Goal: Task Accomplishment & Management: Manage account settings

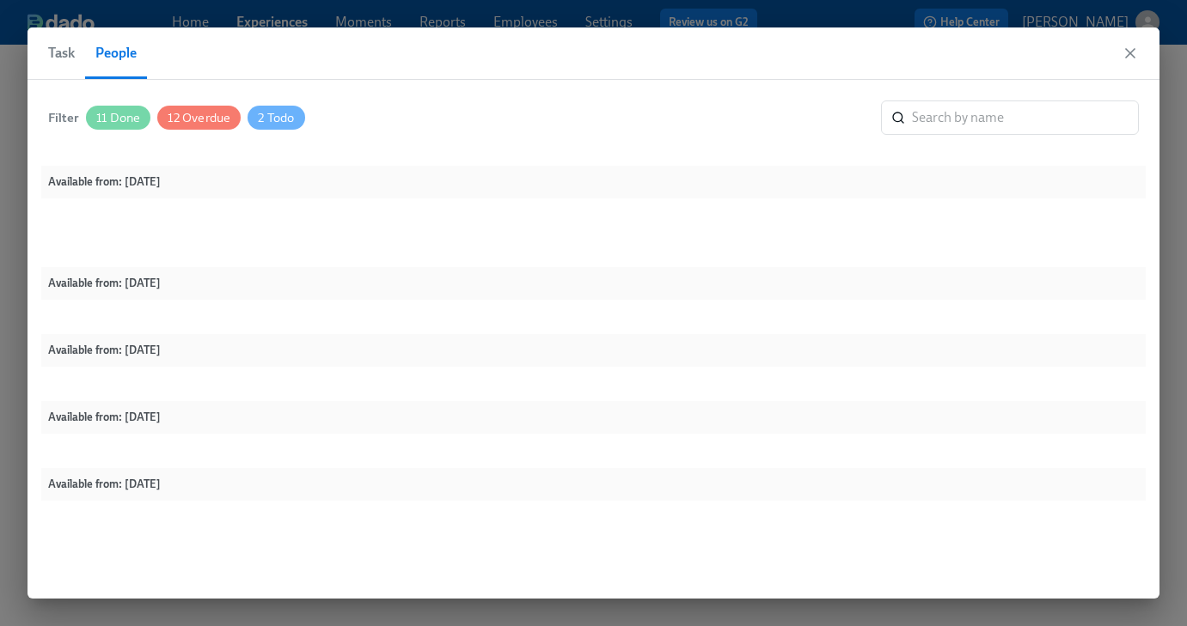
scroll to position [893, 0]
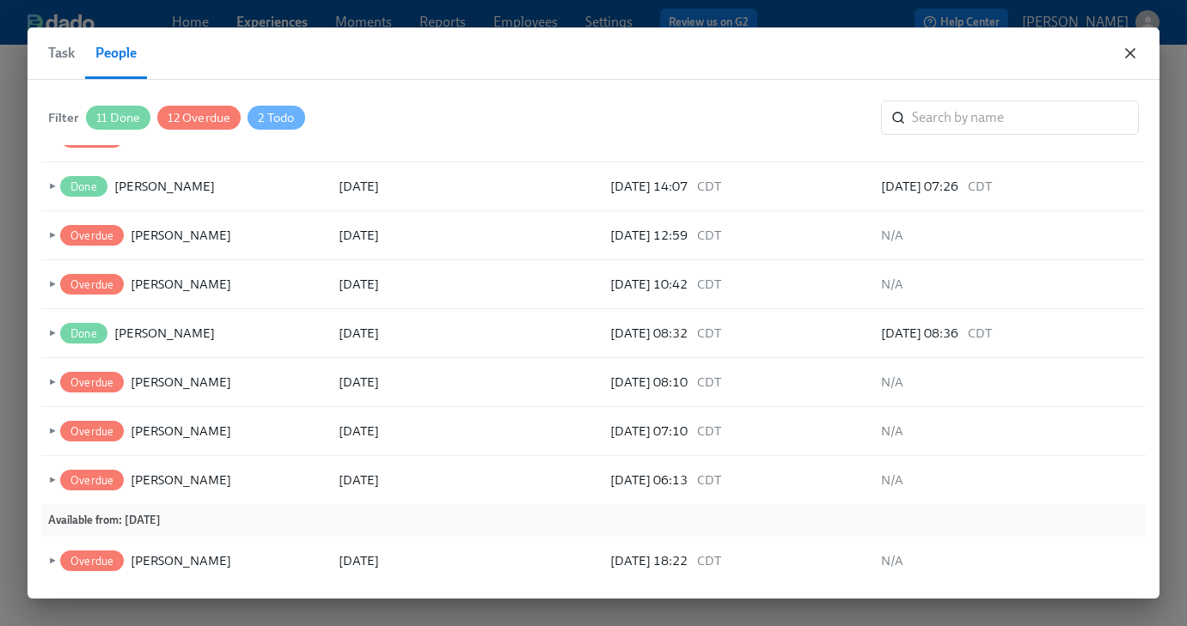
click at [1124, 55] on icon "button" at bounding box center [1129, 53] width 17 height 17
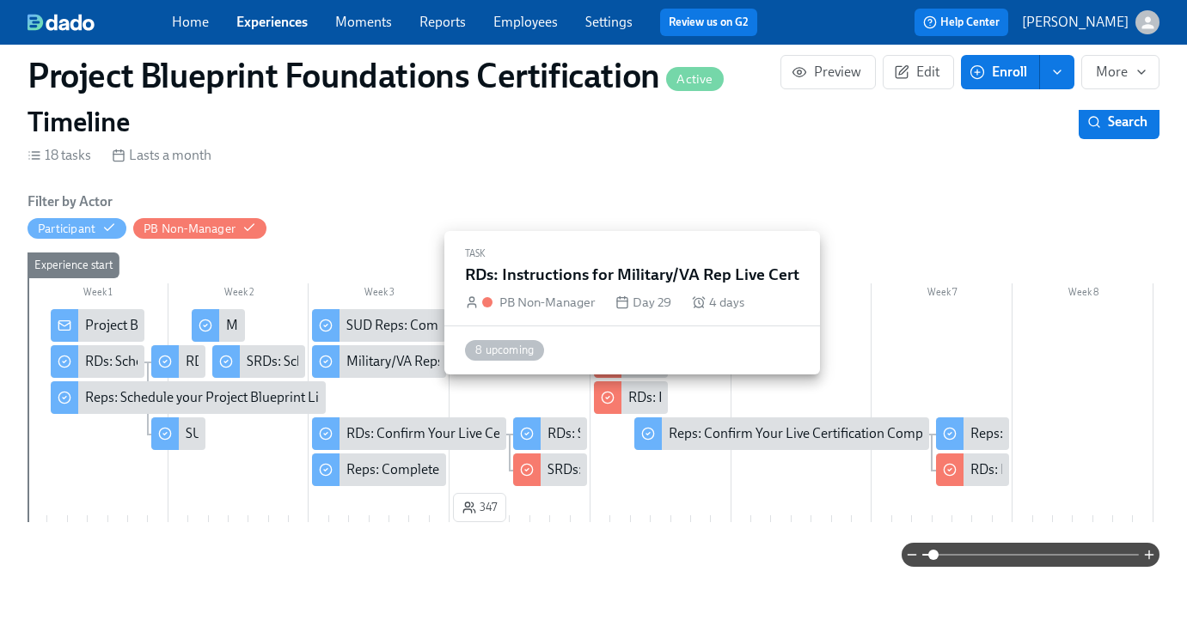
click at [635, 388] on div "RDs: Instructions for Military/VA Rep Live Cert" at bounding box center [762, 397] width 268 height 19
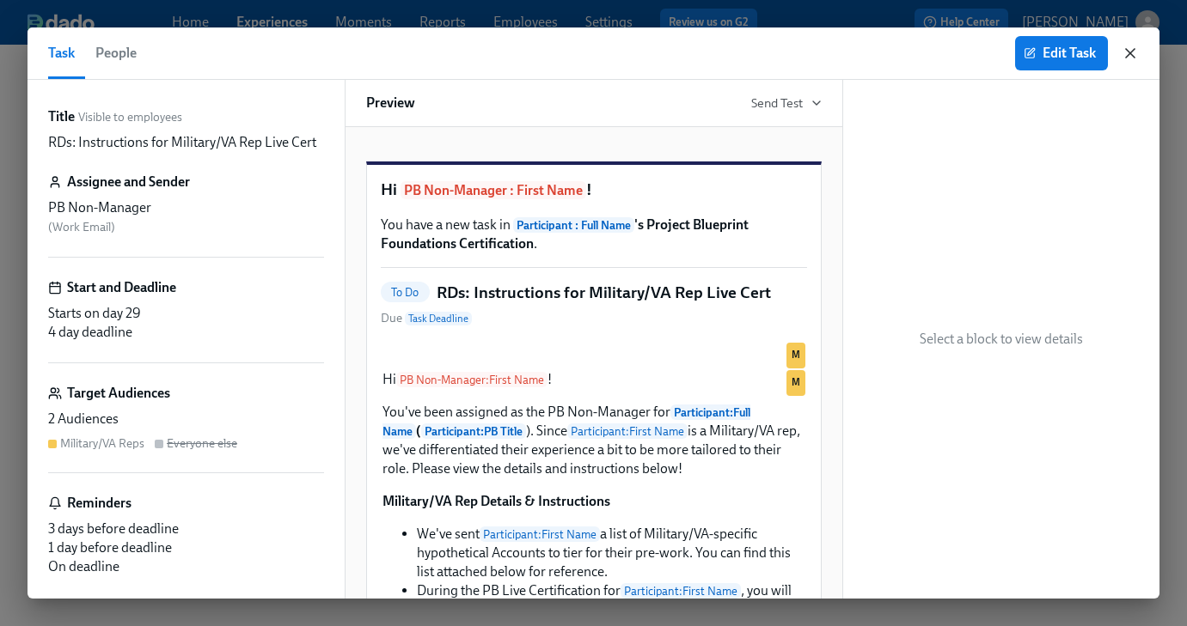
click at [1126, 57] on icon "button" at bounding box center [1130, 53] width 9 height 9
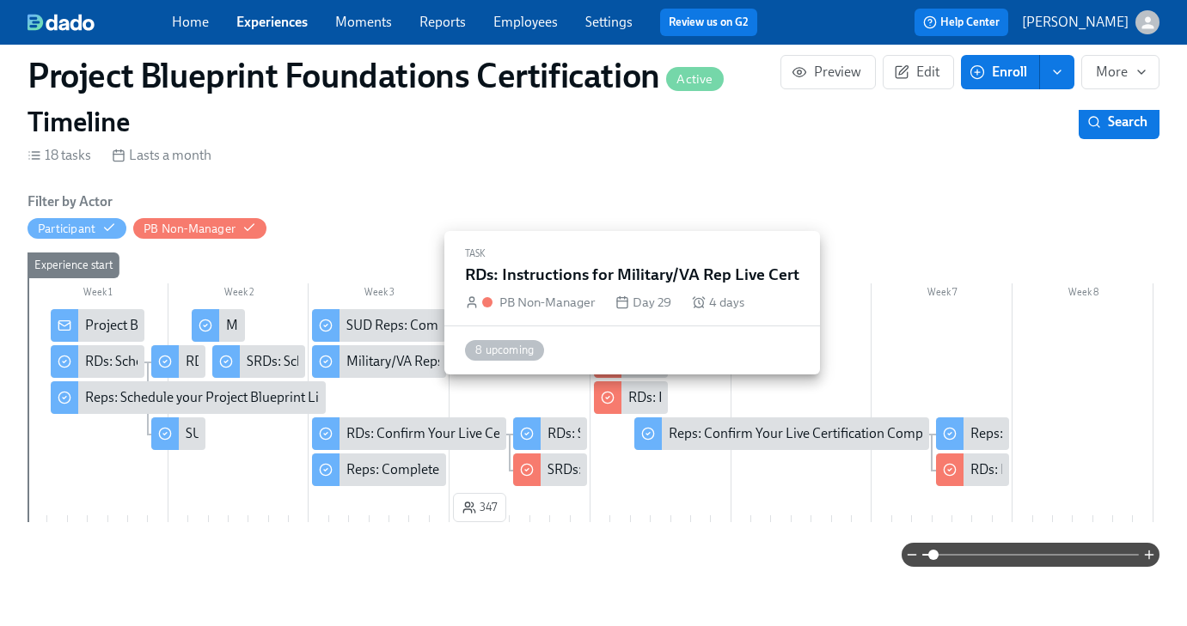
click at [639, 402] on div "RDs: Instructions for Military/VA Rep Live Cert" at bounding box center [762, 397] width 268 height 19
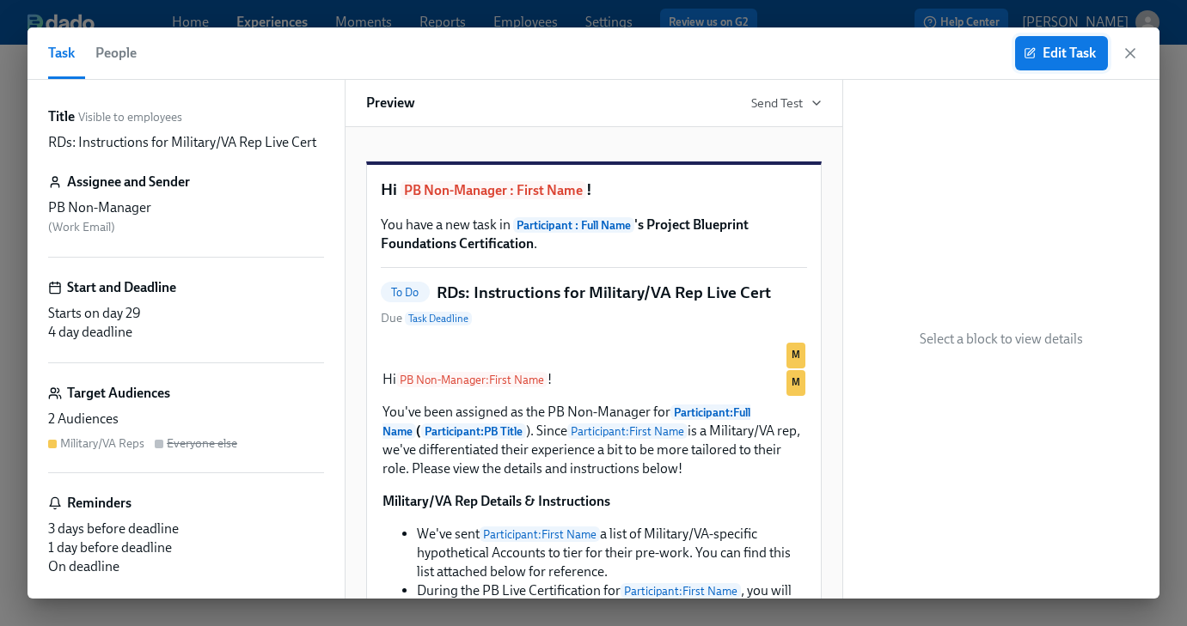
click at [1063, 50] on span "Edit Task" at bounding box center [1061, 53] width 69 height 17
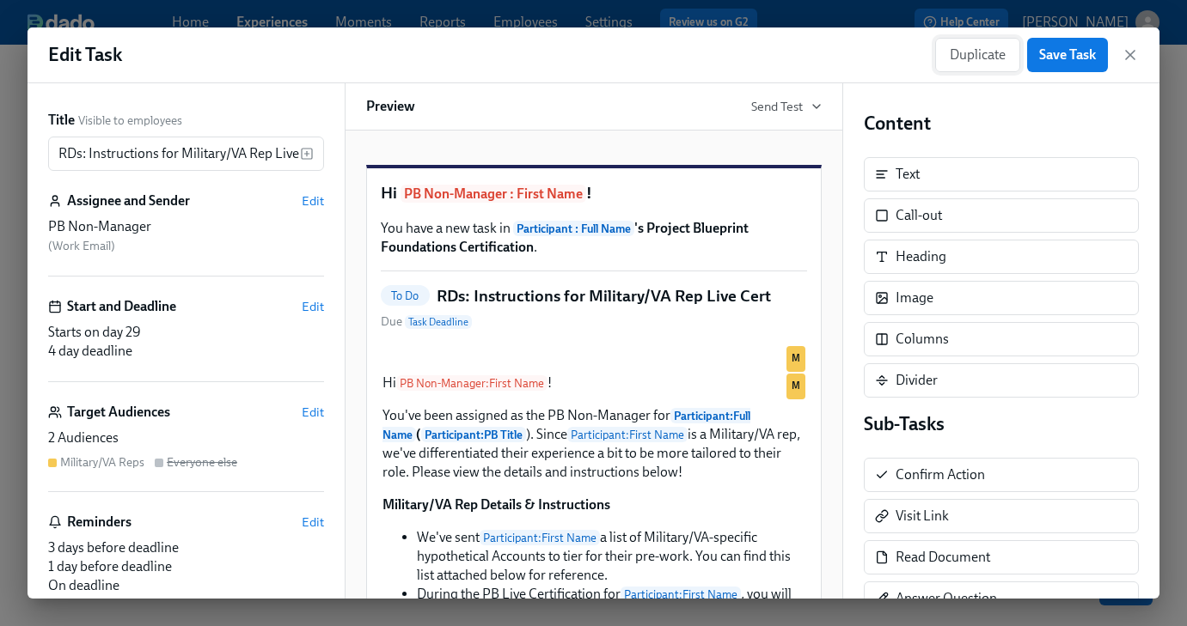
click at [951, 58] on span "Duplicate" at bounding box center [978, 54] width 56 height 17
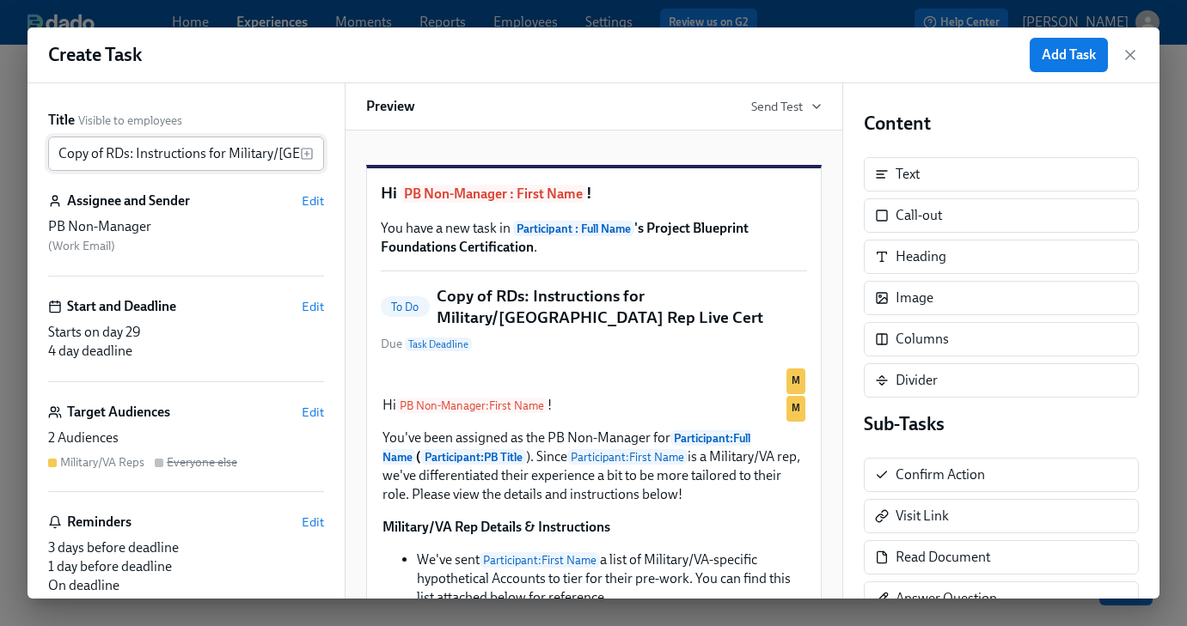
click at [121, 148] on input "Copy of RDs: Instructions for Military/[GEOGRAPHIC_DATA] Rep Live Cert" at bounding box center [174, 154] width 252 height 34
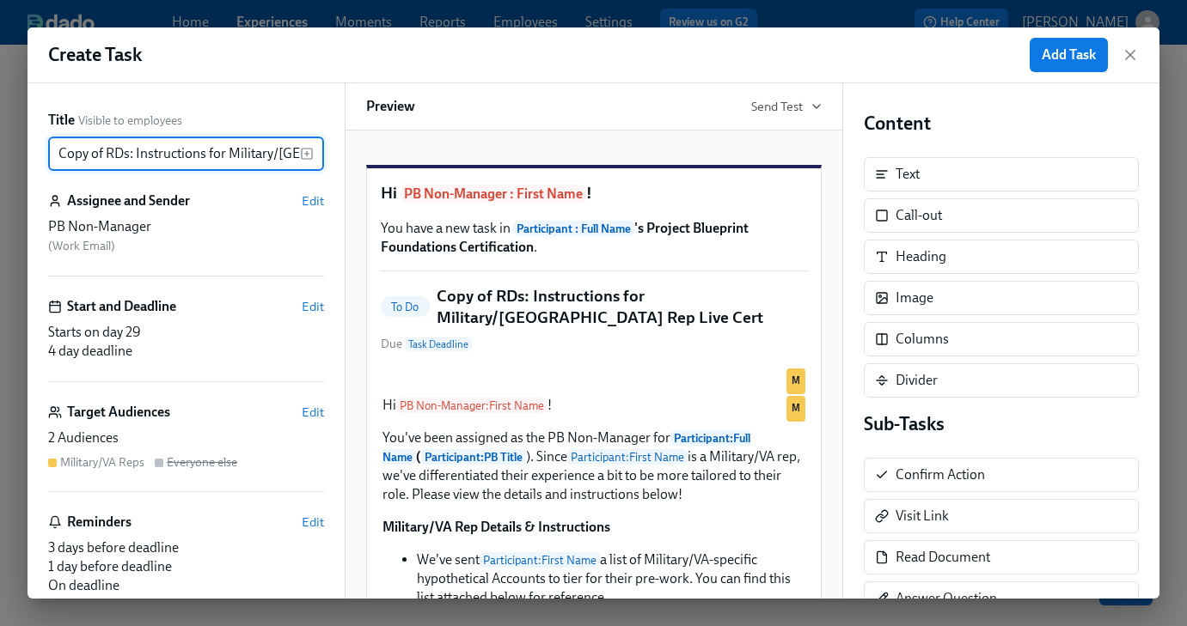
drag, startPoint x: 106, startPoint y: 156, endPoint x: 0, endPoint y: 154, distance: 105.7
click at [0, 154] on div "Create Task Add Task Title Visible to employees Copy of RDs: Instructions for M…" at bounding box center [593, 313] width 1187 height 626
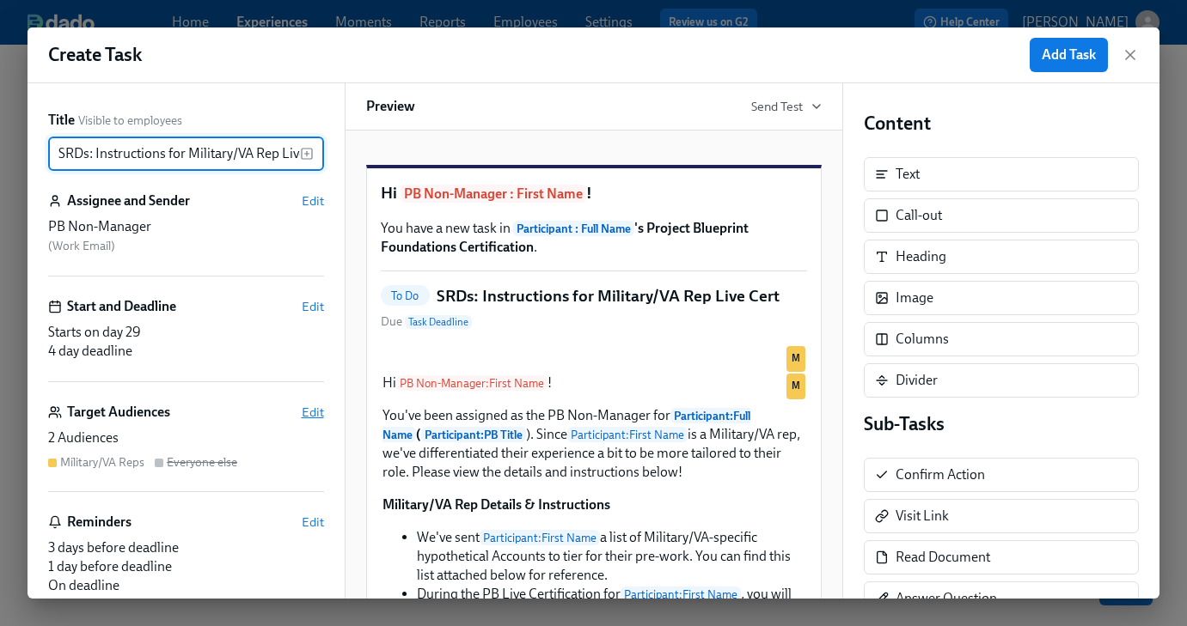
type input "SRDs: Instructions for Military/VA Rep Live Cert"
click at [309, 414] on span "Edit" at bounding box center [313, 412] width 22 height 17
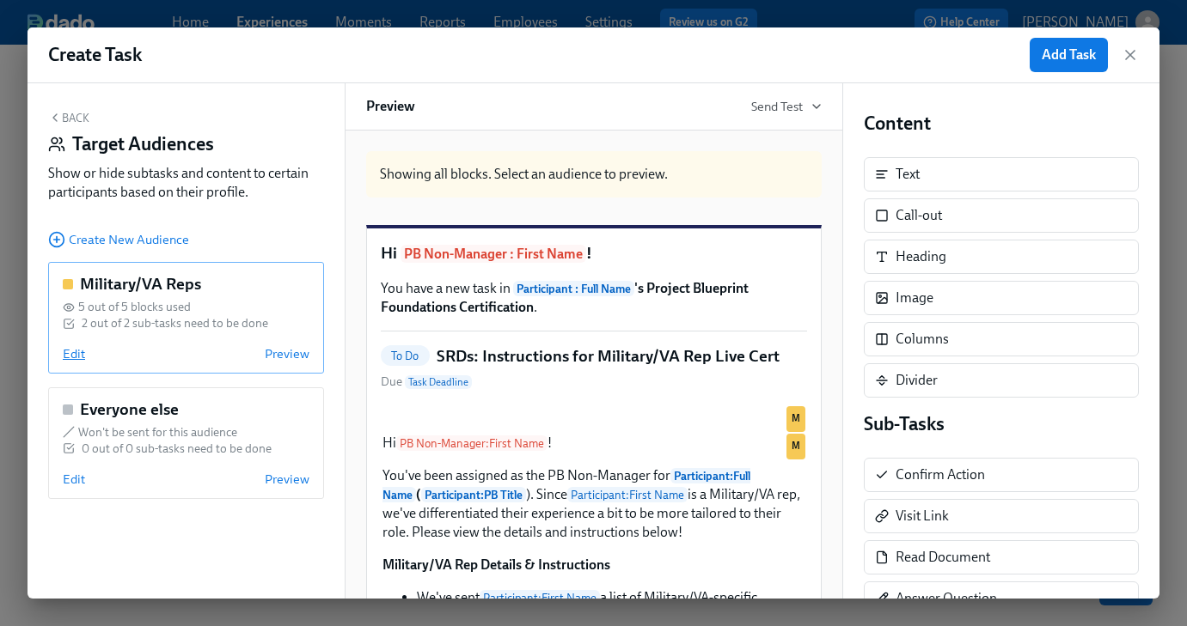
click at [69, 351] on span "Edit" at bounding box center [74, 353] width 22 height 17
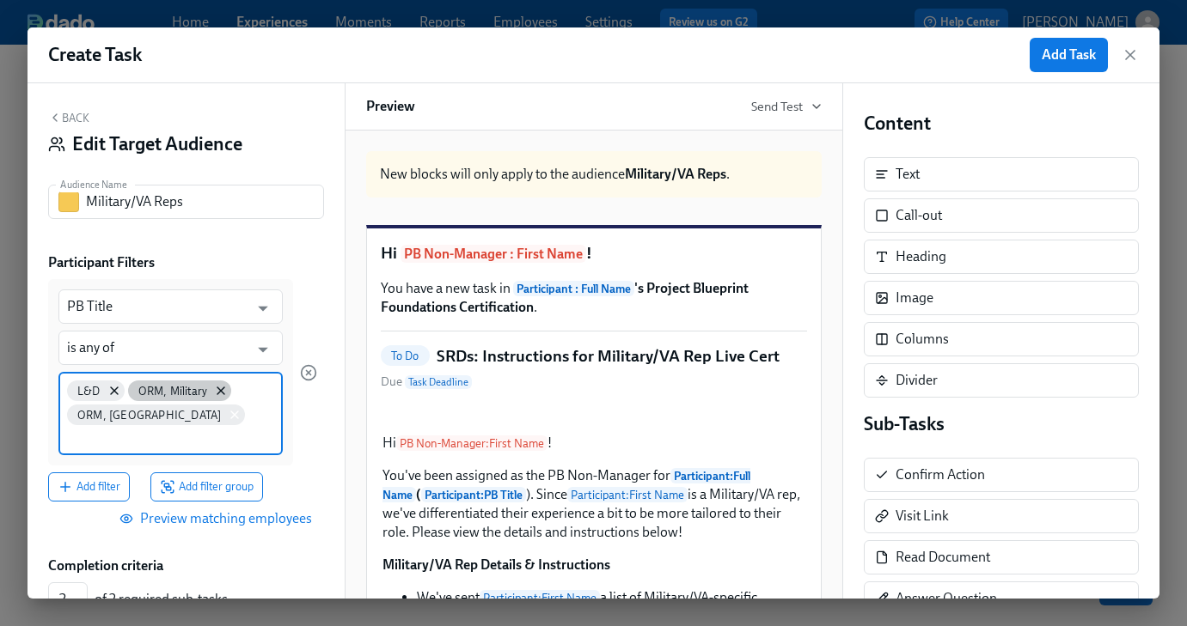
drag, startPoint x: 218, startPoint y: 393, endPoint x: 199, endPoint y: 397, distance: 20.2
click at [218, 392] on icon at bounding box center [221, 391] width 14 height 14
click at [228, 408] on icon at bounding box center [235, 415] width 14 height 14
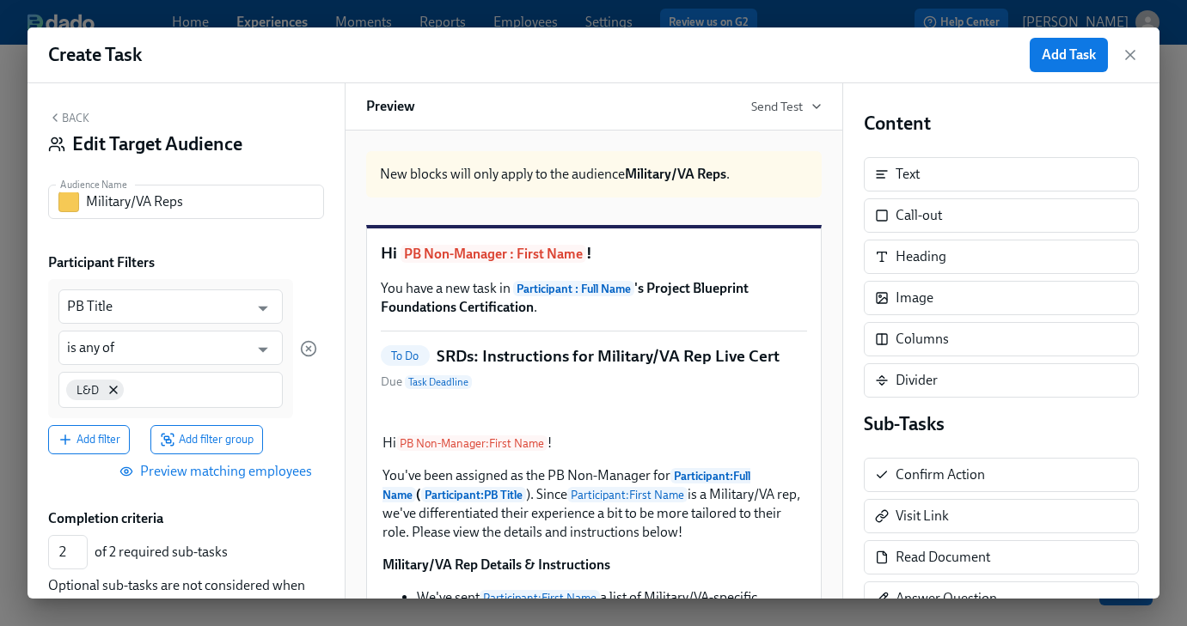
click at [162, 399] on div "L&D" at bounding box center [170, 390] width 224 height 36
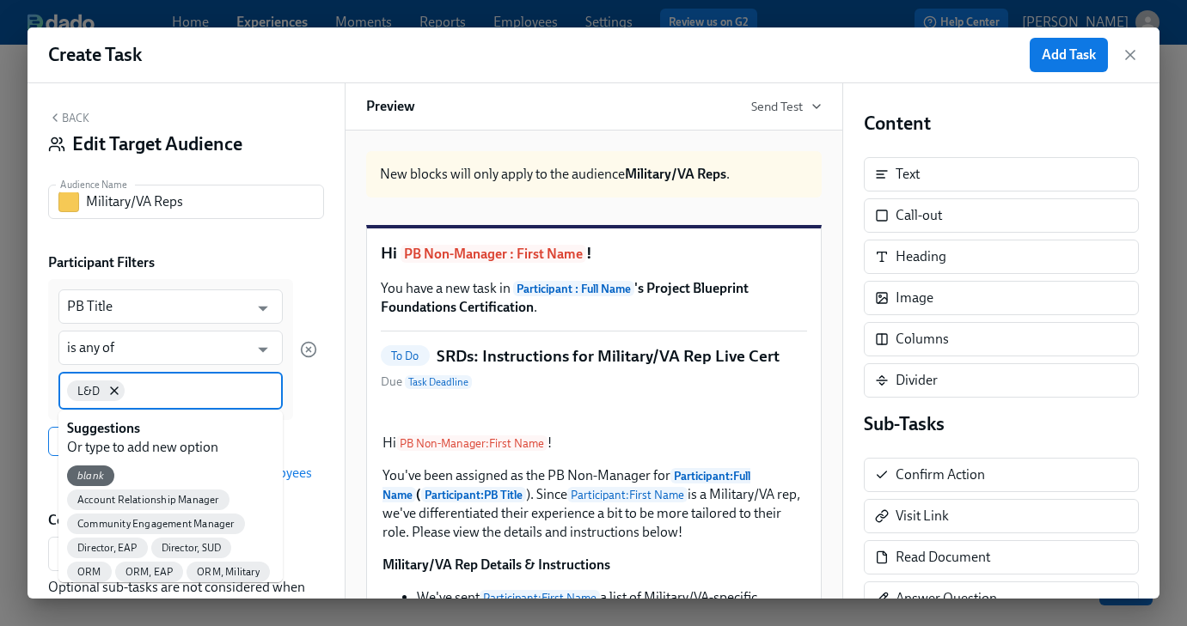
type input "v"
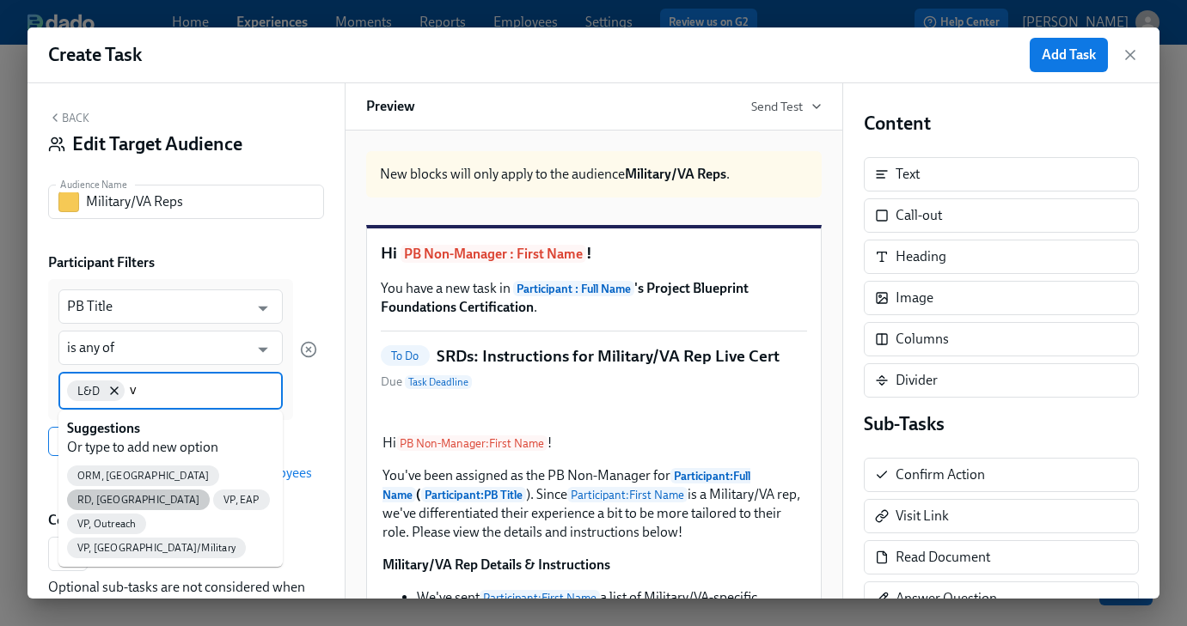
click at [161, 494] on span "RD, [GEOGRAPHIC_DATA]" at bounding box center [138, 500] width 143 height 13
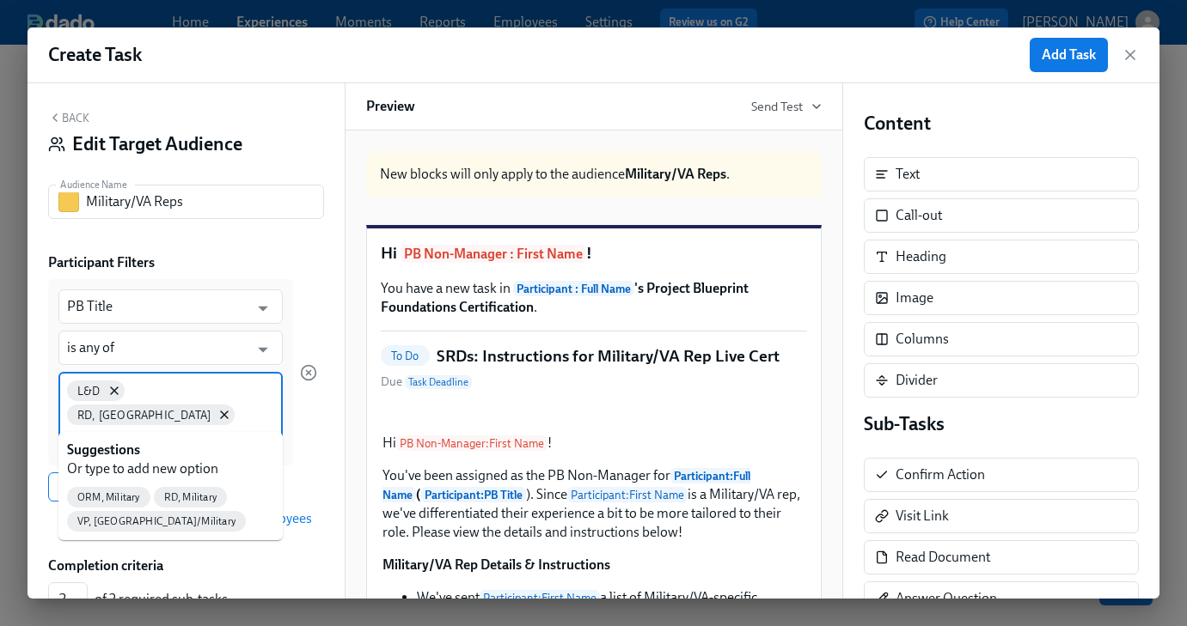
type input "mil"
click at [186, 498] on span "RD, Military" at bounding box center [190, 498] width 73 height 13
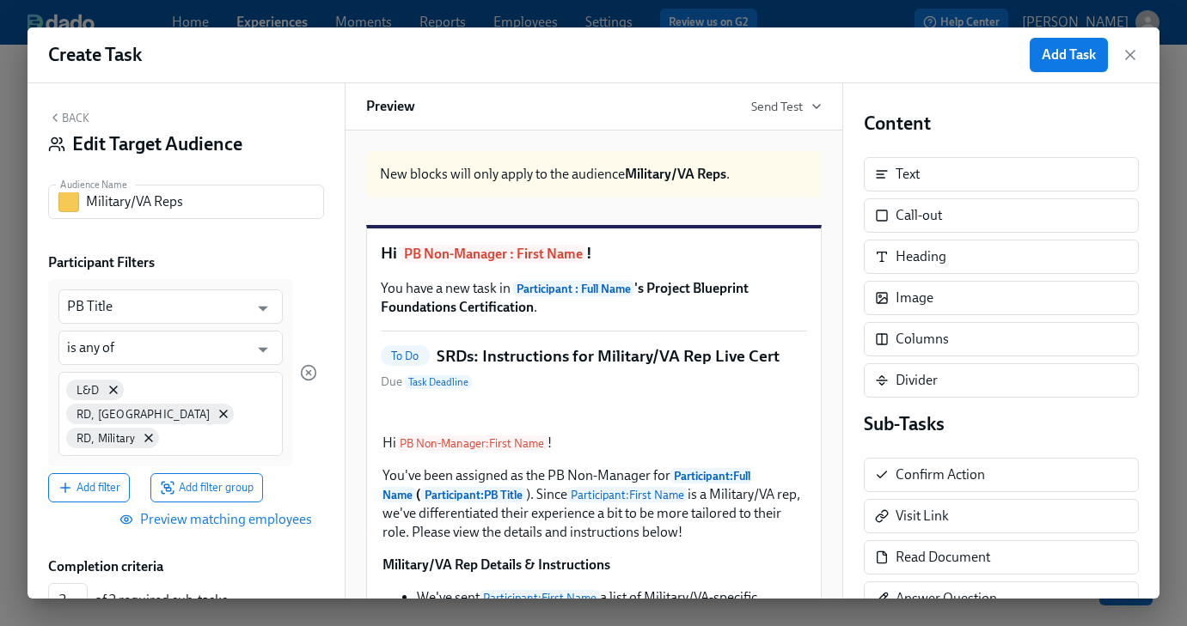
click at [167, 511] on span "Preview matching employees" at bounding box center [217, 519] width 189 height 17
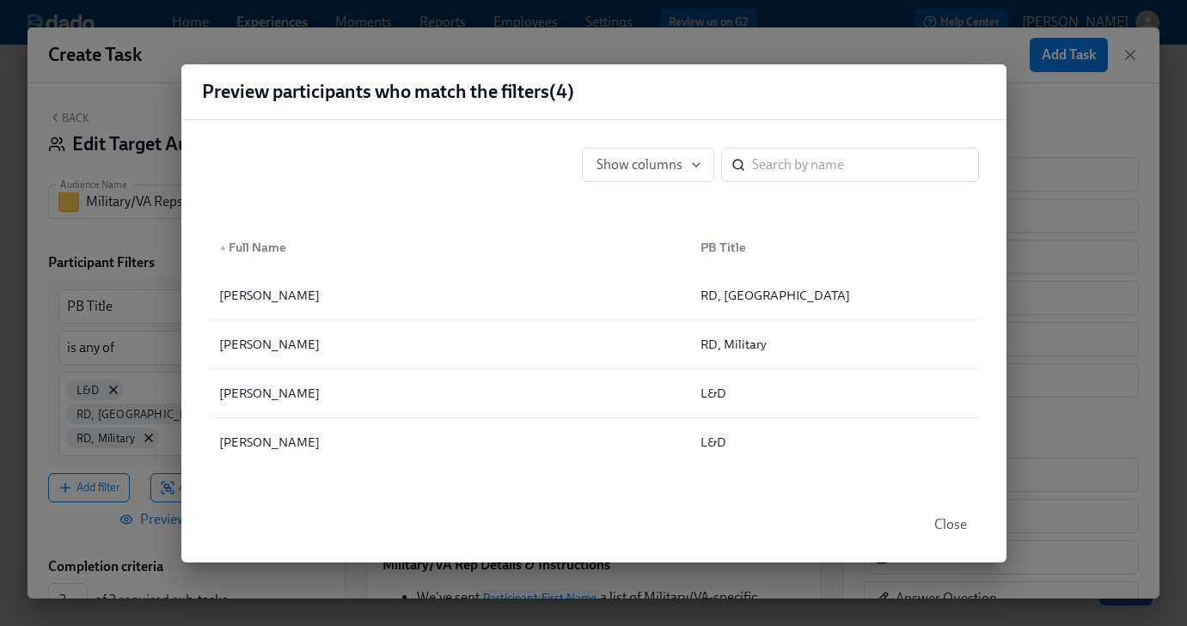
click at [944, 523] on span "Close" at bounding box center [950, 524] width 33 height 17
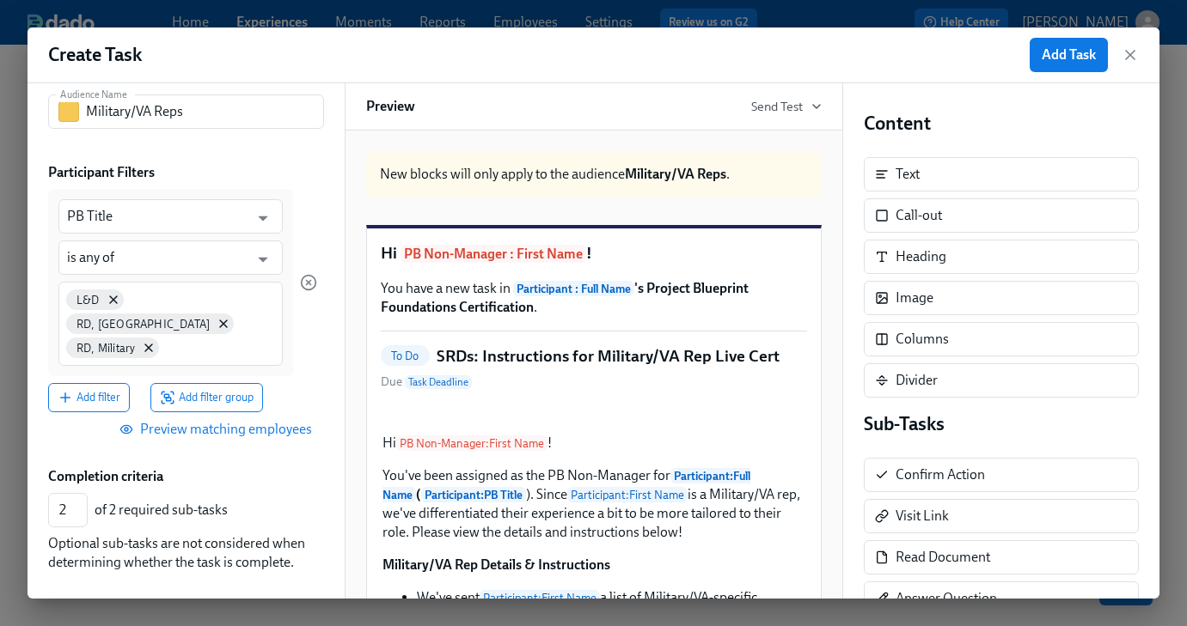
scroll to position [63, 0]
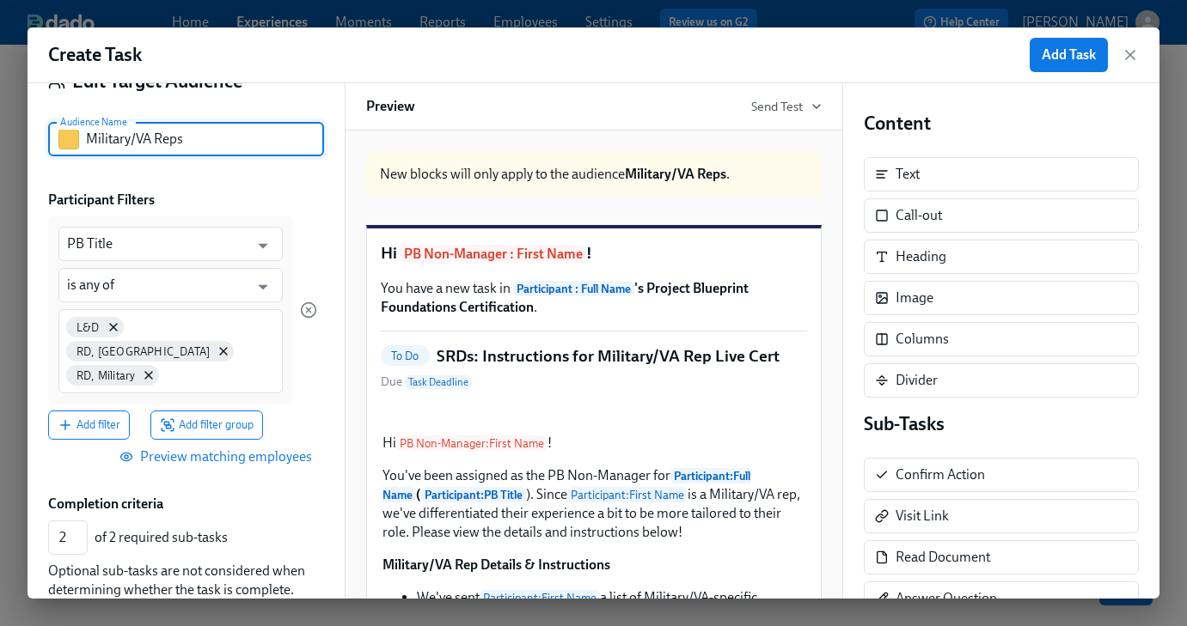
drag, startPoint x: 186, startPoint y: 140, endPoint x: 162, endPoint y: 141, distance: 23.2
click at [162, 141] on input "Military/VA Reps" at bounding box center [205, 139] width 238 height 34
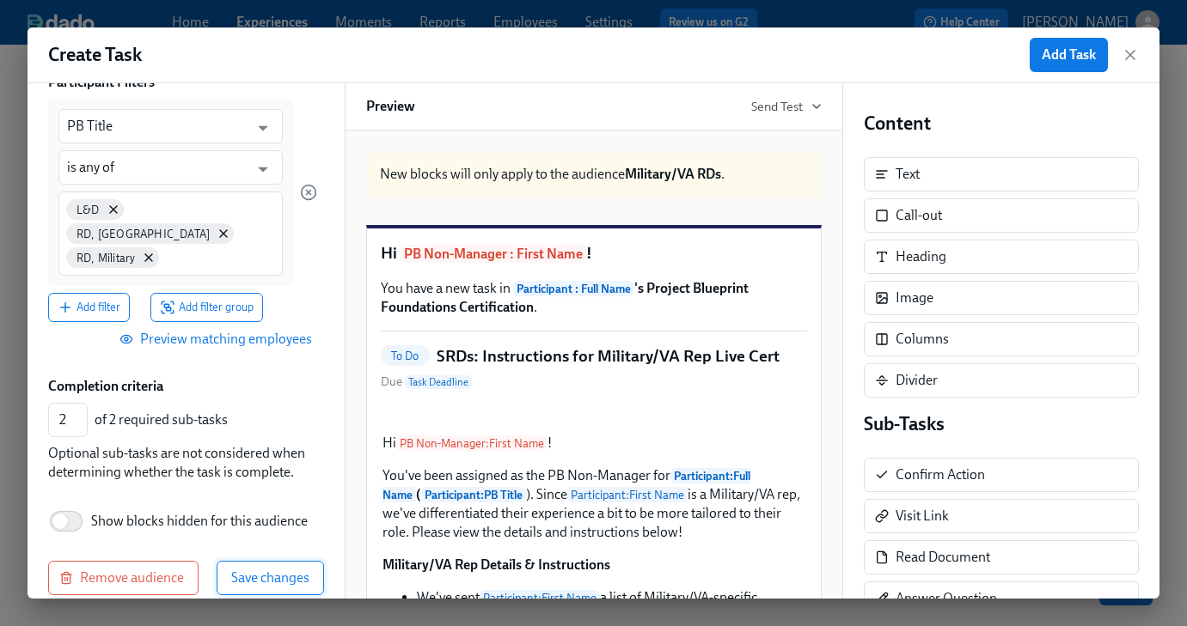
type input "Military/VA RDs"
click at [257, 570] on span "Save changes" at bounding box center [270, 578] width 78 height 17
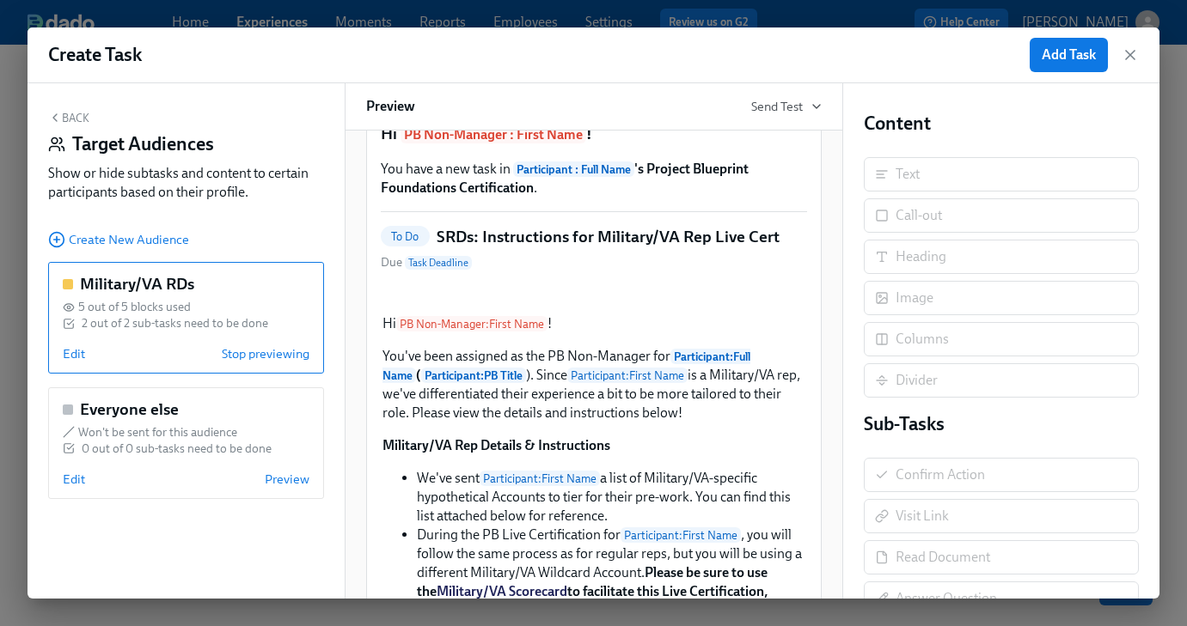
scroll to position [124, 0]
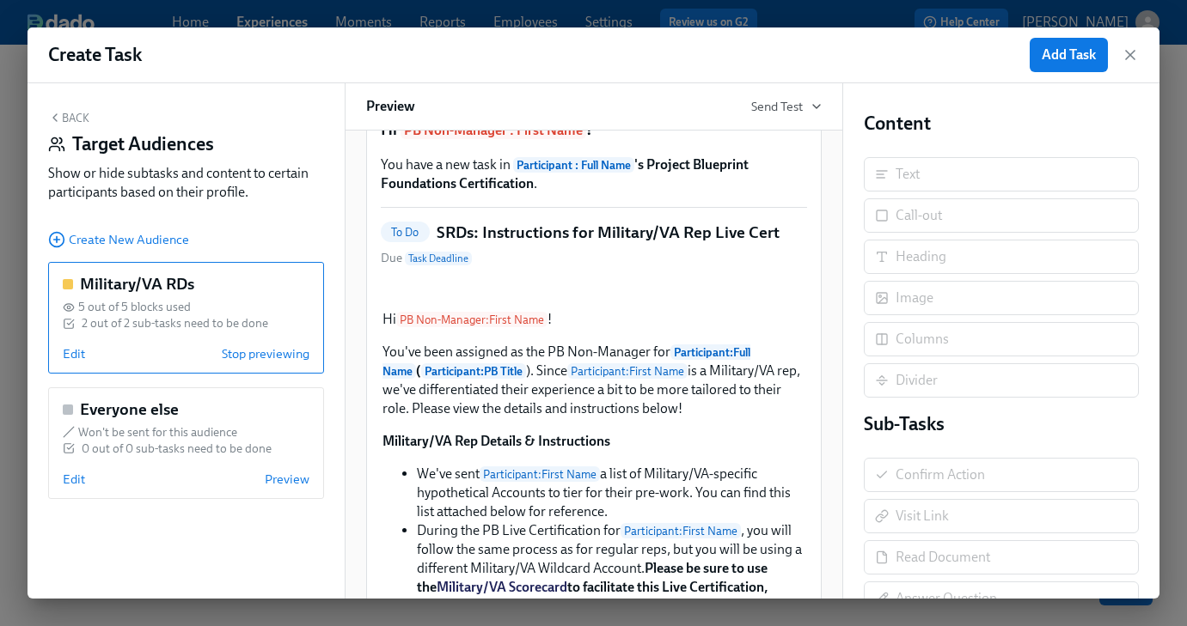
click at [750, 501] on div "Hi PB Non-Manager : First Name ! You've been assigned as the PB Non-Manager for…" at bounding box center [594, 524] width 426 height 431
click at [69, 117] on button "Back" at bounding box center [68, 118] width 41 height 14
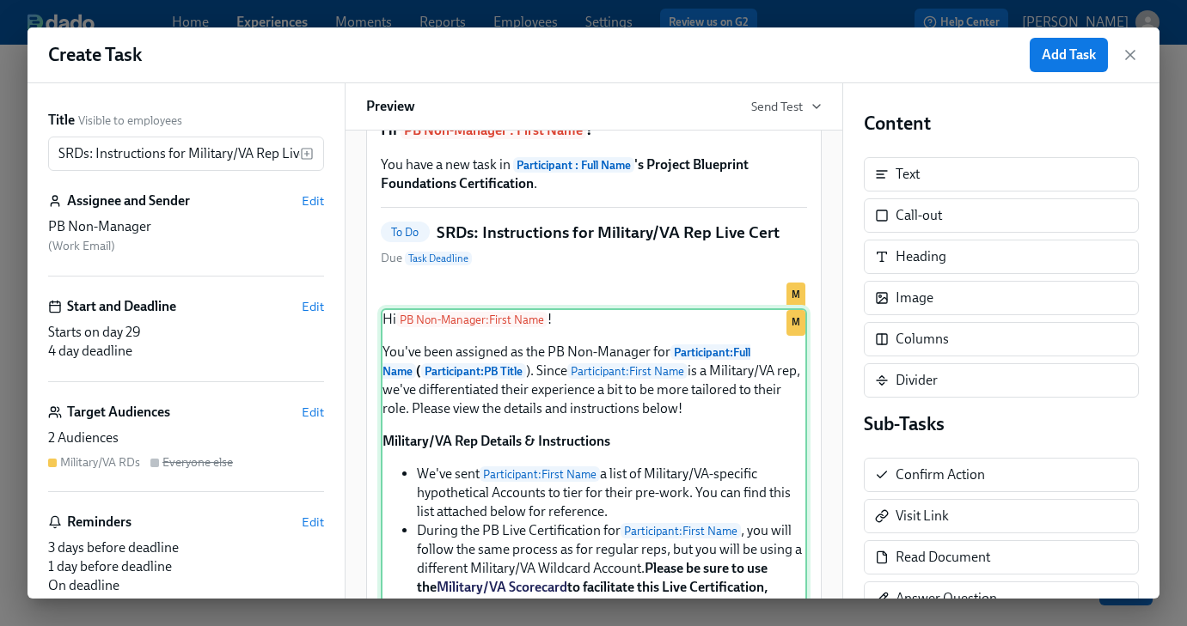
click at [708, 508] on div "Hi PB Non-Manager : First Name ! You've been assigned as the PB Non-Manager for…" at bounding box center [594, 524] width 426 height 431
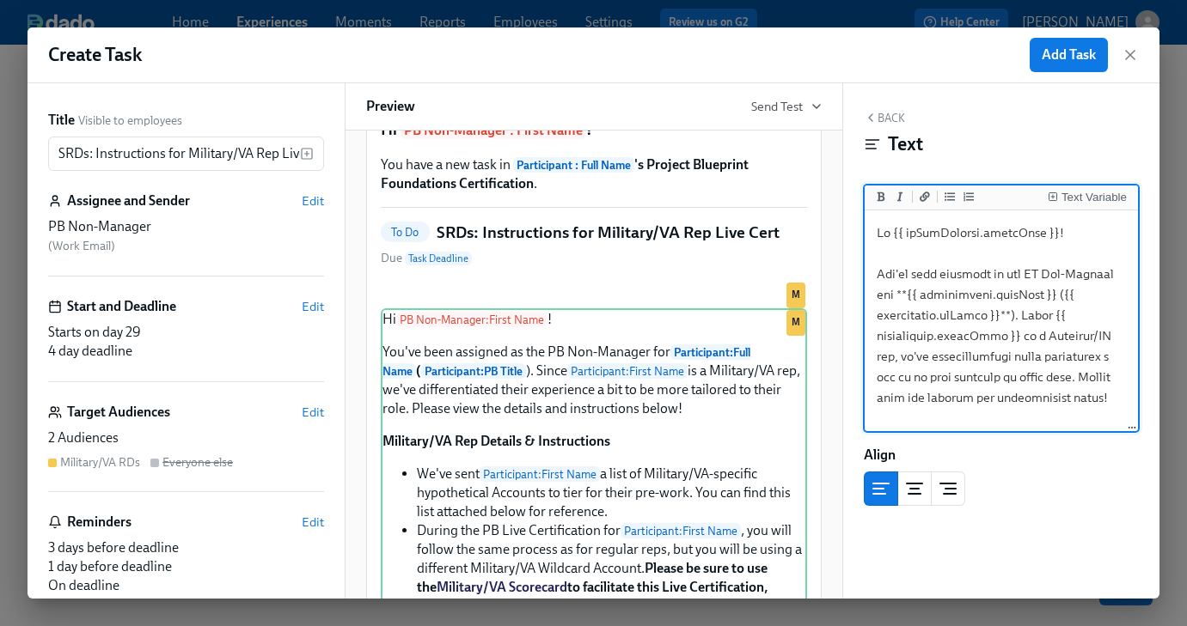
drag, startPoint x: 1107, startPoint y: 340, endPoint x: 1095, endPoint y: 340, distance: 12.0
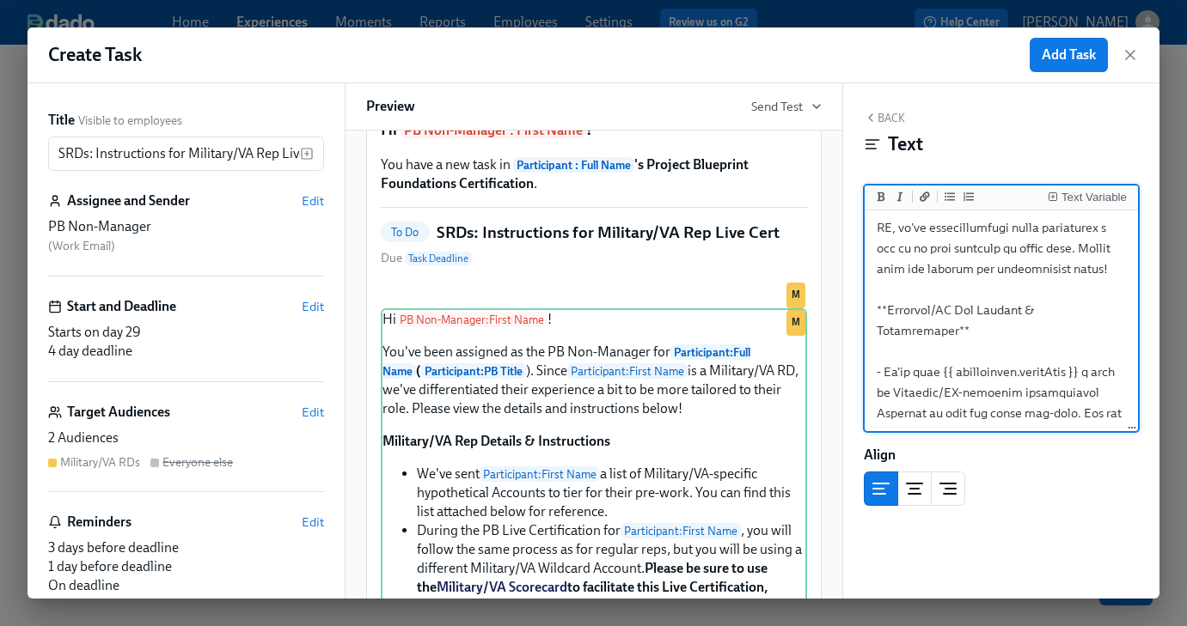
scroll to position [147, 0]
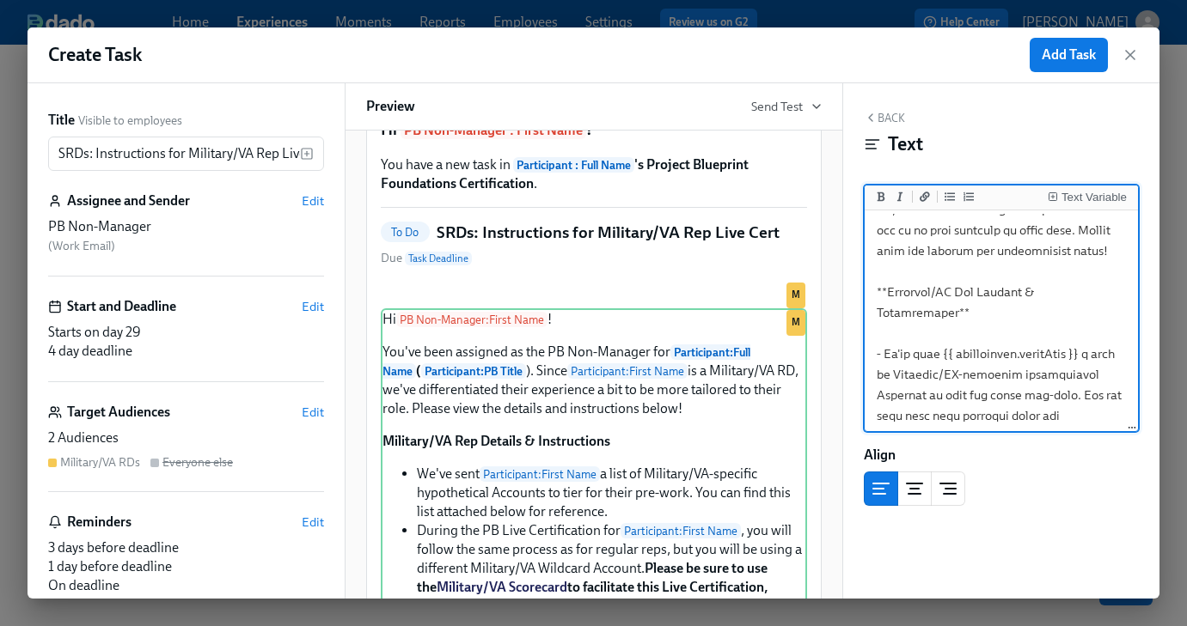
drag, startPoint x: 970, startPoint y: 296, endPoint x: 953, endPoint y: 296, distance: 17.2
click at [953, 296] on textarea at bounding box center [1001, 519] width 267 height 904
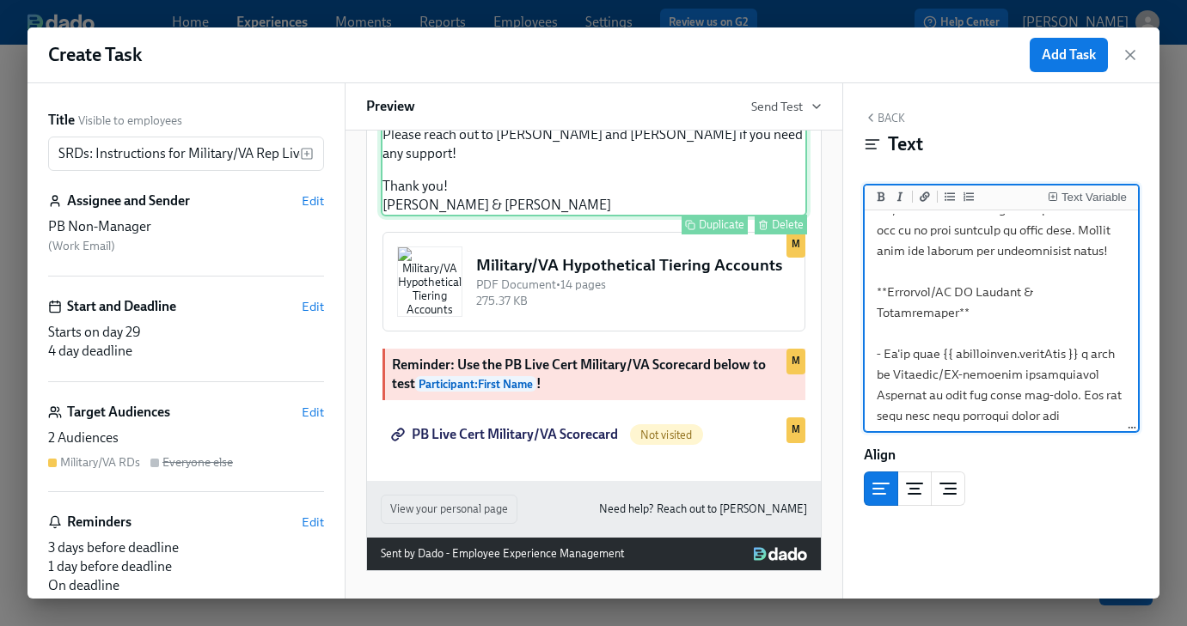
scroll to position [723, 0]
type textarea "Hi {{ pbNonManager.firstName }}! You've been assigned as the PB Non-Manager for…"
click at [309, 306] on span "Edit" at bounding box center [313, 306] width 22 height 17
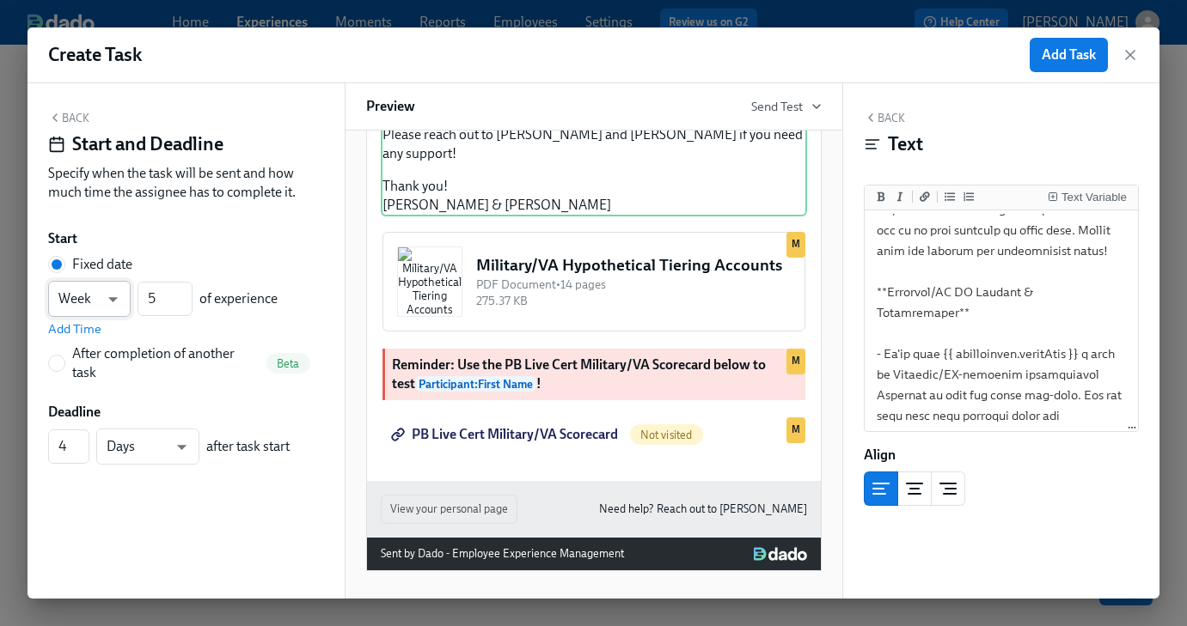
click at [104, 304] on body "Home Experiences Moments Reports Employees Settings Review us on G2 Help Center…" at bounding box center [593, 350] width 1187 height 701
click at [99, 272] on li "Day" at bounding box center [89, 270] width 83 height 29
type input "d"
click at [165, 298] on input "5" at bounding box center [165, 299] width 55 height 34
click at [178, 335] on div "Day d ​ 023 ​ of experience Add Time" at bounding box center [186, 309] width 276 height 57
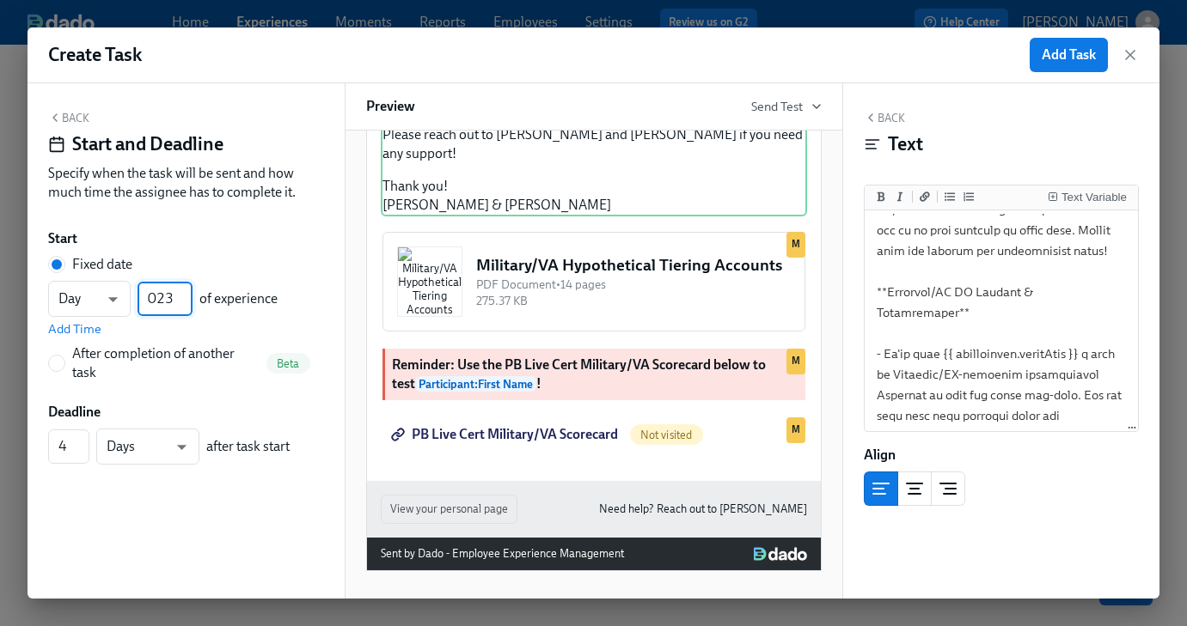
click at [156, 306] on input "023" at bounding box center [165, 299] width 55 height 34
type input "23"
click at [180, 335] on div "Day d ​ 23 ​ of experience Add Time" at bounding box center [186, 309] width 276 height 57
click at [231, 369] on div "After completion of another task" at bounding box center [165, 364] width 187 height 38
click at [64, 369] on input "After completion of another task Beta" at bounding box center [56, 363] width 15 height 15
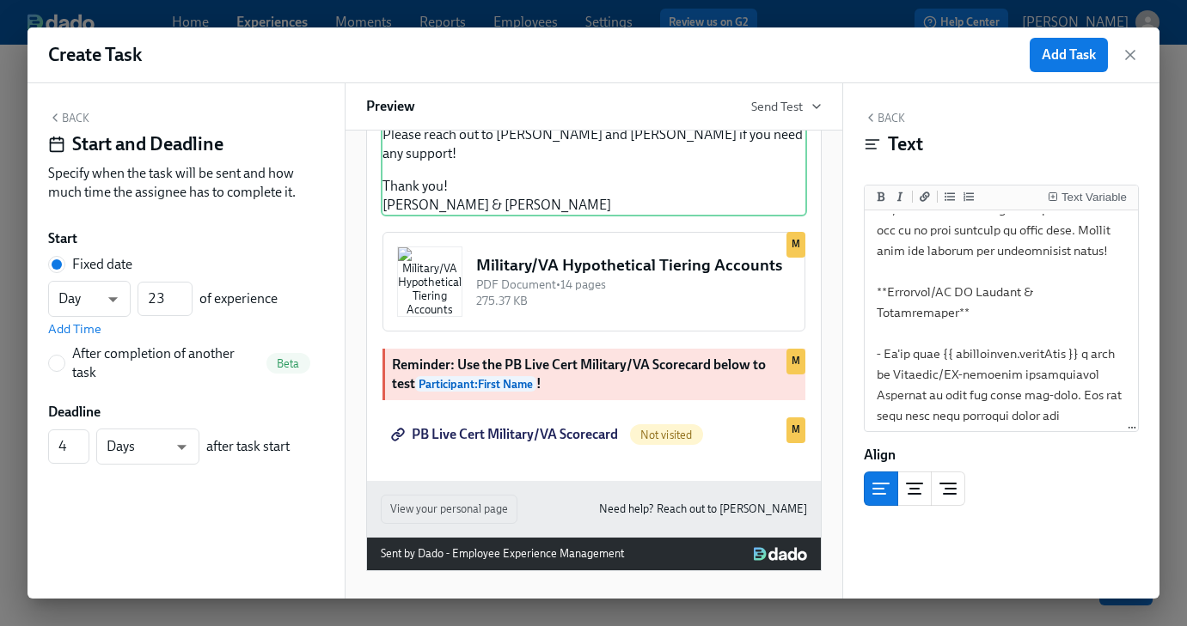
radio input "true"
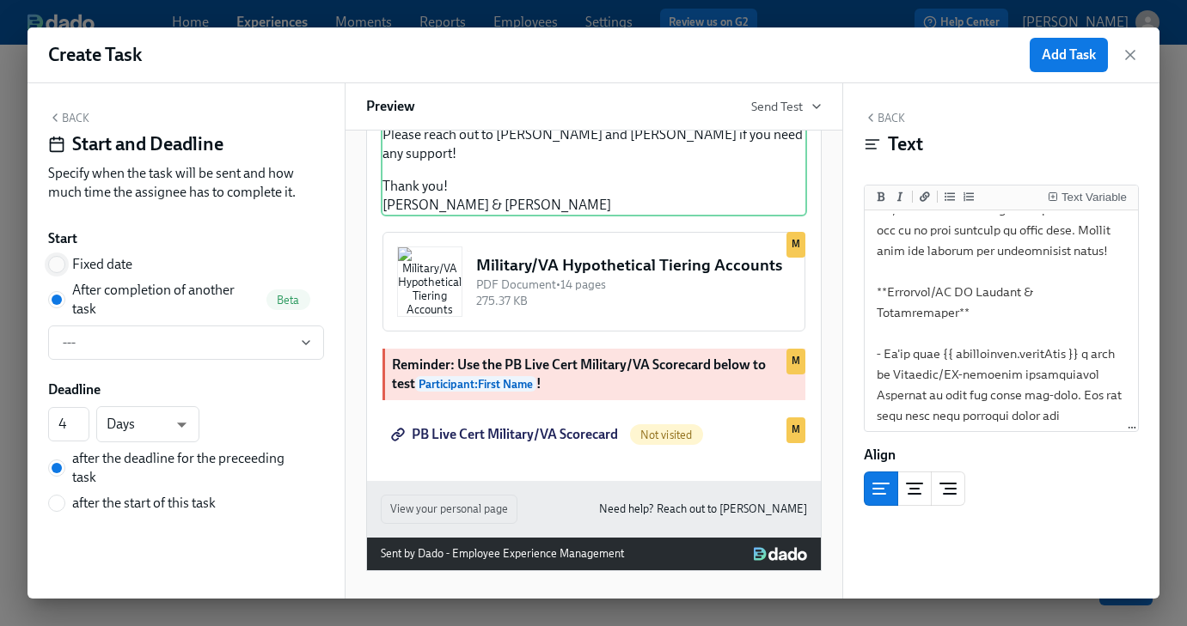
click at [58, 267] on input "Fixed date" at bounding box center [56, 264] width 15 height 15
radio input "true"
radio input "false"
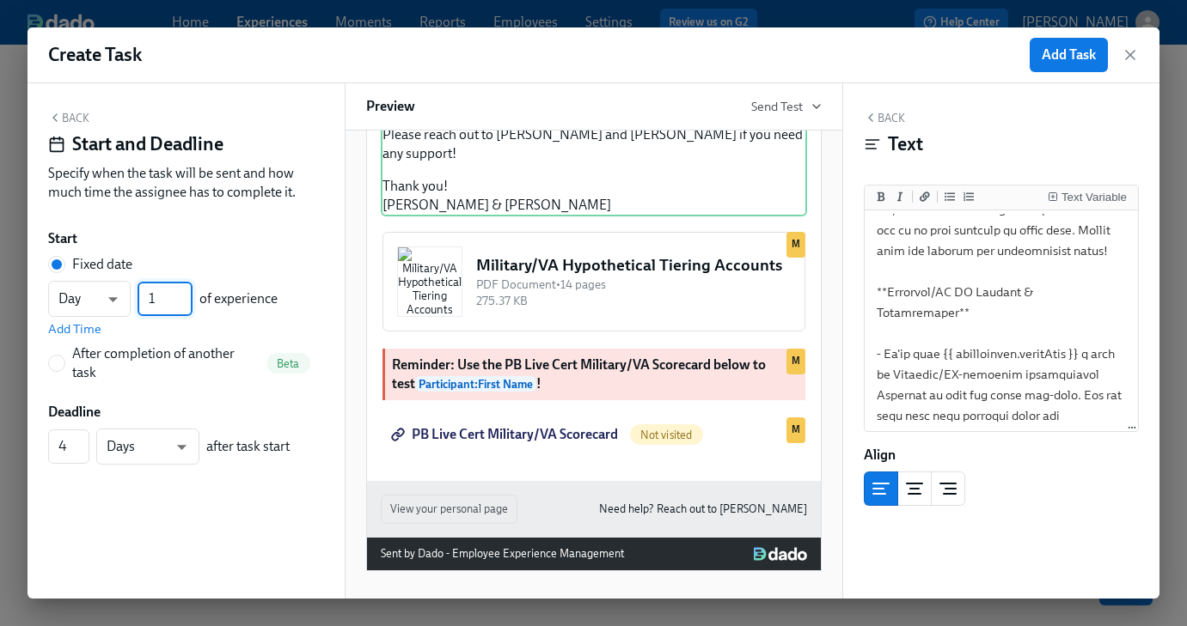
drag, startPoint x: 160, startPoint y: 303, endPoint x: 143, endPoint y: 301, distance: 17.4
click at [143, 301] on input "1" at bounding box center [165, 299] width 55 height 34
type input "23"
click at [157, 216] on div "Back Start and Deadline Specify when the task will be sent and how much time th…" at bounding box center [186, 341] width 317 height 516
type input "3"
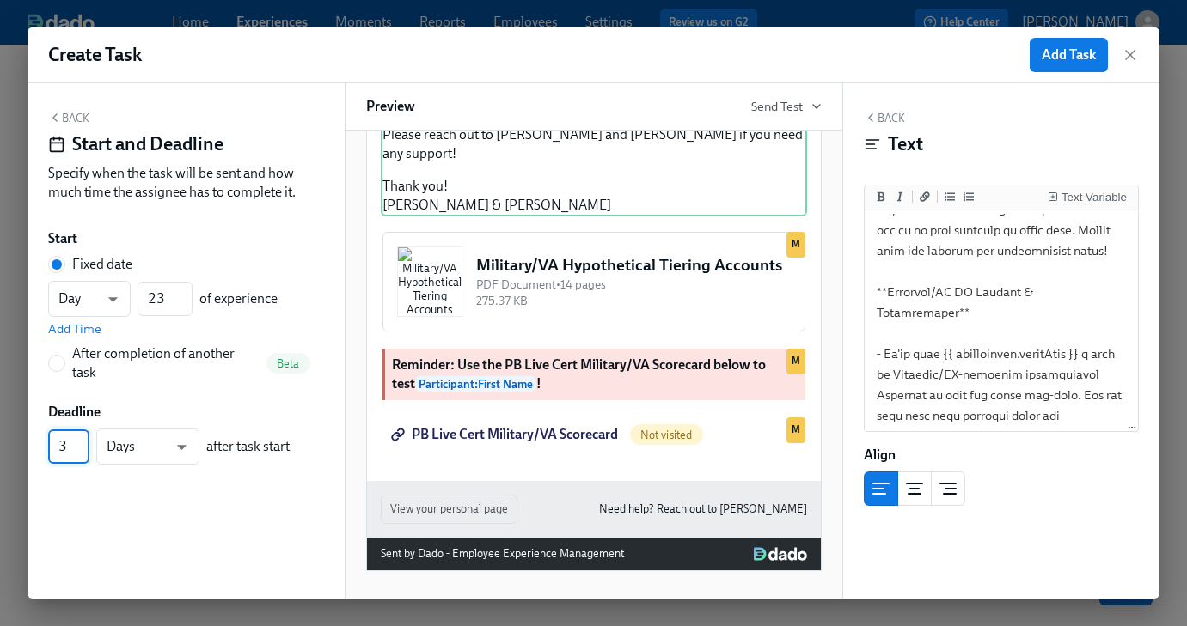
click at [84, 454] on input "3" at bounding box center [68, 447] width 41 height 34
click at [74, 119] on button "Back" at bounding box center [68, 118] width 41 height 14
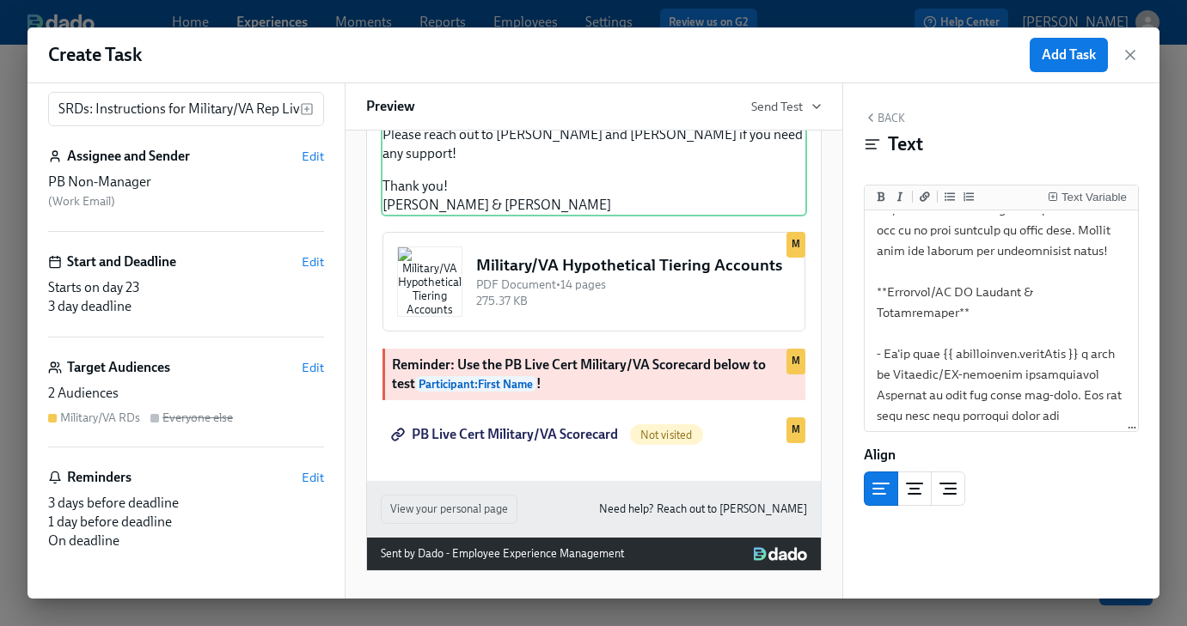
scroll to position [0, 0]
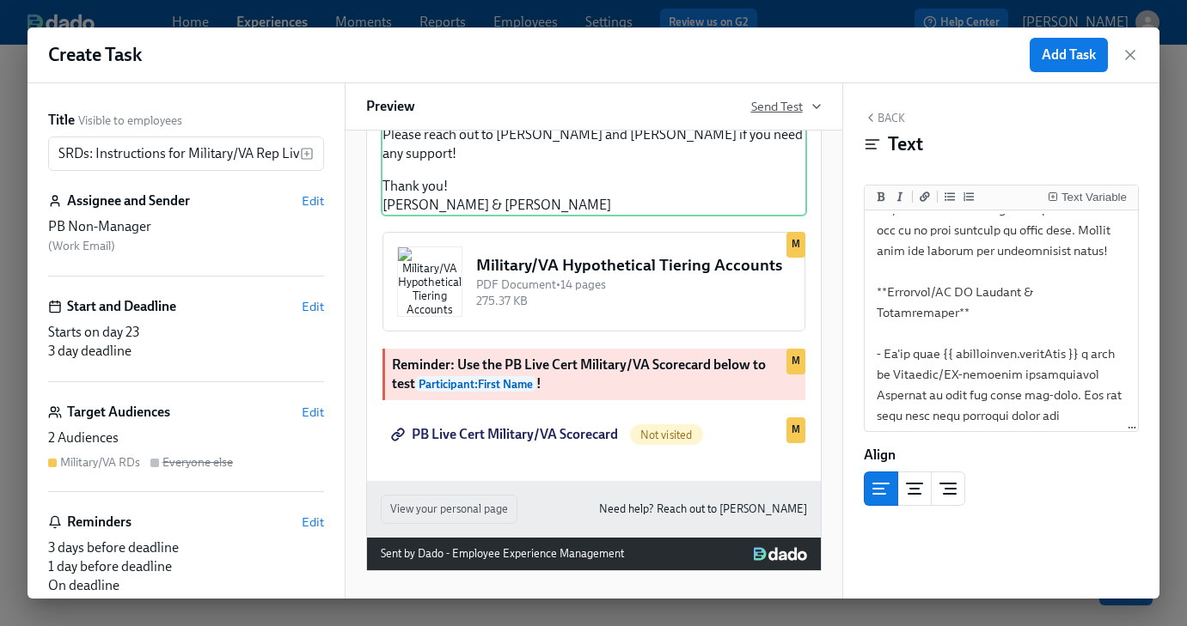
click at [782, 112] on span "Send Test" at bounding box center [786, 106] width 70 height 17
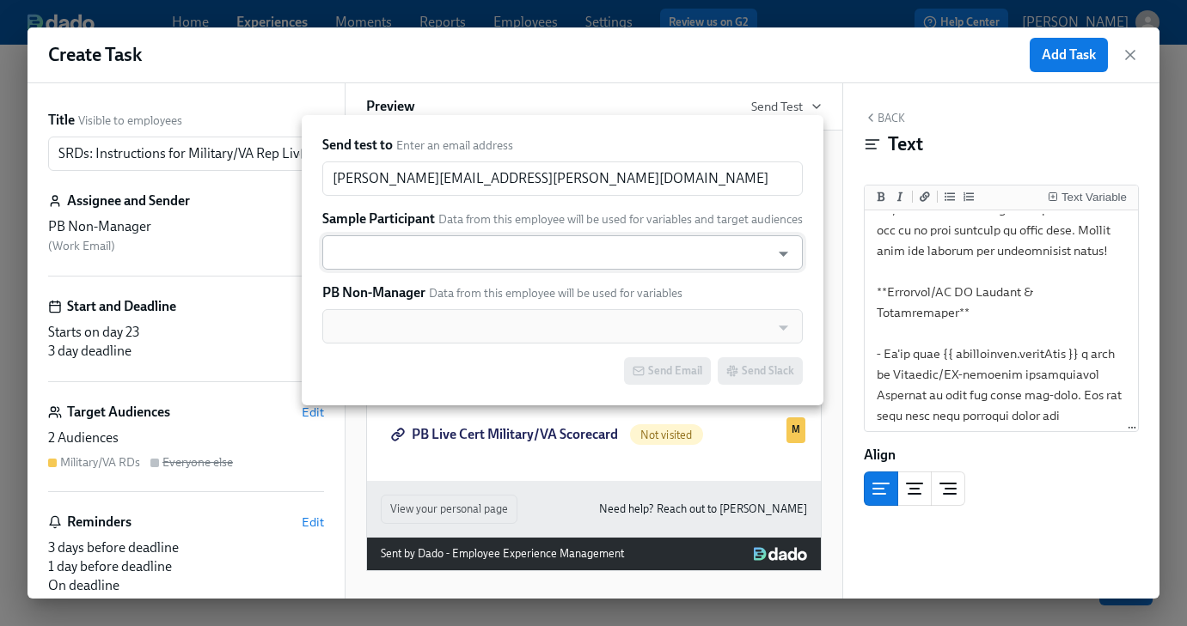
click at [457, 246] on input "text" at bounding box center [546, 252] width 431 height 34
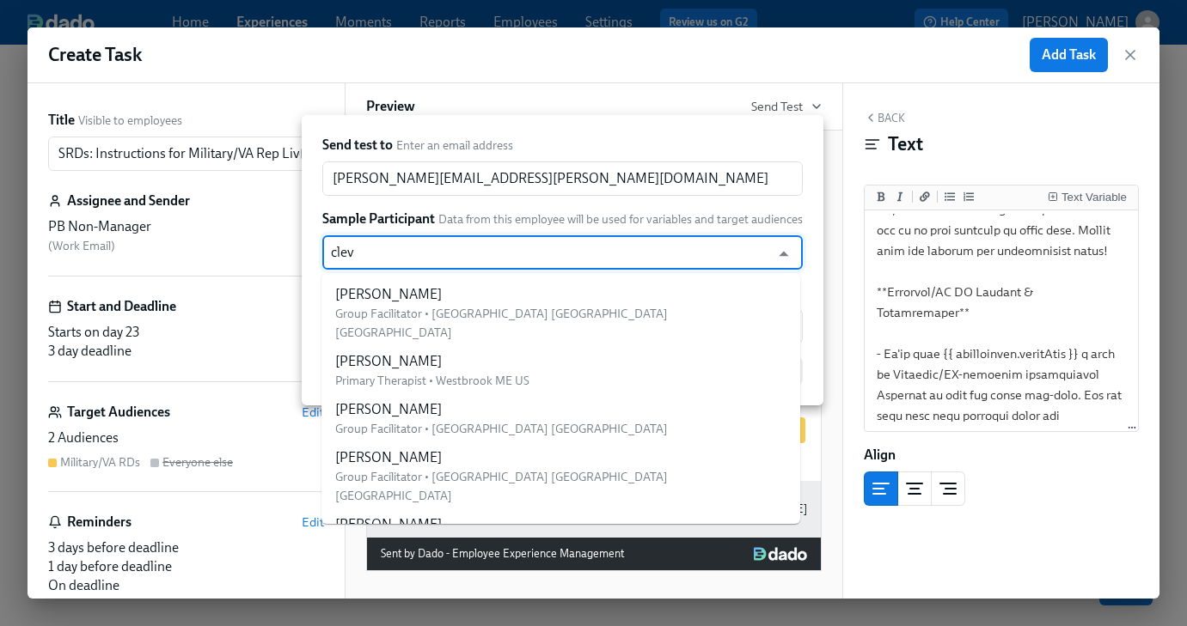
type input "[PERSON_NAME]"
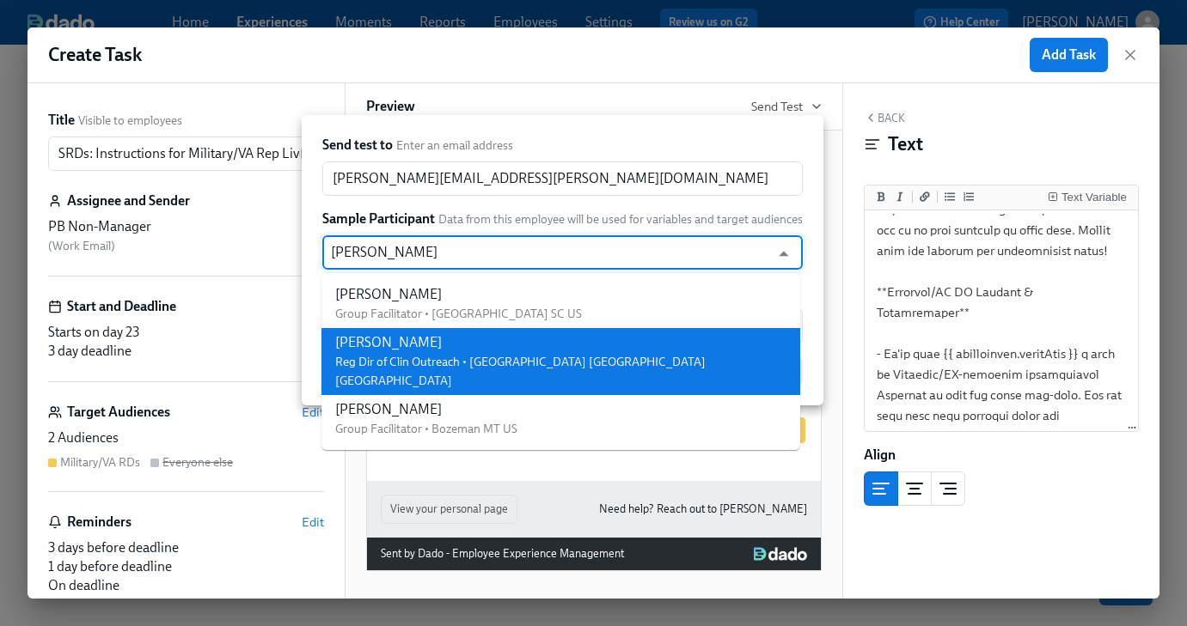
click at [415, 343] on div "[PERSON_NAME]" at bounding box center [560, 342] width 451 height 19
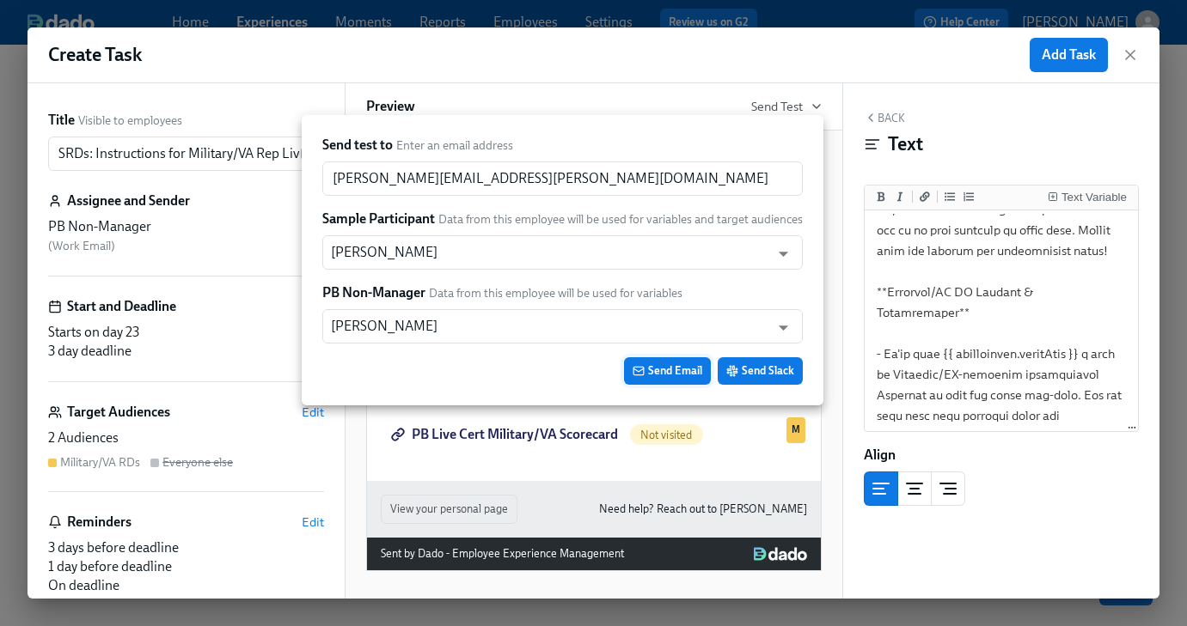
click at [675, 368] on span "Send Email" at bounding box center [668, 371] width 70 height 17
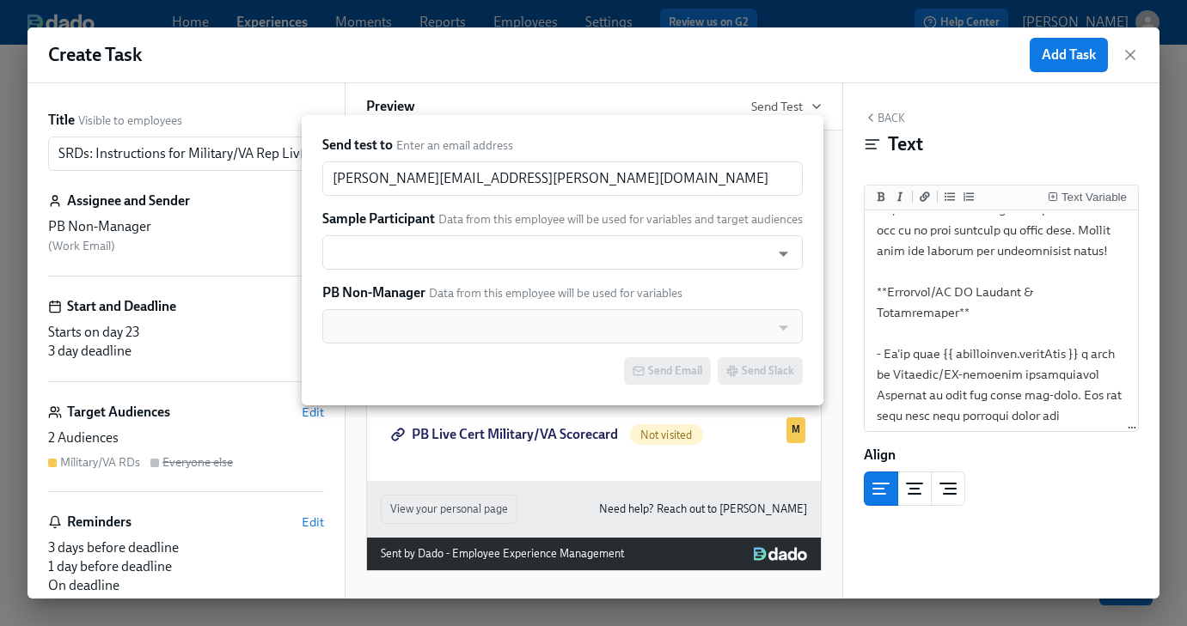
click at [550, 95] on div at bounding box center [593, 313] width 1187 height 626
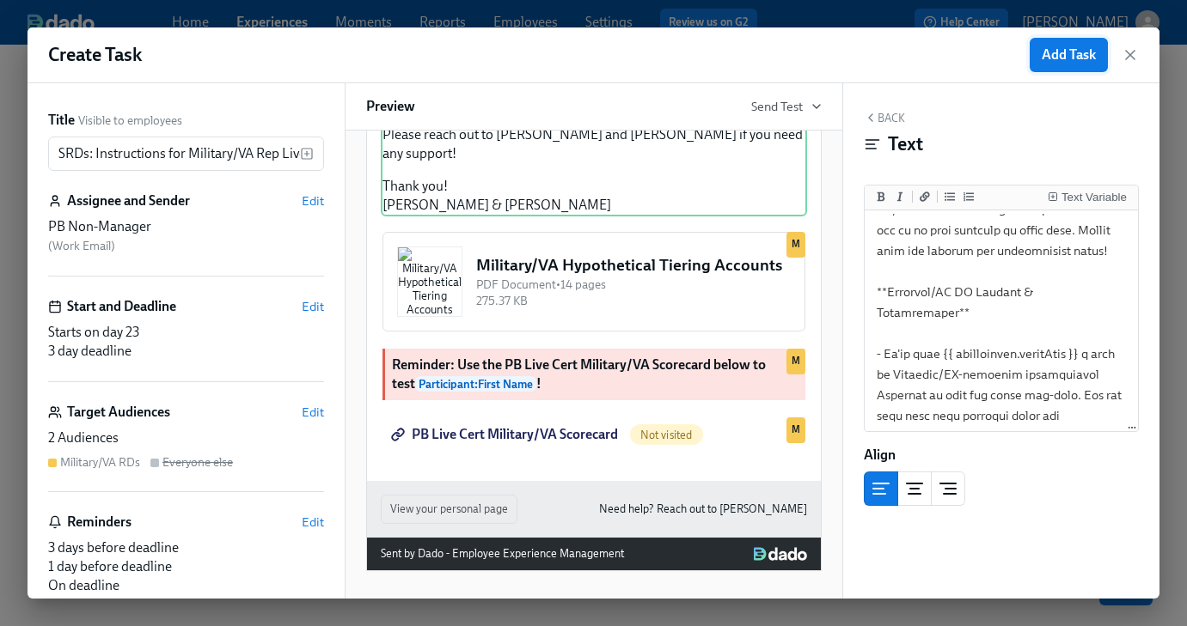
click at [1061, 57] on span "Add Task" at bounding box center [1069, 54] width 54 height 17
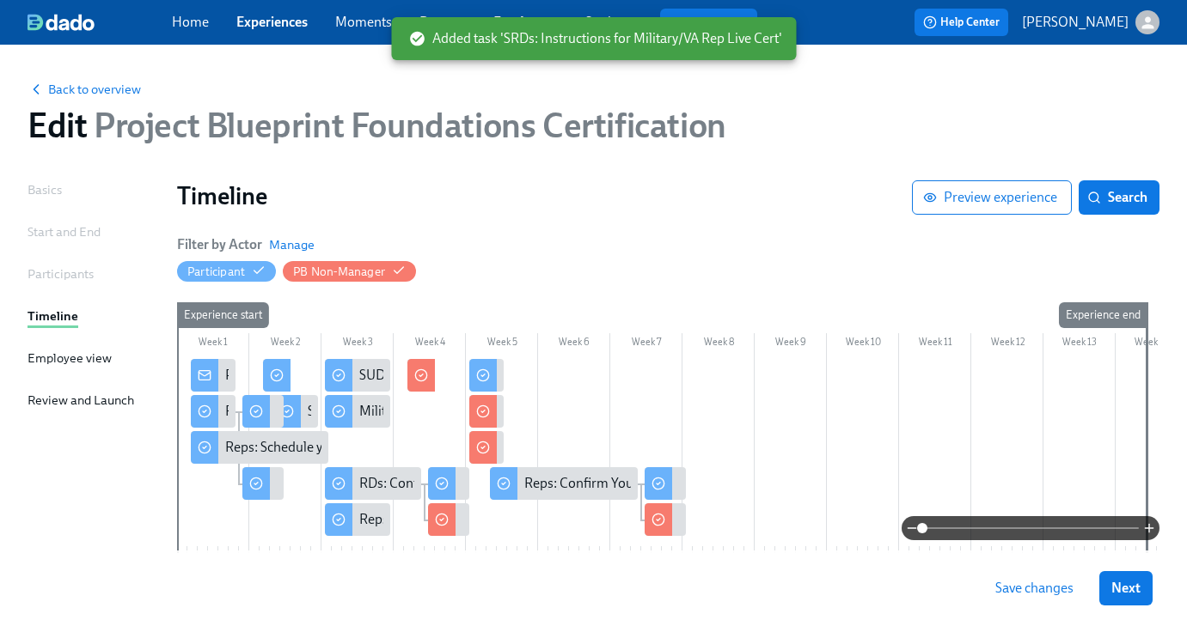
click at [1048, 589] on span "Save changes" at bounding box center [1034, 588] width 78 height 17
click at [417, 370] on icon at bounding box center [421, 376] width 14 height 14
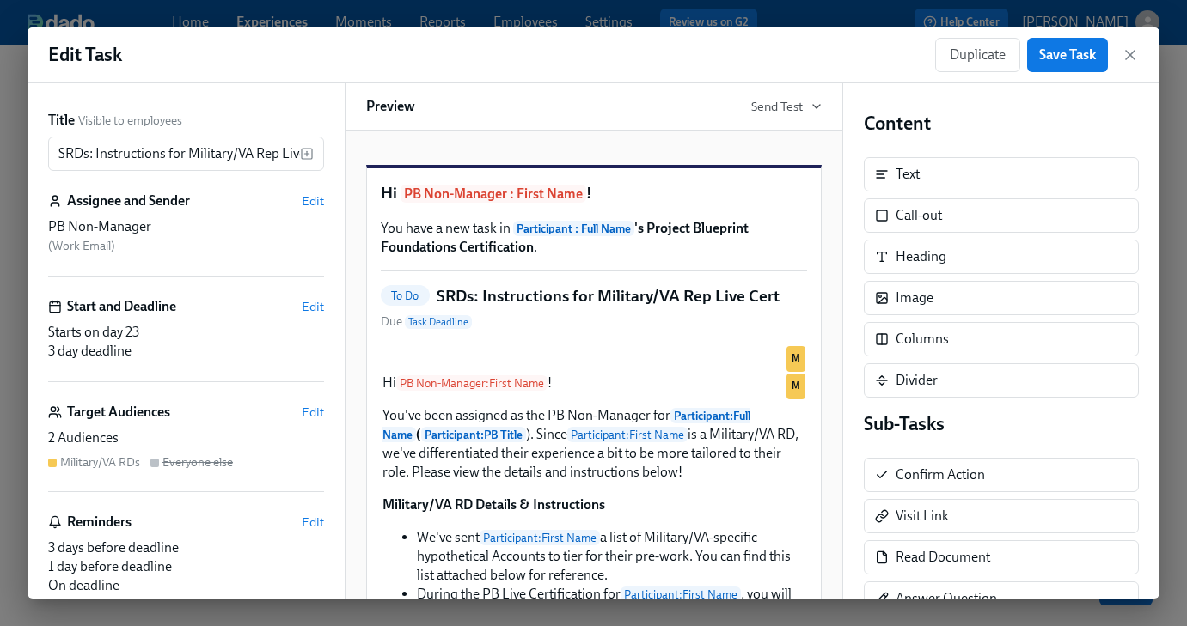
click at [785, 107] on span "Send Test" at bounding box center [786, 106] width 70 height 17
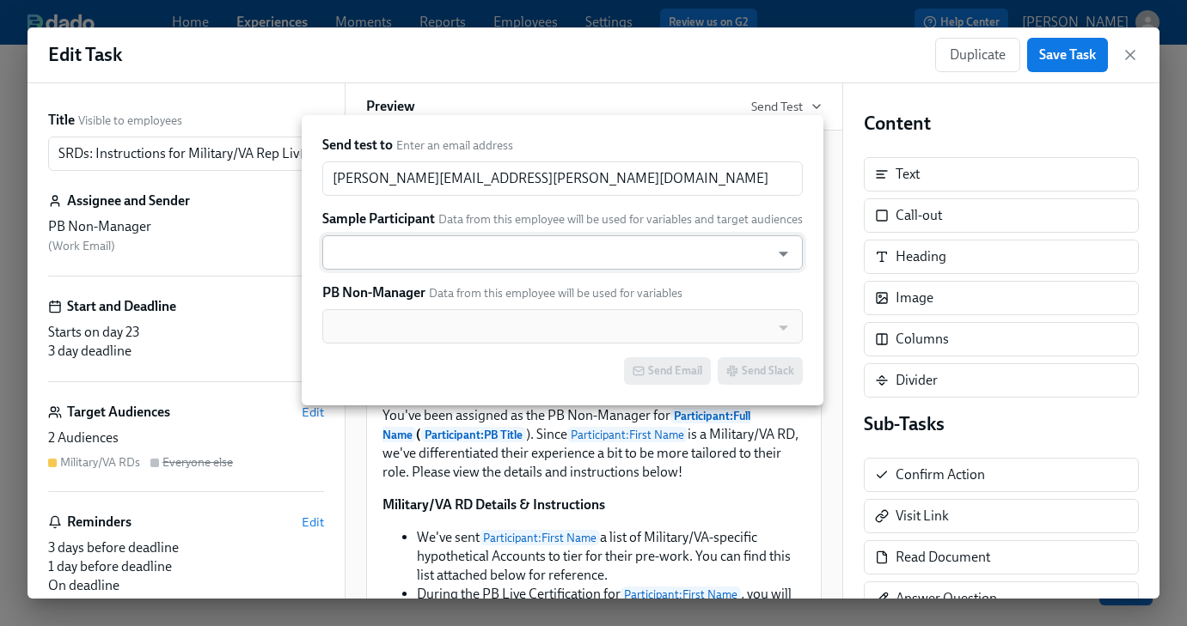
click at [474, 268] on input "text" at bounding box center [546, 252] width 431 height 34
click at [473, 255] on input "text" at bounding box center [546, 252] width 431 height 34
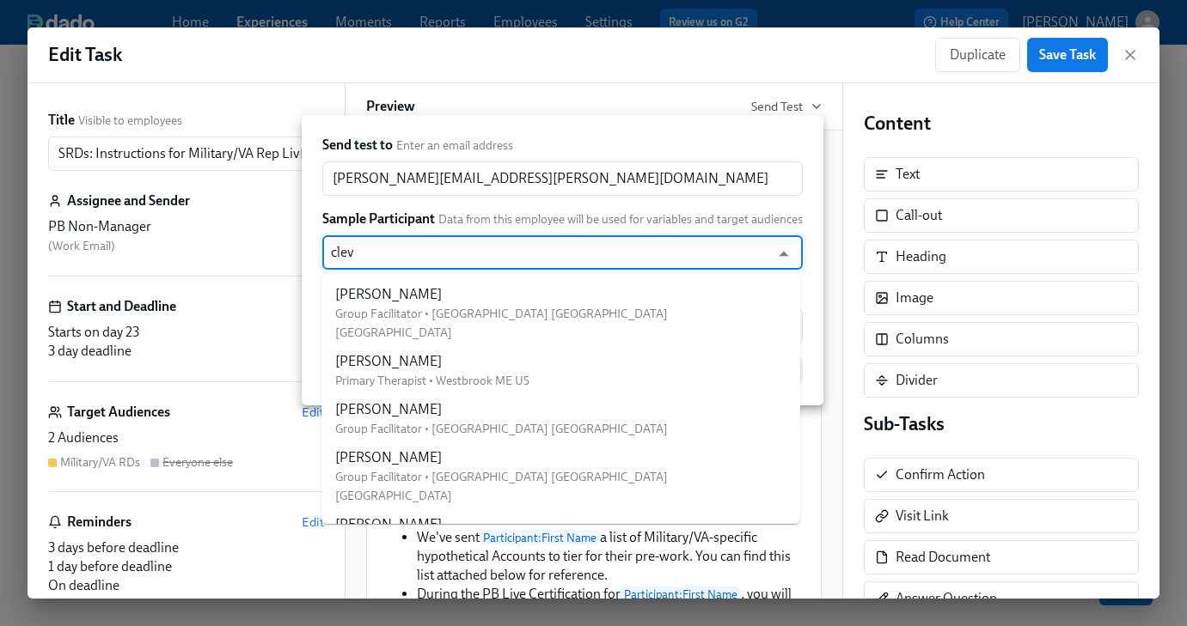
type input "[PERSON_NAME]"
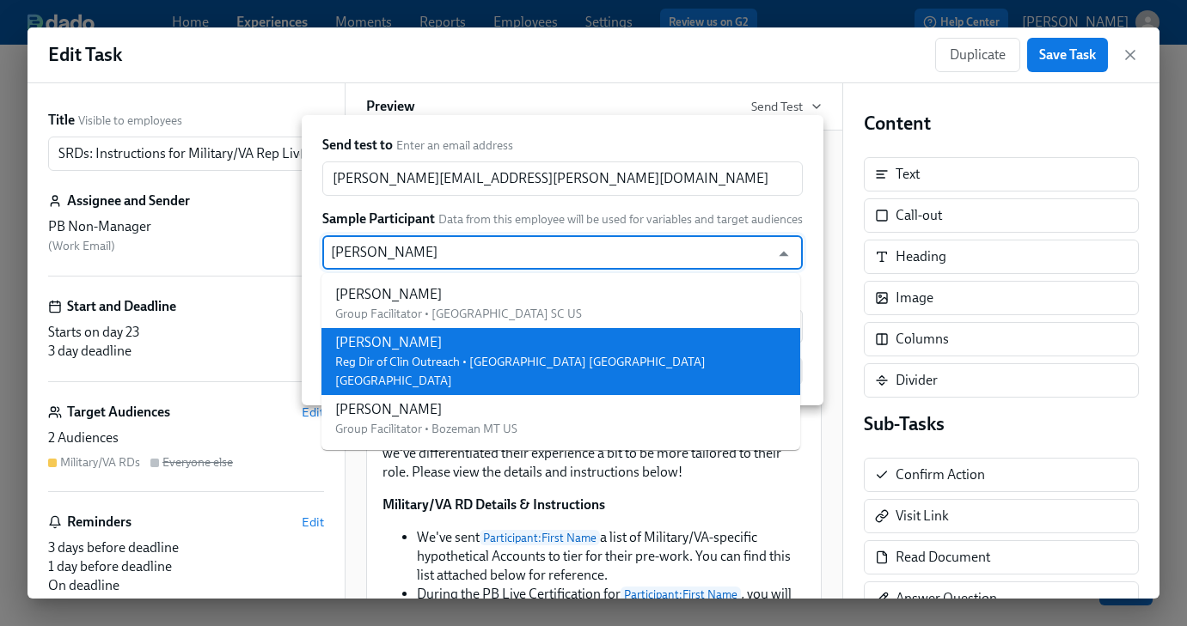
click at [461, 344] on div "[PERSON_NAME]" at bounding box center [560, 342] width 451 height 19
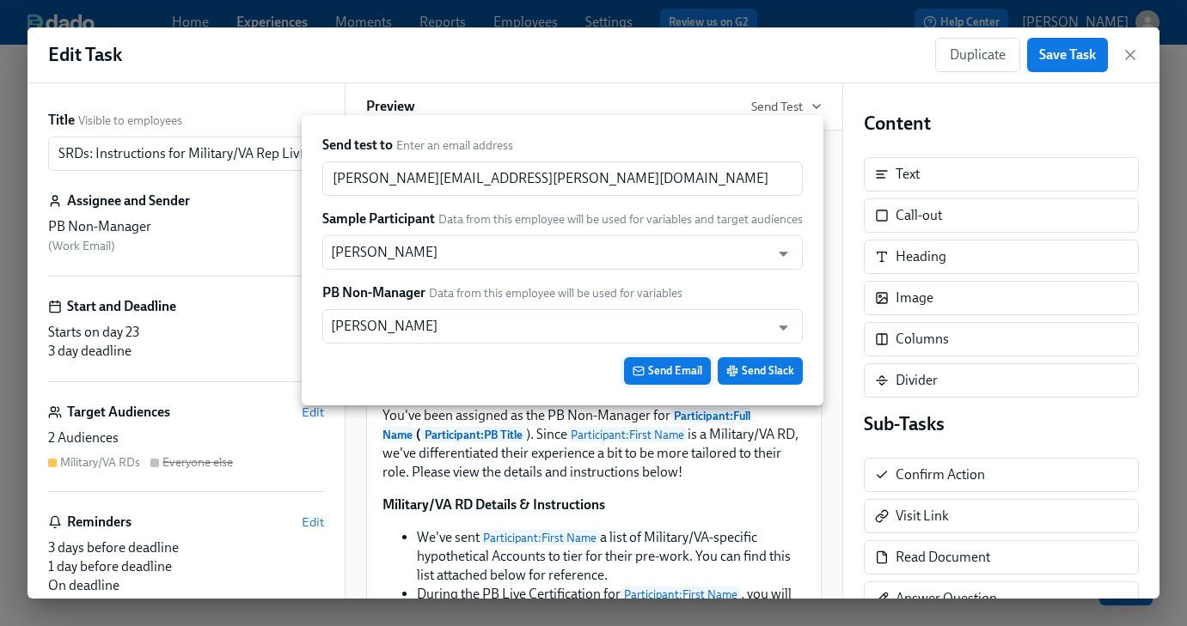
click at [660, 372] on span "Send Email" at bounding box center [668, 371] width 70 height 17
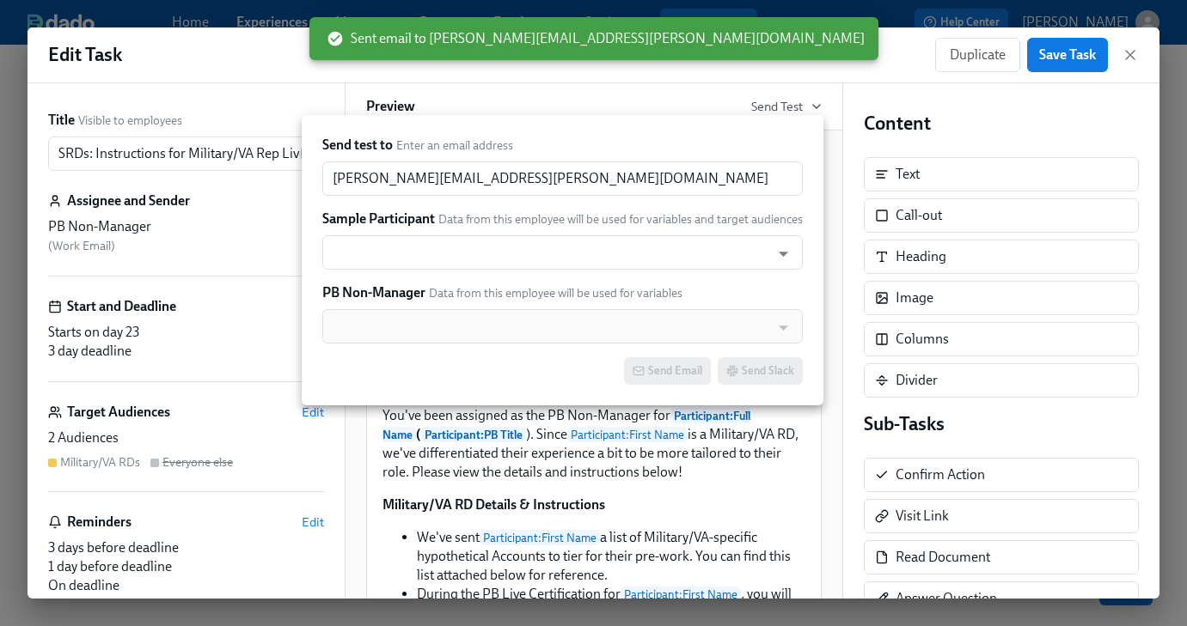
click at [830, 130] on div at bounding box center [593, 313] width 1187 height 626
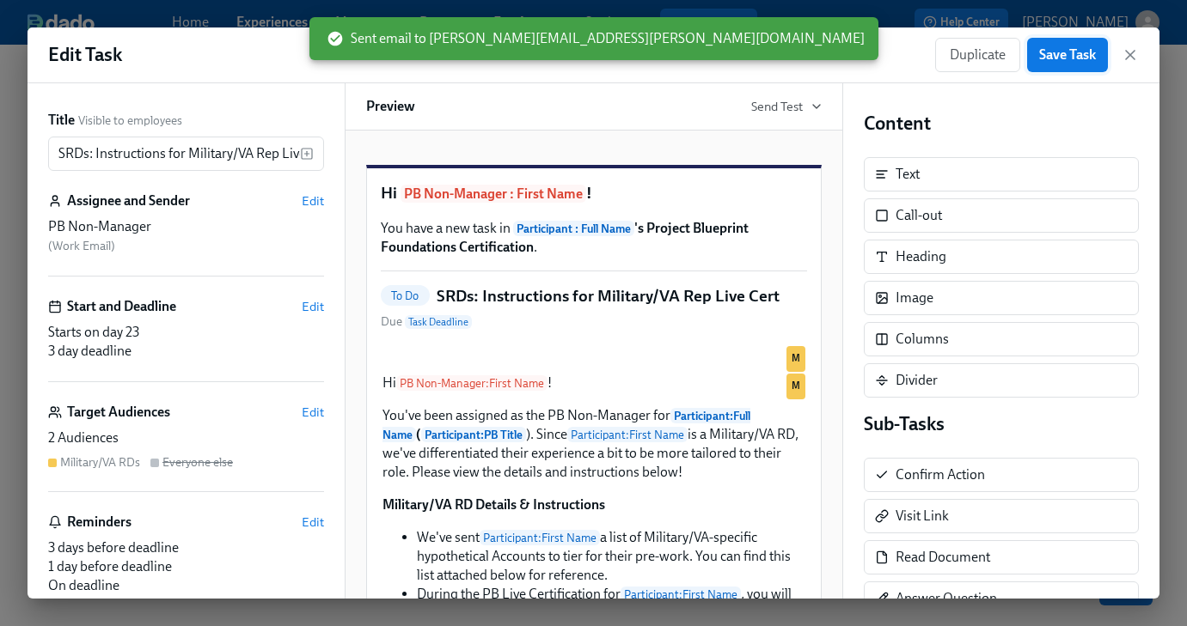
click at [1051, 57] on span "Save Task" at bounding box center [1067, 54] width 57 height 17
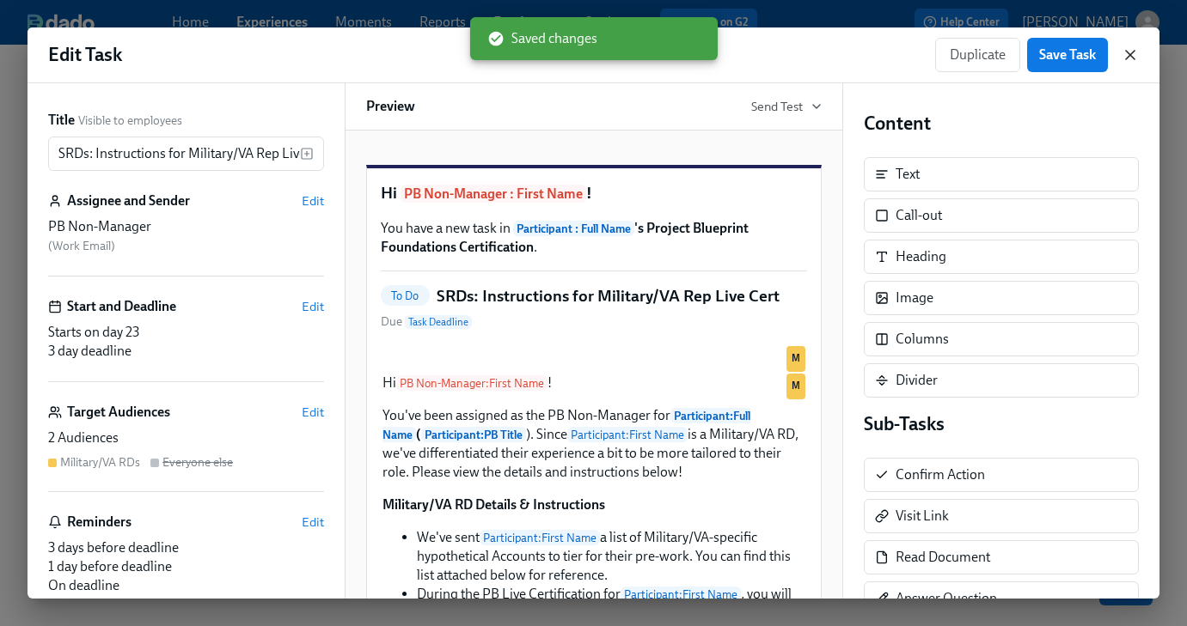
click at [1128, 51] on icon "button" at bounding box center [1129, 54] width 17 height 17
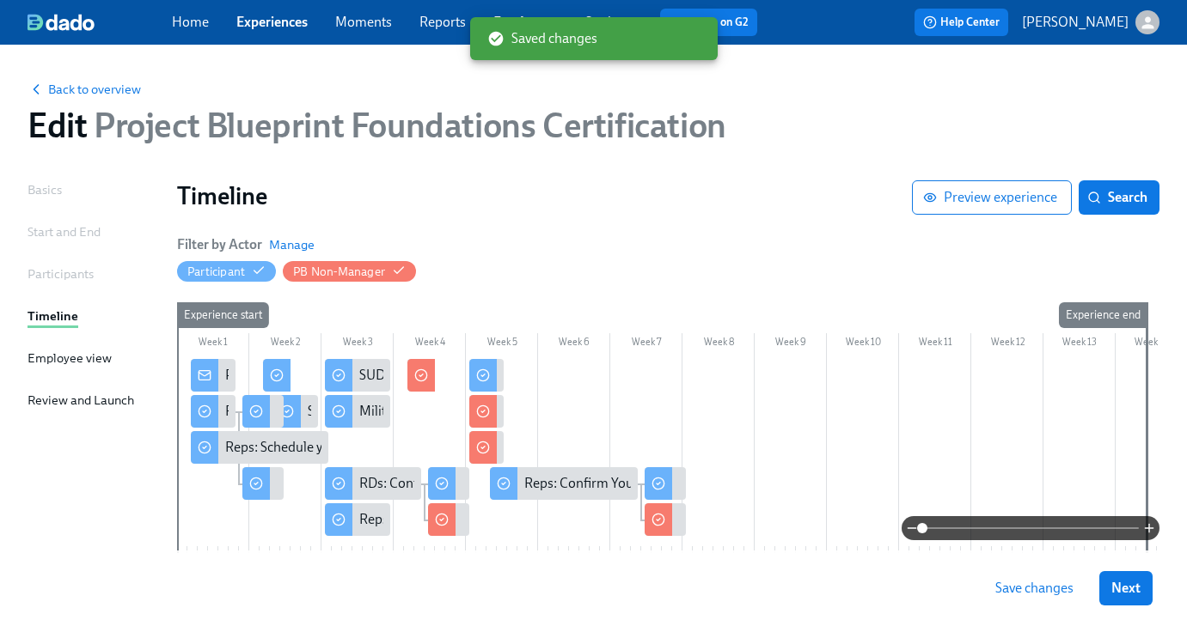
click at [1017, 596] on span "Save changes" at bounding box center [1034, 588] width 78 height 17
click at [1127, 597] on button "Next" at bounding box center [1125, 588] width 53 height 34
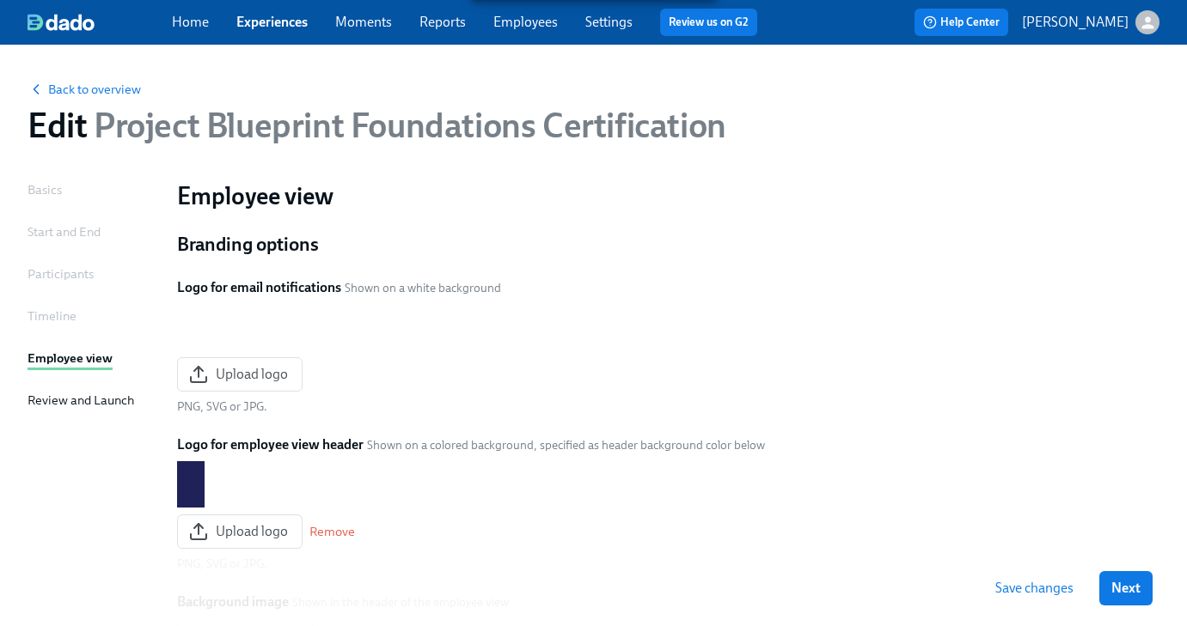
click at [1127, 597] on button "Next" at bounding box center [1125, 588] width 53 height 34
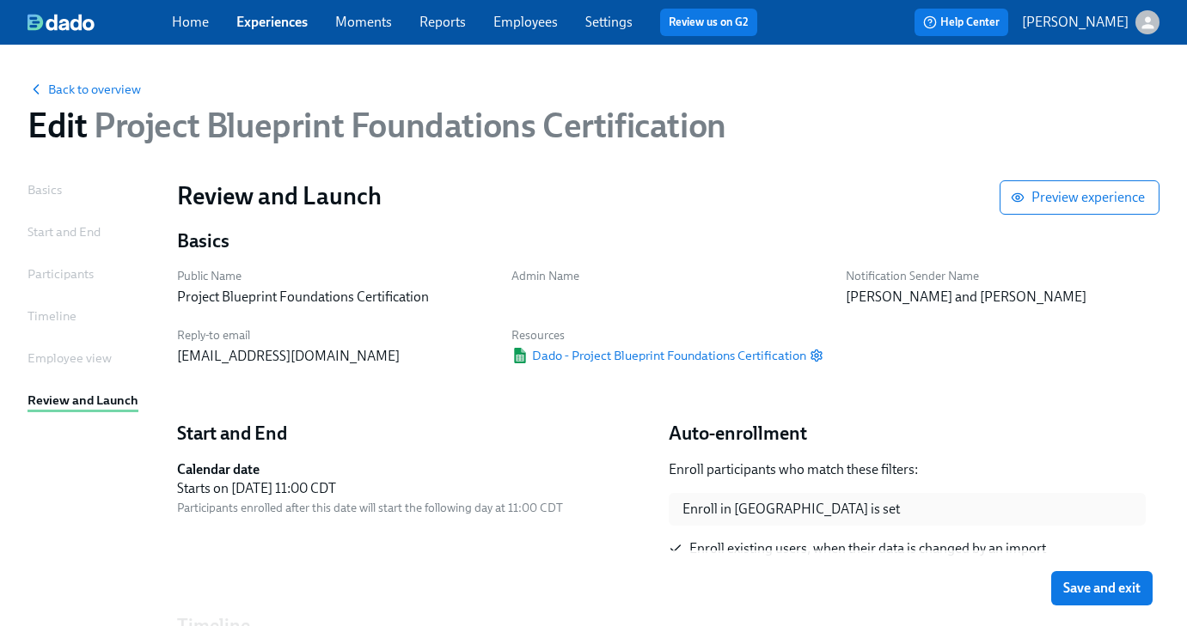
click at [1127, 597] on button "Save and exit" at bounding box center [1101, 588] width 101 height 34
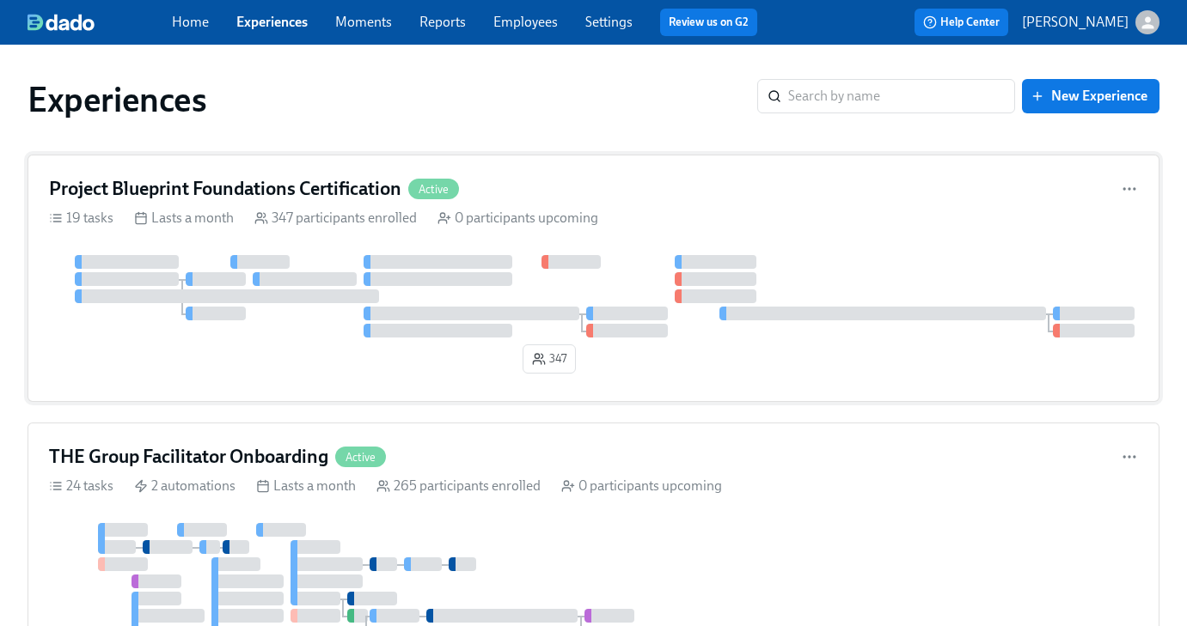
click at [712, 180] on div "Project Blueprint Foundations Certification Active" at bounding box center [593, 189] width 1089 height 26
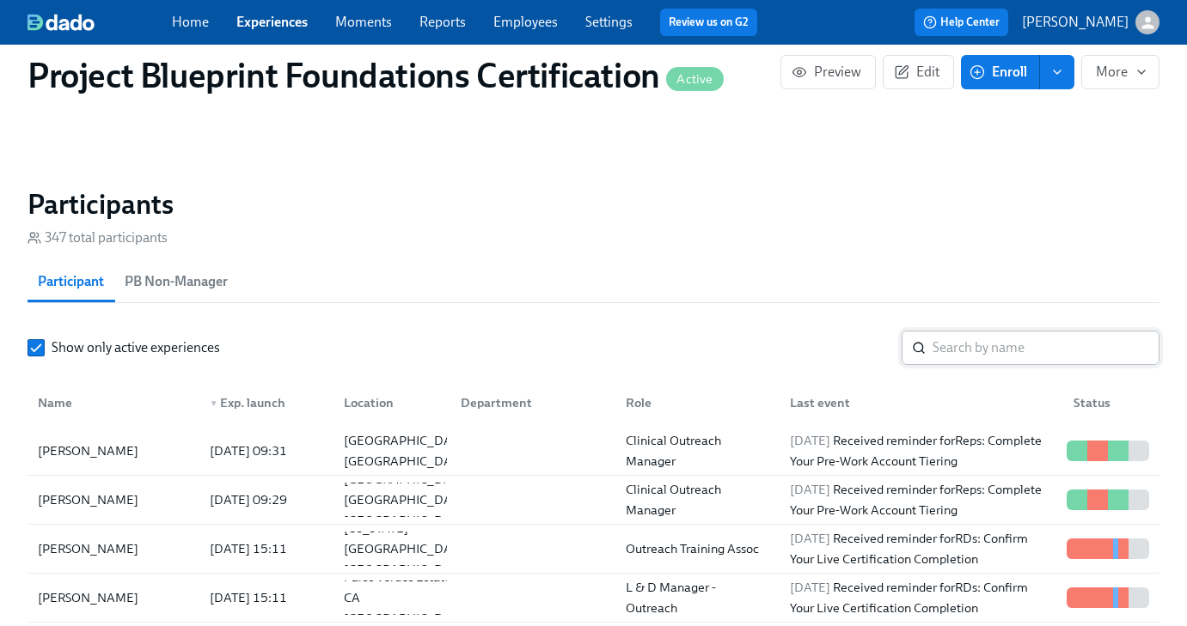
scroll to position [1172, 0]
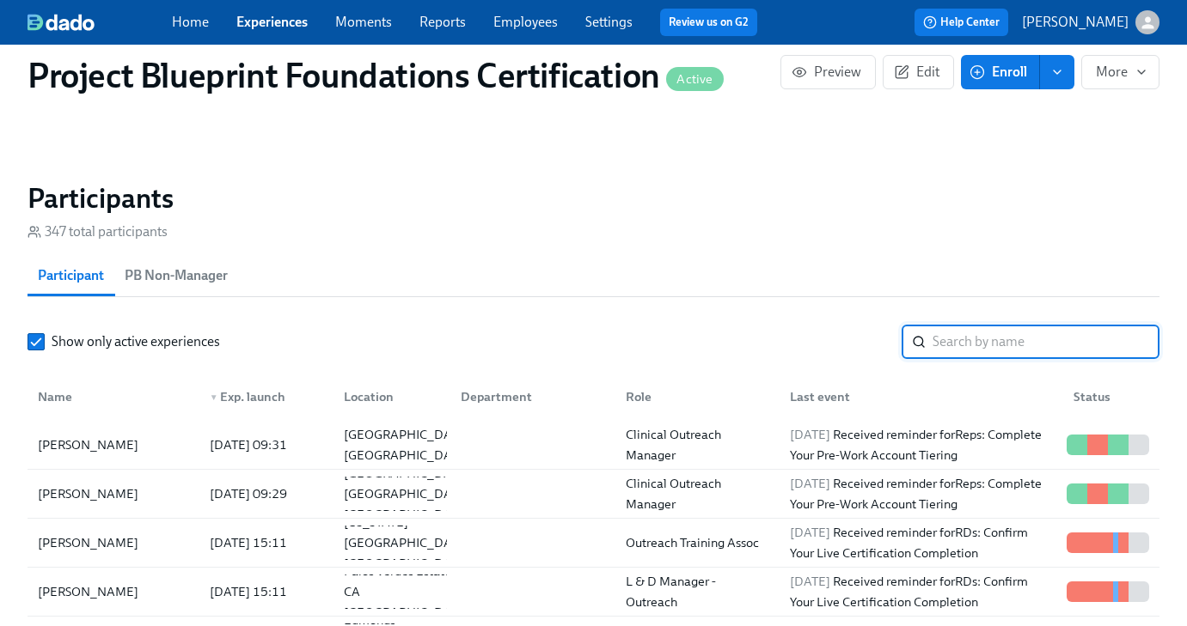
click at [934, 336] on input "search" at bounding box center [1045, 342] width 227 height 34
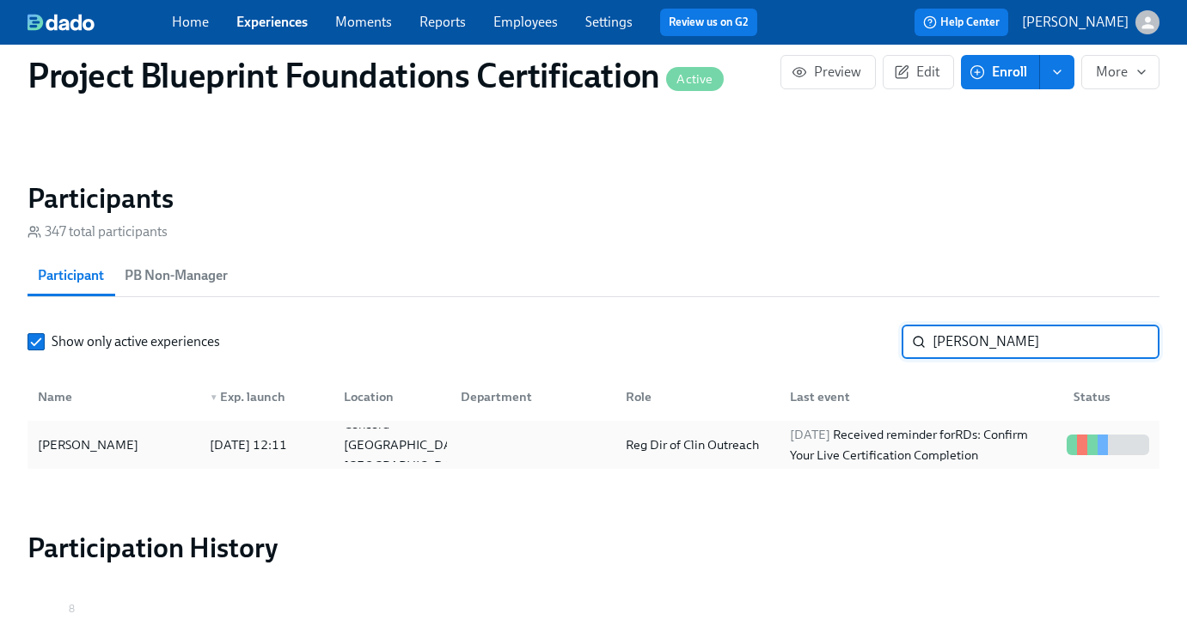
click at [131, 432] on div "[PERSON_NAME]" at bounding box center [113, 445] width 165 height 34
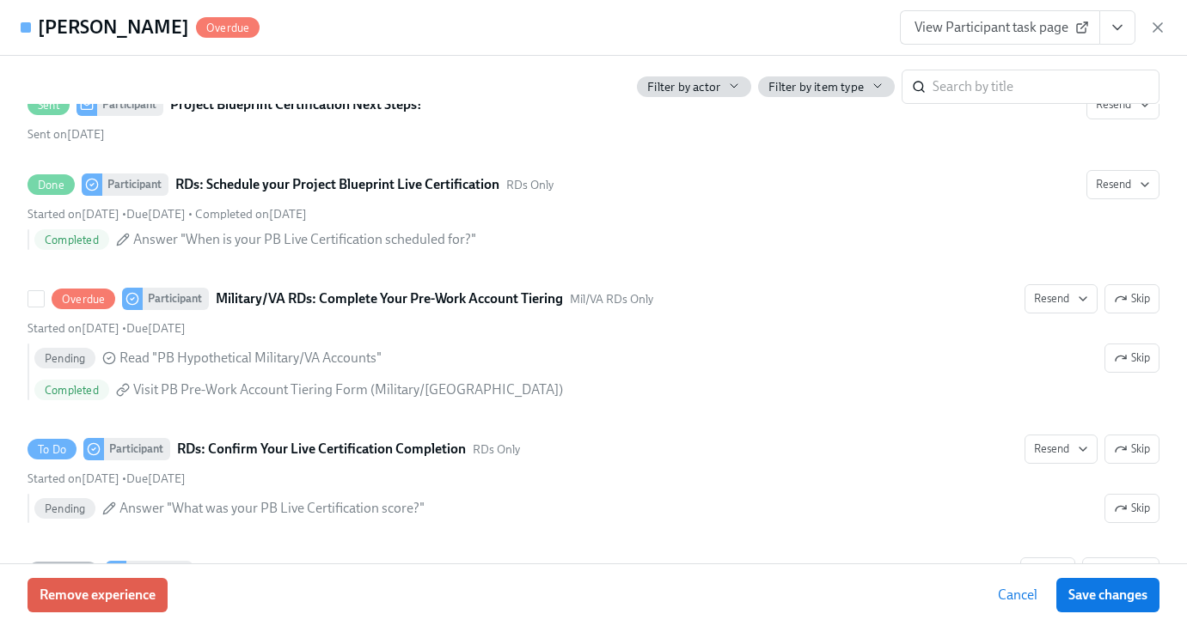
scroll to position [389, 0]
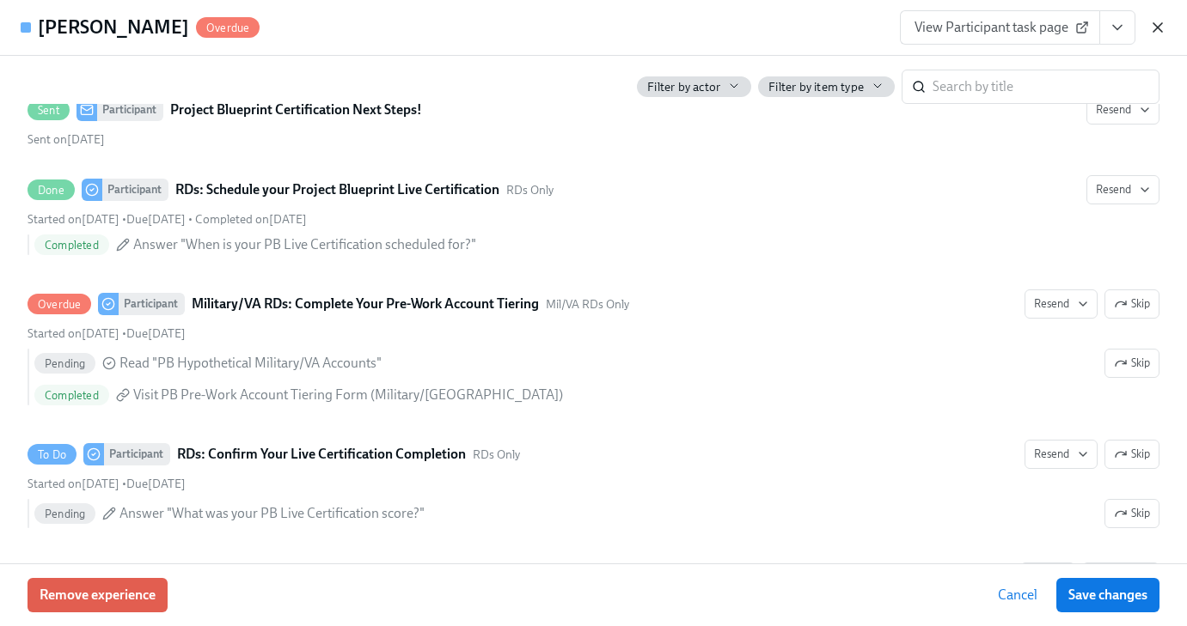
click at [1152, 24] on icon "button" at bounding box center [1157, 27] width 17 height 17
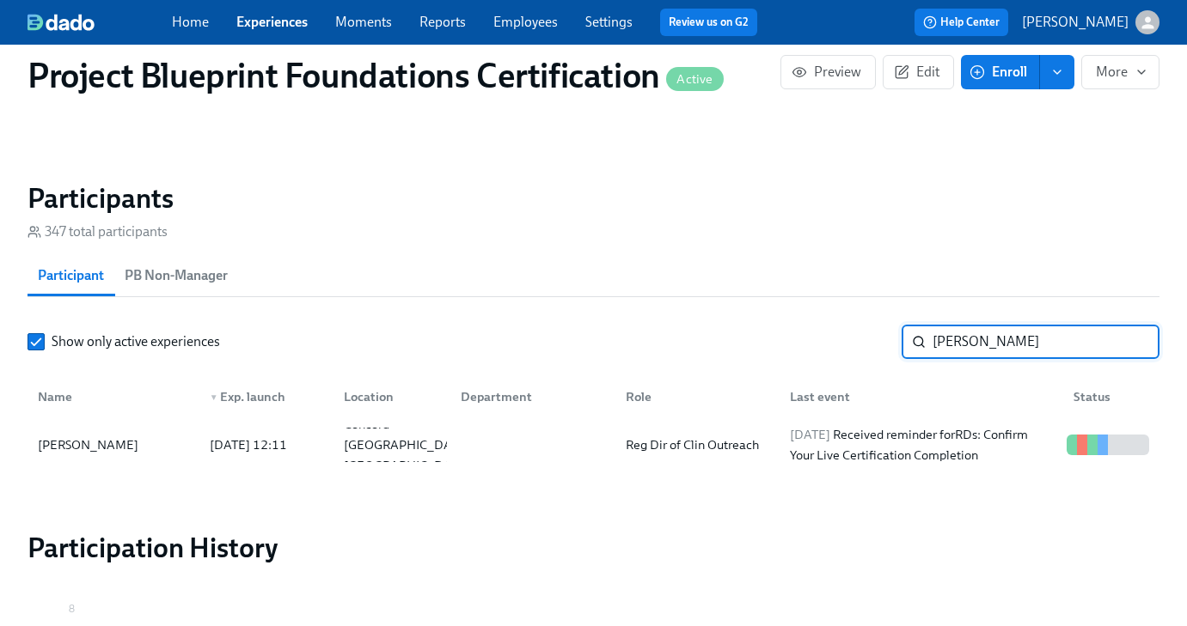
drag, startPoint x: 994, startPoint y: 337, endPoint x: 865, endPoint y: 335, distance: 129.8
click at [865, 335] on div "Show only active experiences [PERSON_NAME] ​" at bounding box center [594, 342] width 1132 height 34
type input "[PERSON_NAME]"
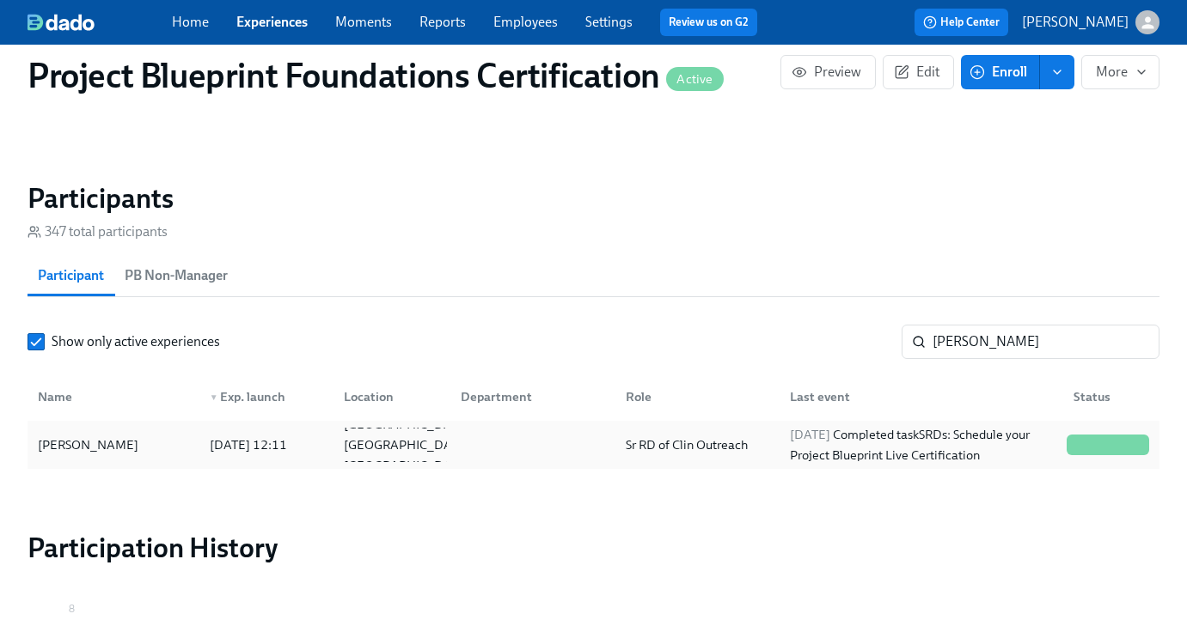
click at [125, 449] on div "[PERSON_NAME]" at bounding box center [113, 445] width 165 height 34
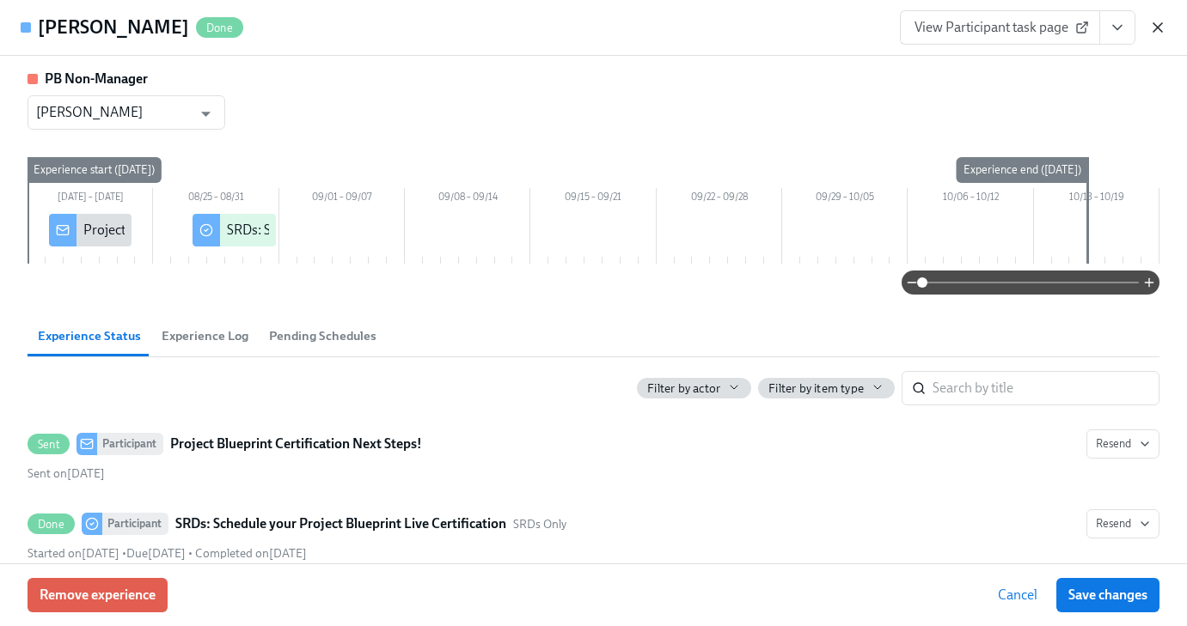
click at [1161, 19] on icon "button" at bounding box center [1157, 27] width 17 height 17
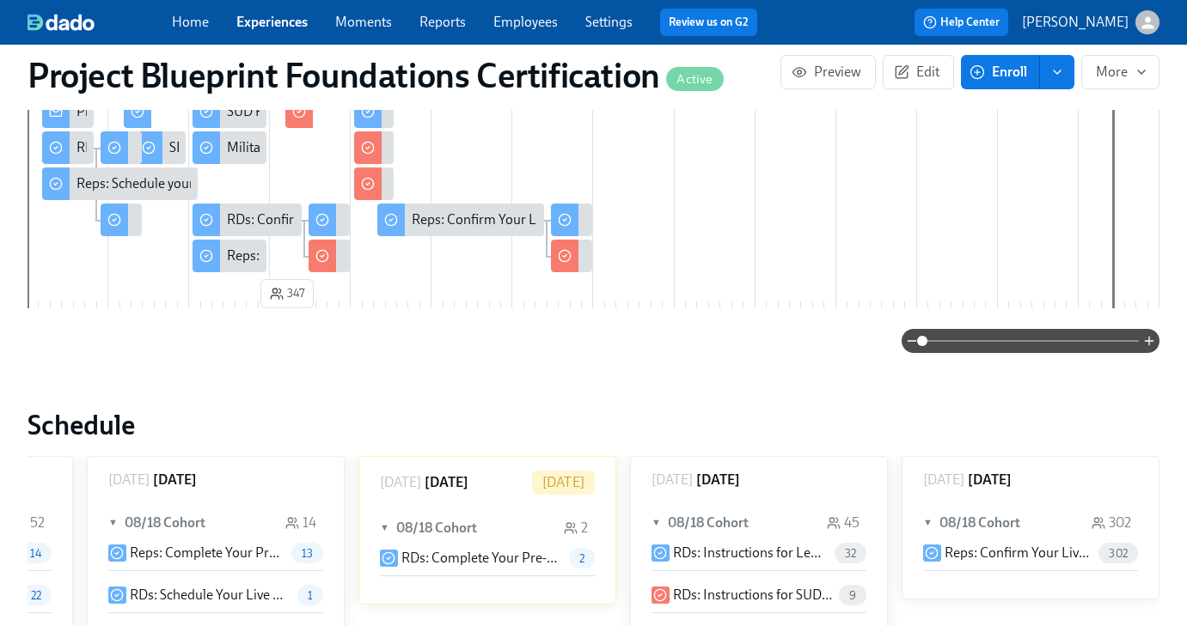
scroll to position [279, 0]
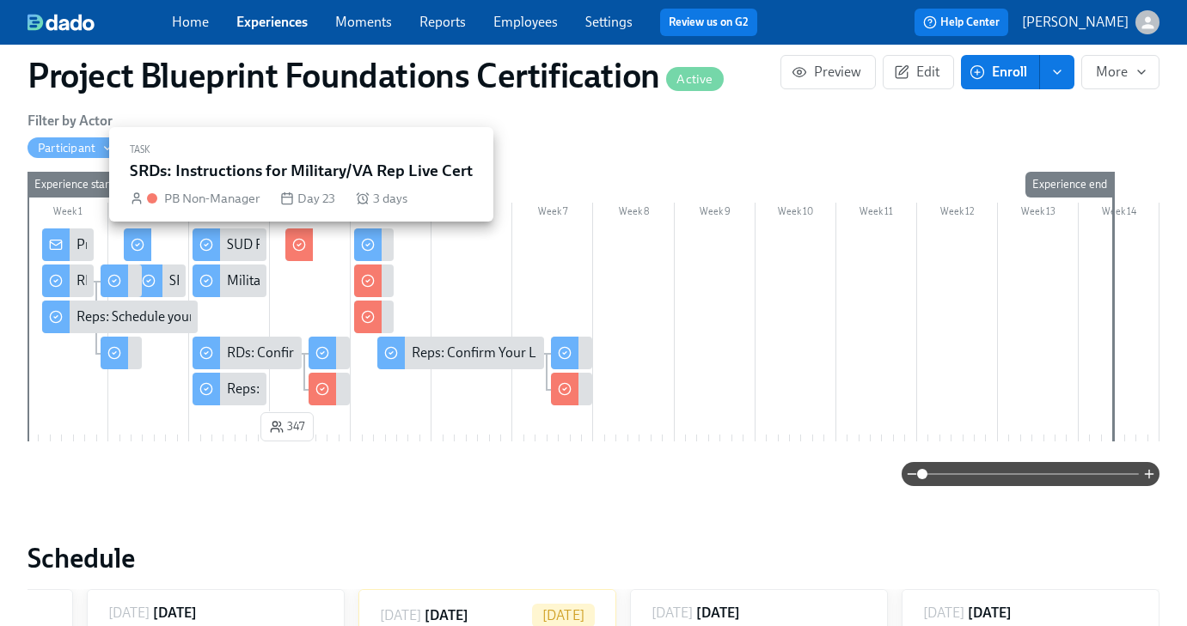
click at [302, 248] on icon at bounding box center [299, 245] width 14 height 14
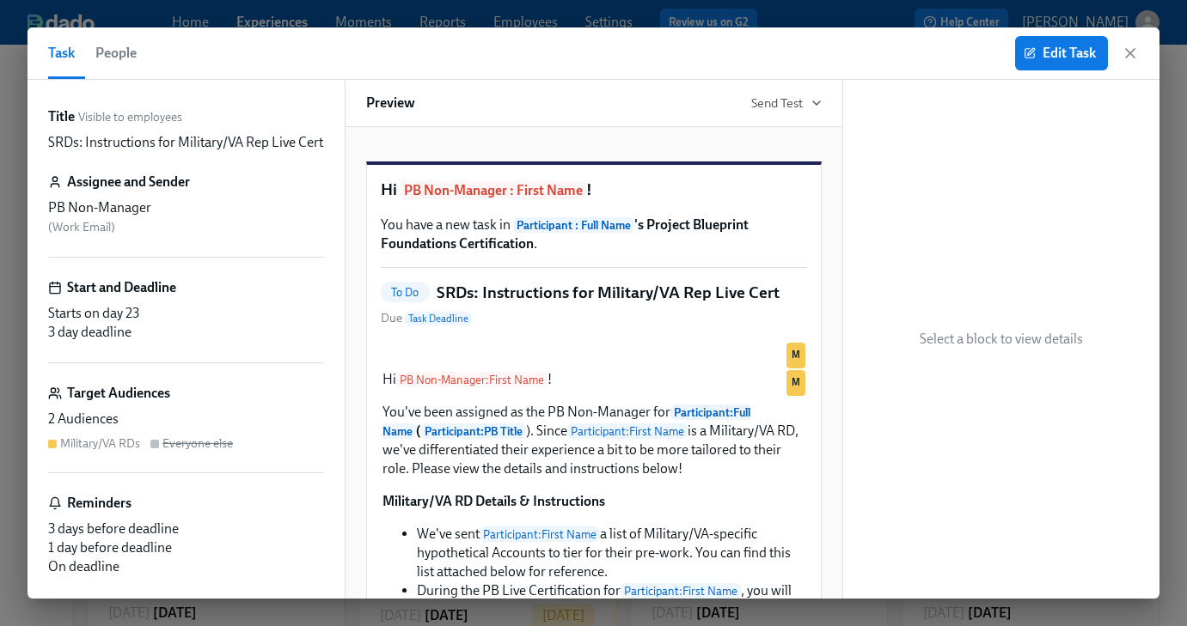
click at [117, 55] on span "People" at bounding box center [115, 53] width 41 height 24
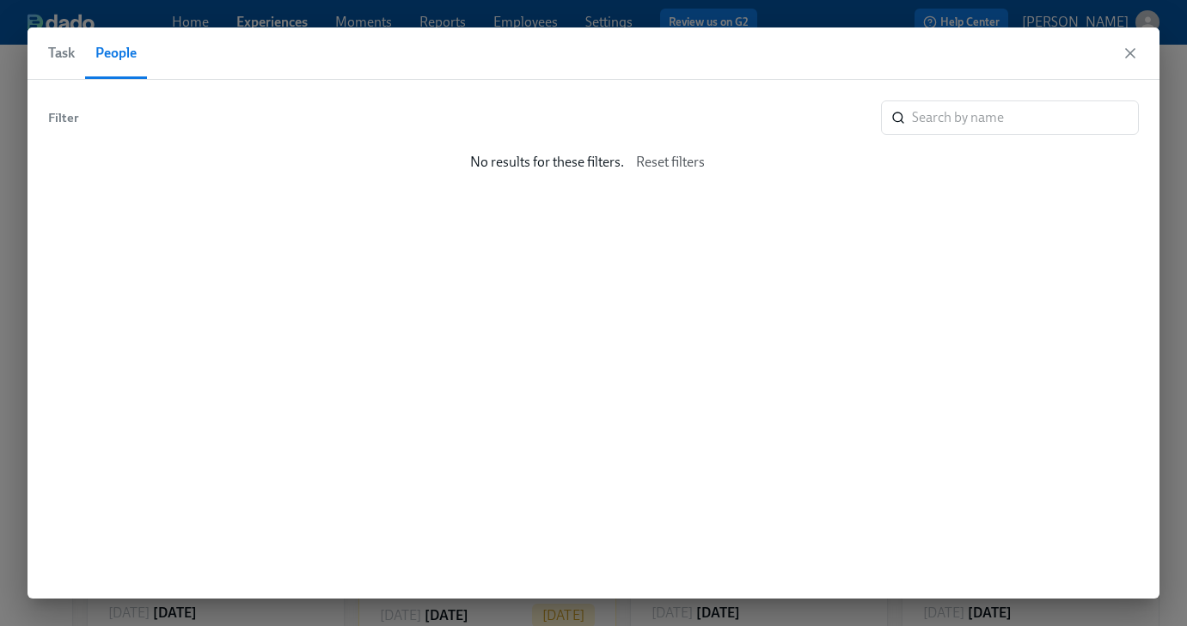
click at [61, 53] on span "Task" at bounding box center [61, 53] width 27 height 24
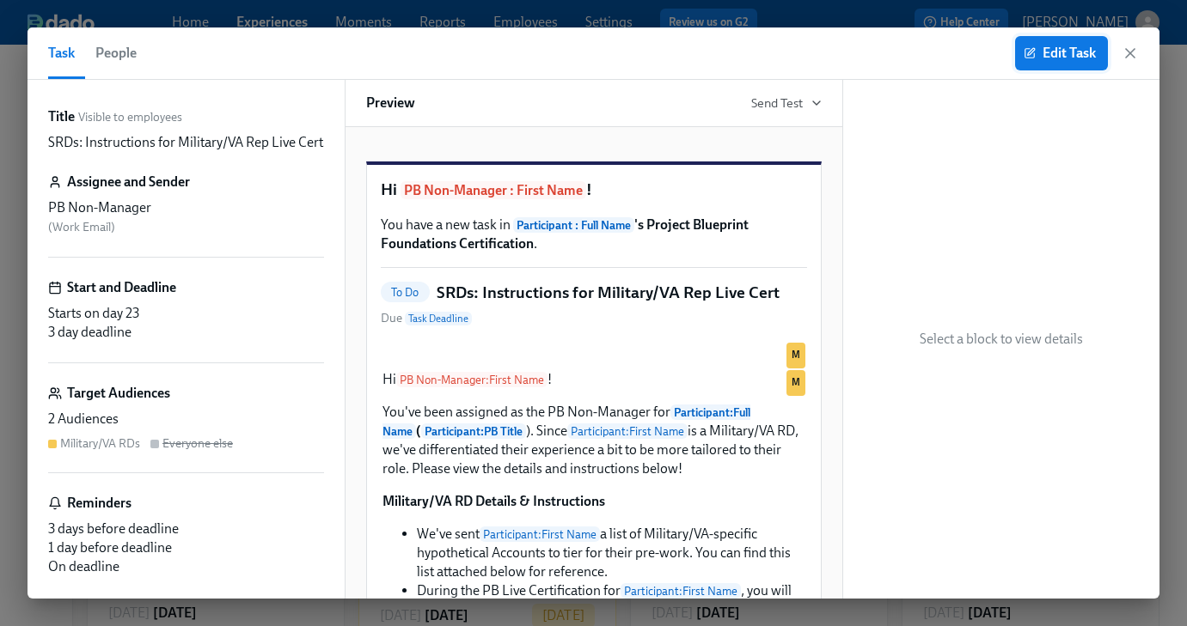
click at [1066, 52] on span "Edit Task" at bounding box center [1061, 53] width 69 height 17
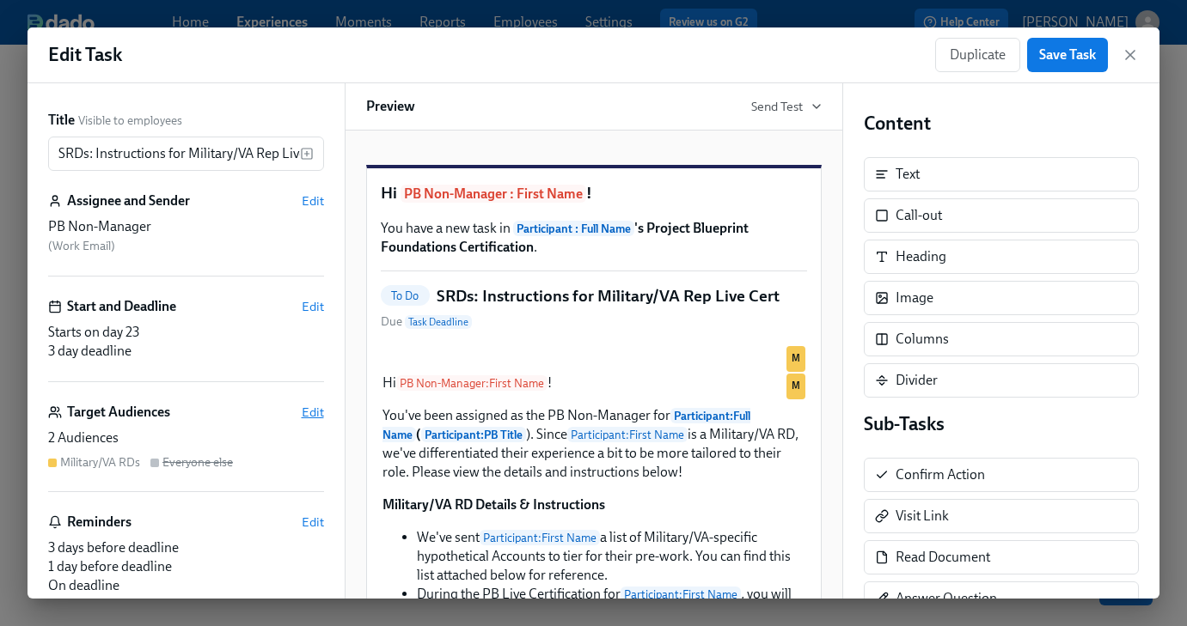
click at [310, 415] on span "Edit" at bounding box center [313, 412] width 22 height 17
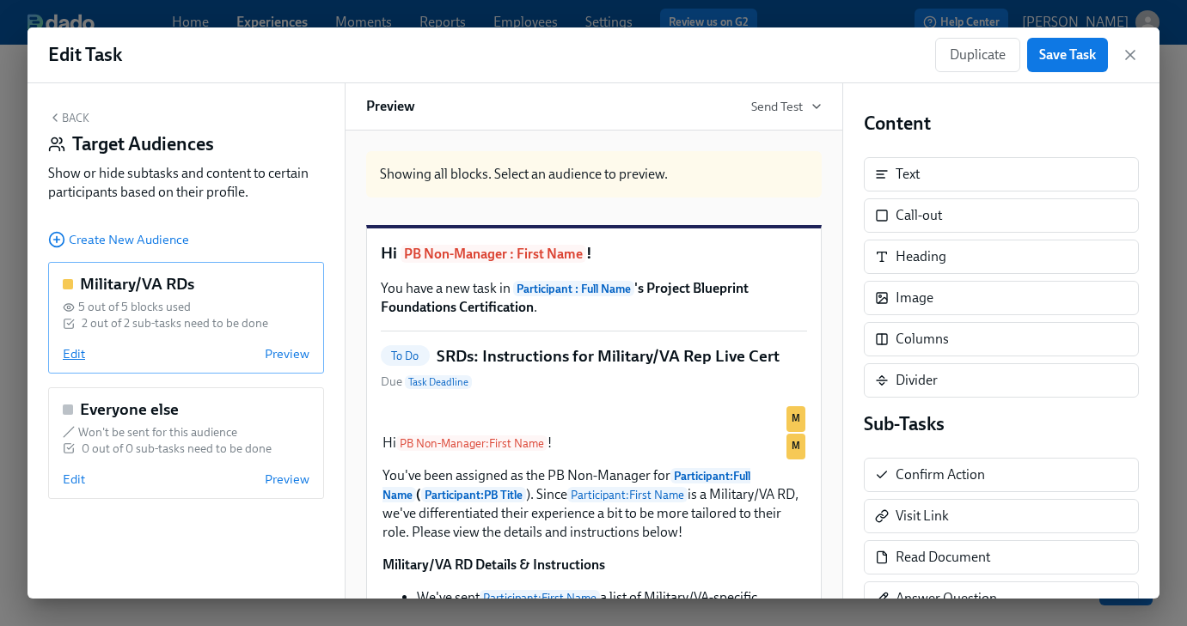
click at [70, 356] on span "Edit" at bounding box center [74, 353] width 22 height 17
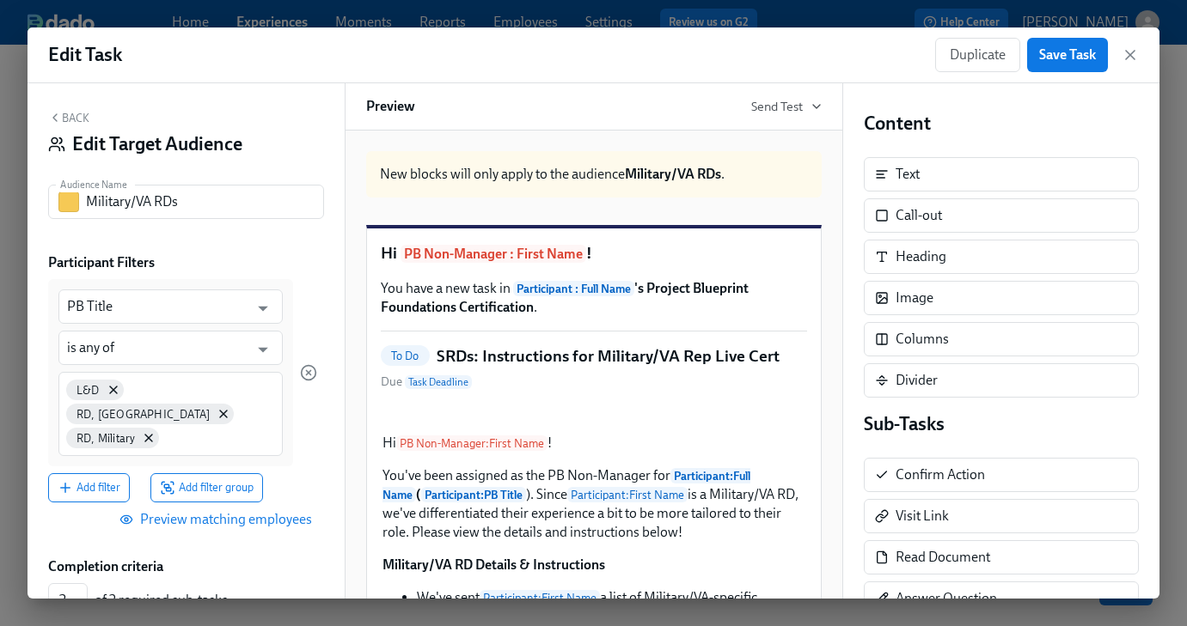
click at [220, 511] on span "Preview matching employees" at bounding box center [217, 519] width 189 height 17
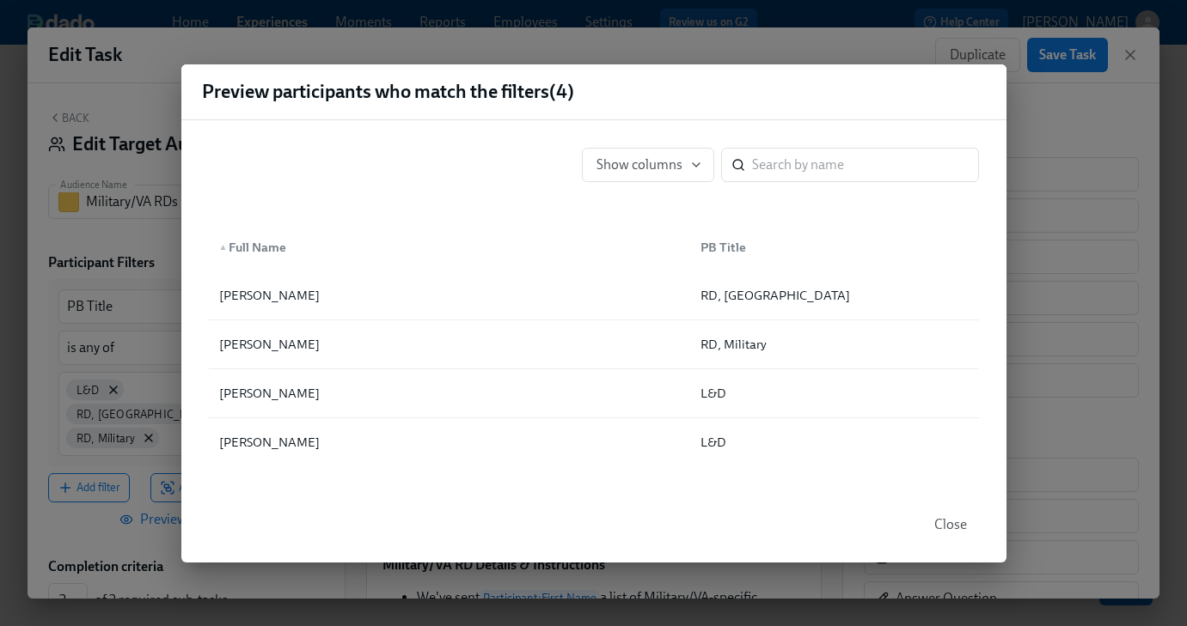
click at [952, 514] on button "Close" at bounding box center [950, 525] width 57 height 34
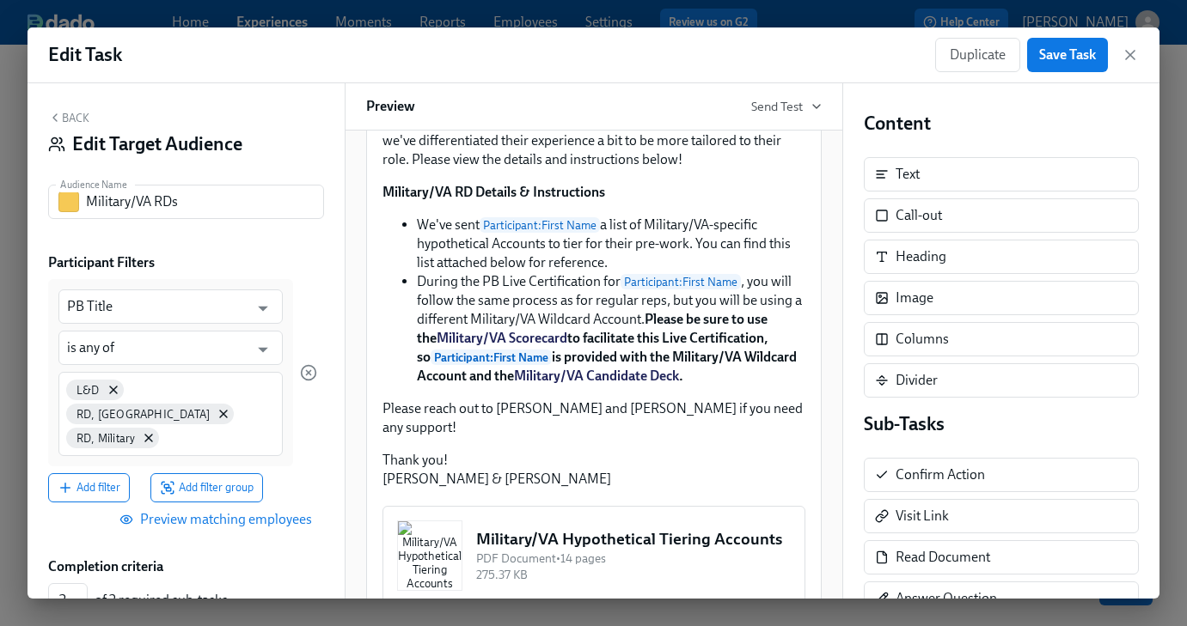
scroll to position [685, 0]
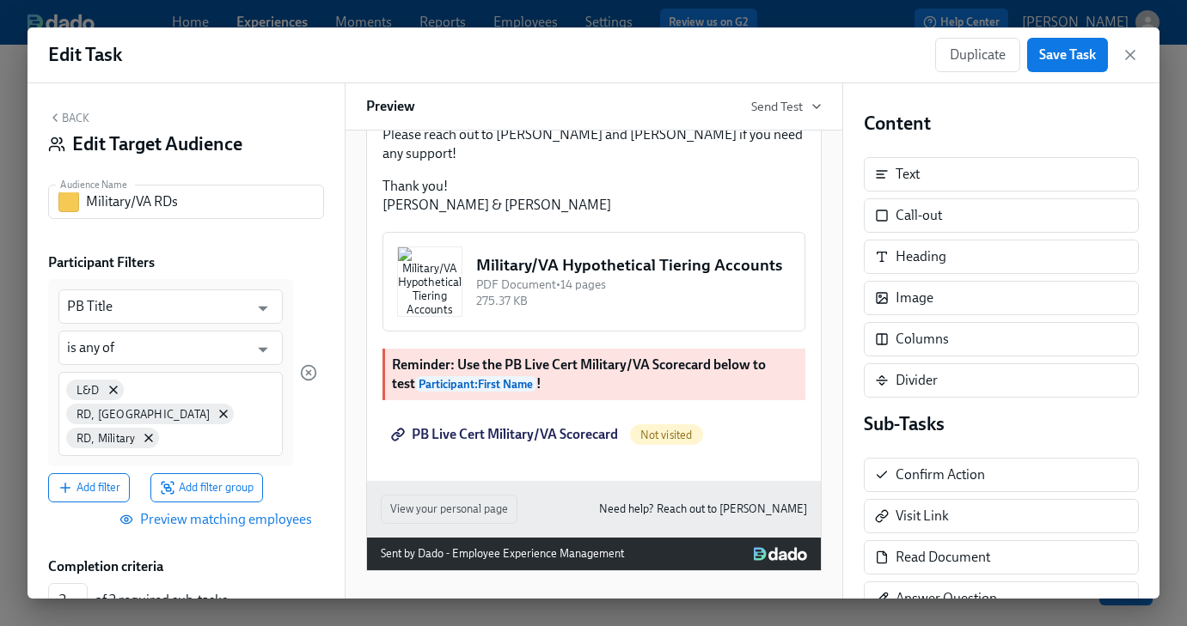
click at [64, 121] on button "Back" at bounding box center [68, 118] width 41 height 14
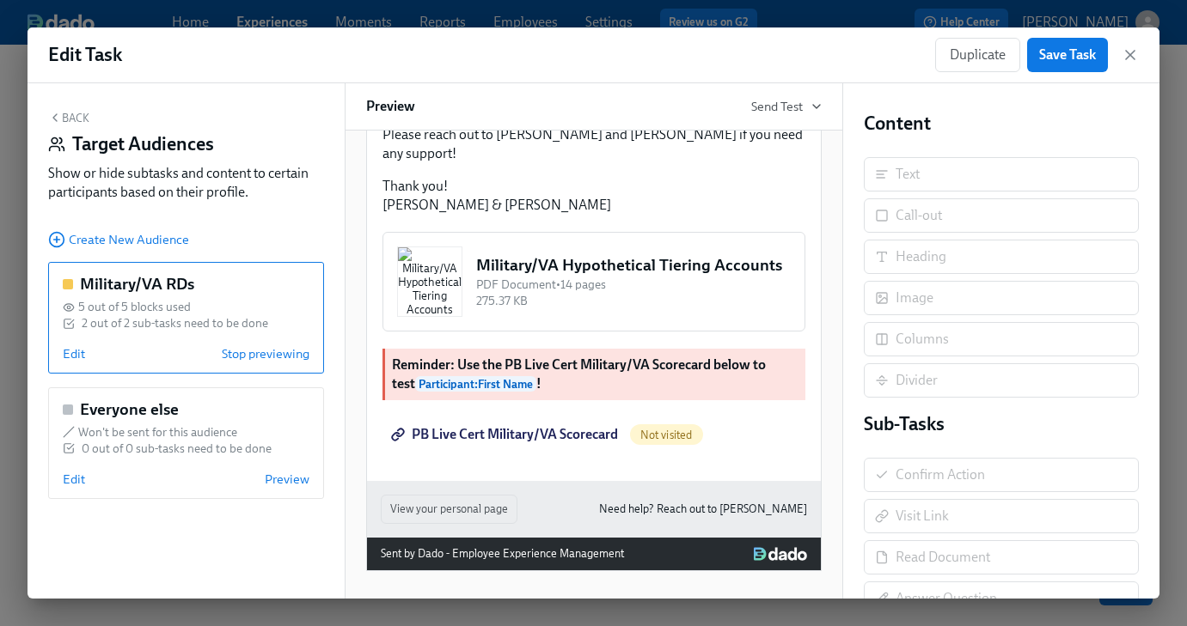
click at [64, 117] on button "Back" at bounding box center [68, 118] width 41 height 14
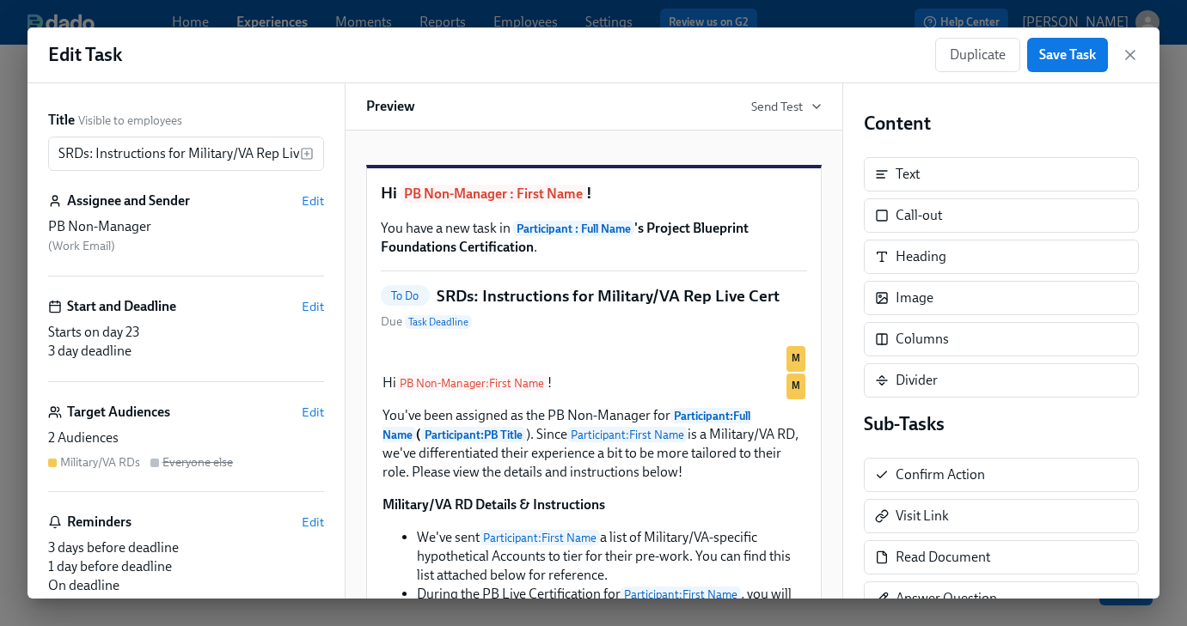
scroll to position [120, 0]
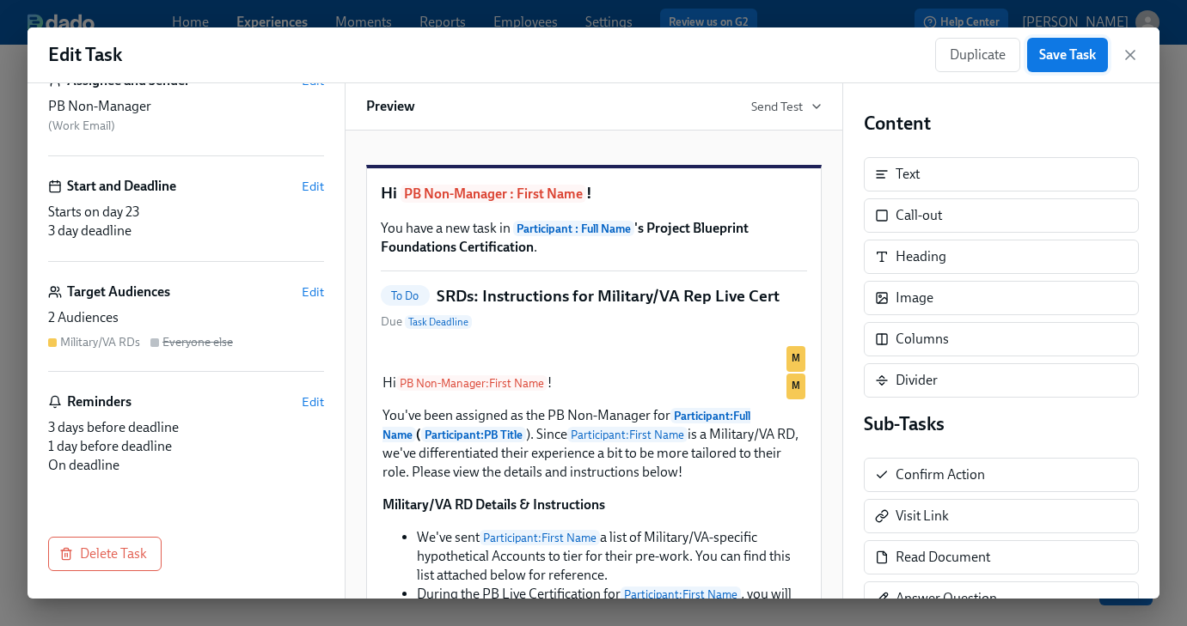
click at [1059, 58] on span "Save Task" at bounding box center [1067, 54] width 57 height 17
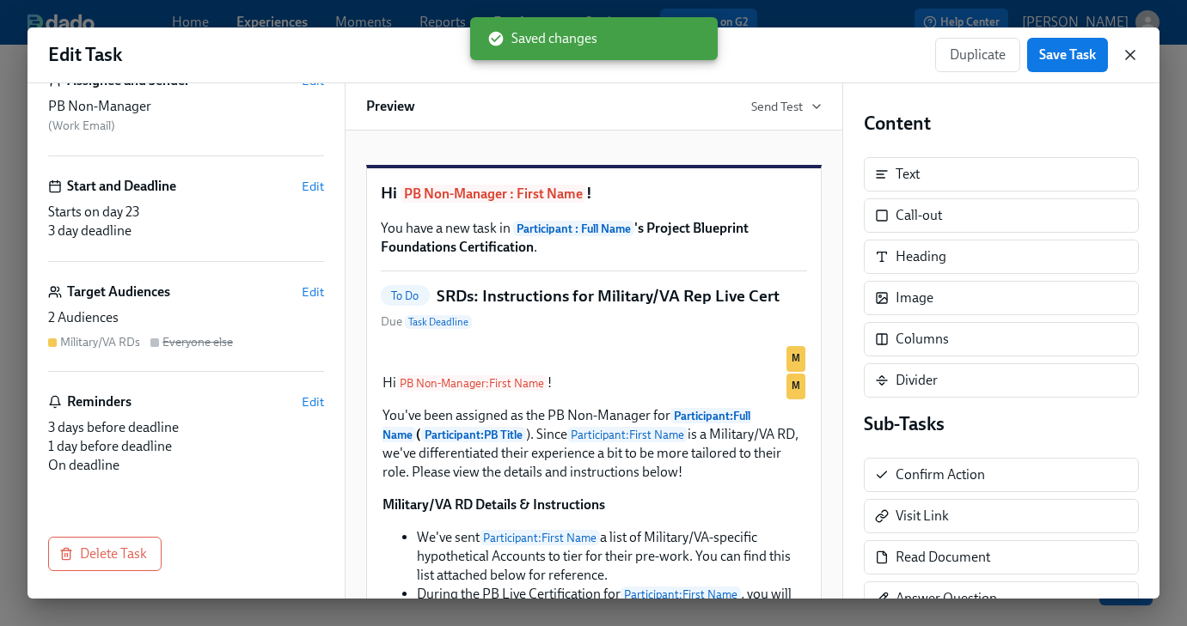
click at [1134, 52] on icon "button" at bounding box center [1129, 54] width 17 height 17
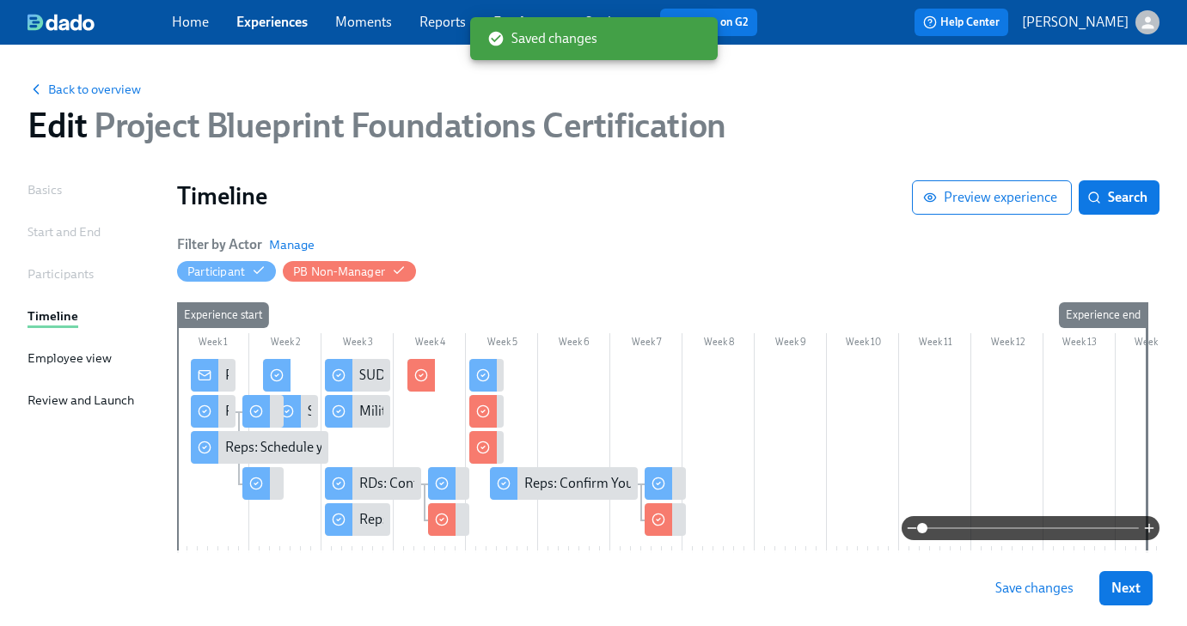
click at [998, 587] on span "Save changes" at bounding box center [1034, 588] width 78 height 17
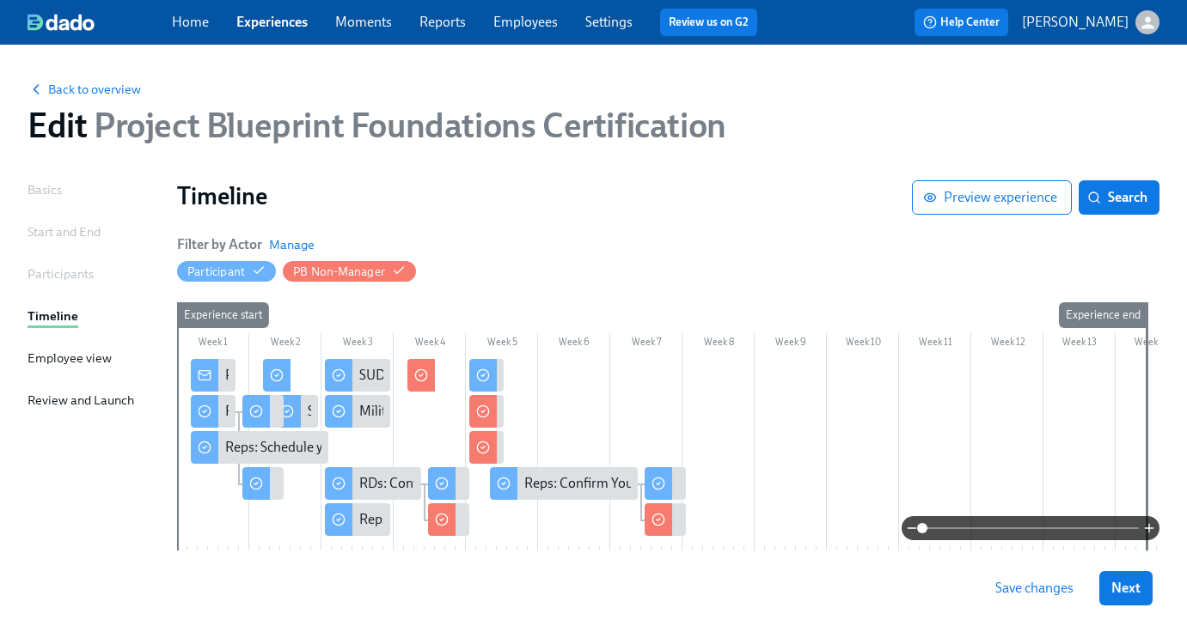
click at [419, 379] on icon at bounding box center [421, 376] width 14 height 14
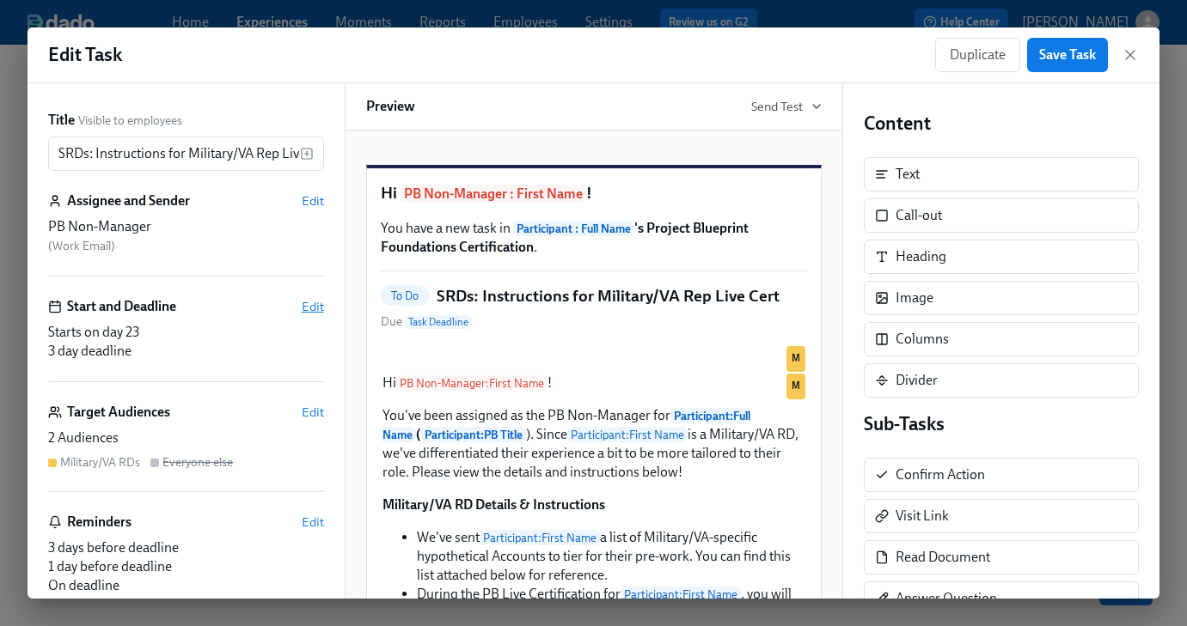
click at [304, 309] on span "Edit" at bounding box center [313, 306] width 22 height 17
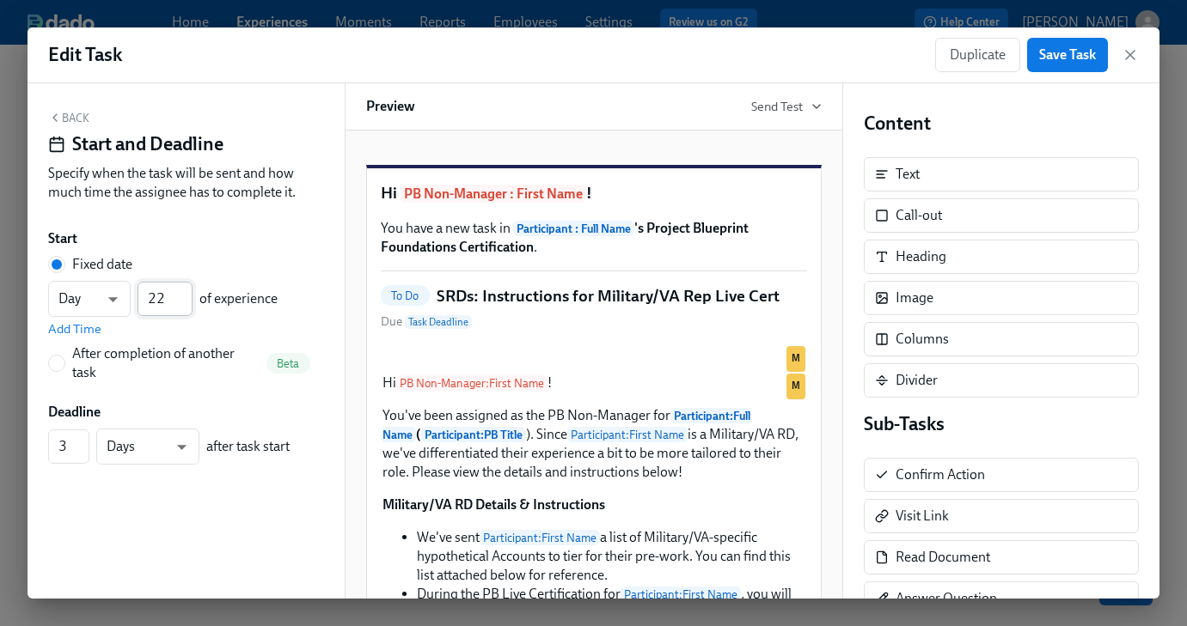
click at [180, 299] on input "22" at bounding box center [165, 299] width 55 height 34
click at [186, 287] on input "22" at bounding box center [165, 299] width 55 height 34
click at [186, 293] on input "23" at bounding box center [165, 299] width 55 height 34
type input "24"
click at [186, 293] on input "24" at bounding box center [165, 299] width 55 height 34
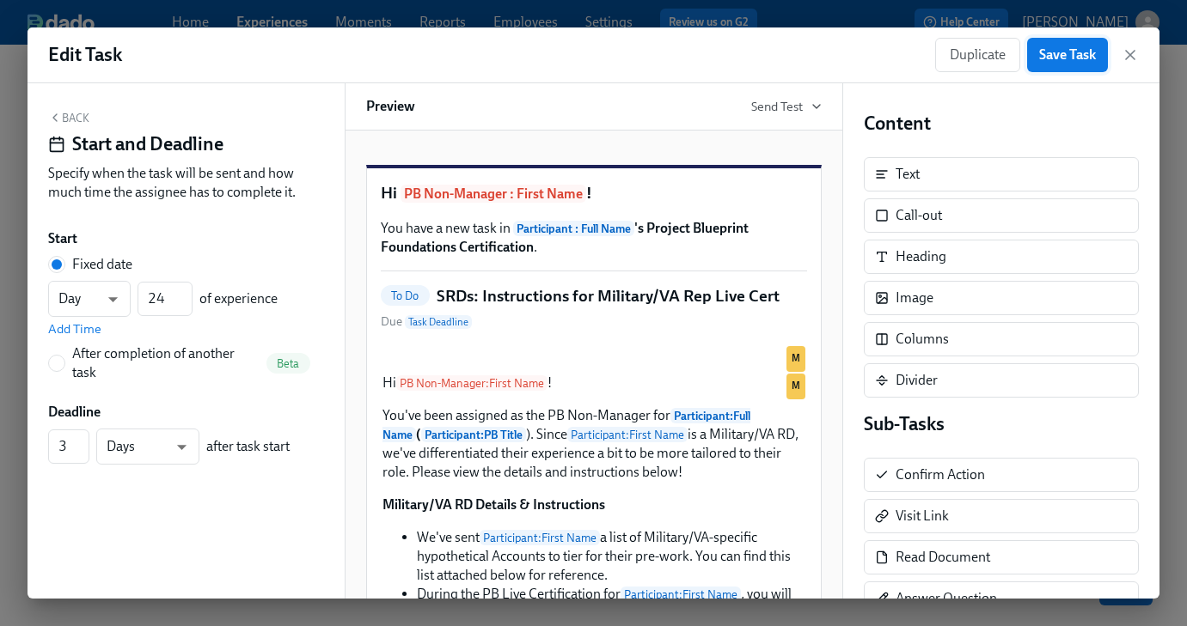
click at [1073, 55] on span "Save Task" at bounding box center [1067, 54] width 57 height 17
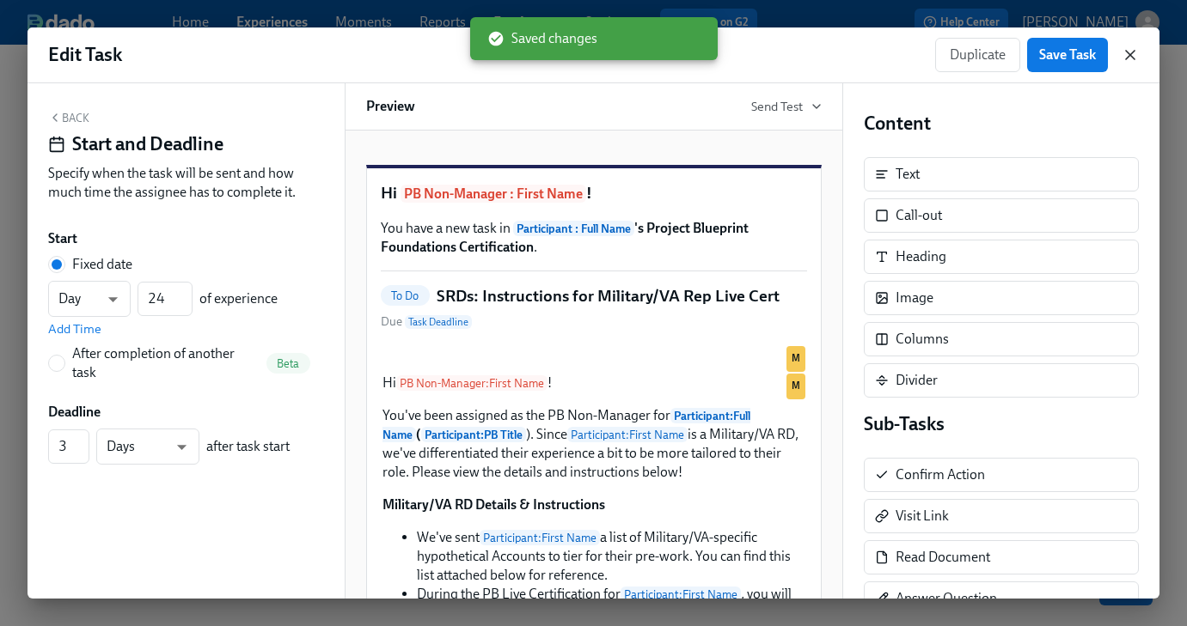
click at [1126, 51] on icon "button" at bounding box center [1130, 55] width 9 height 9
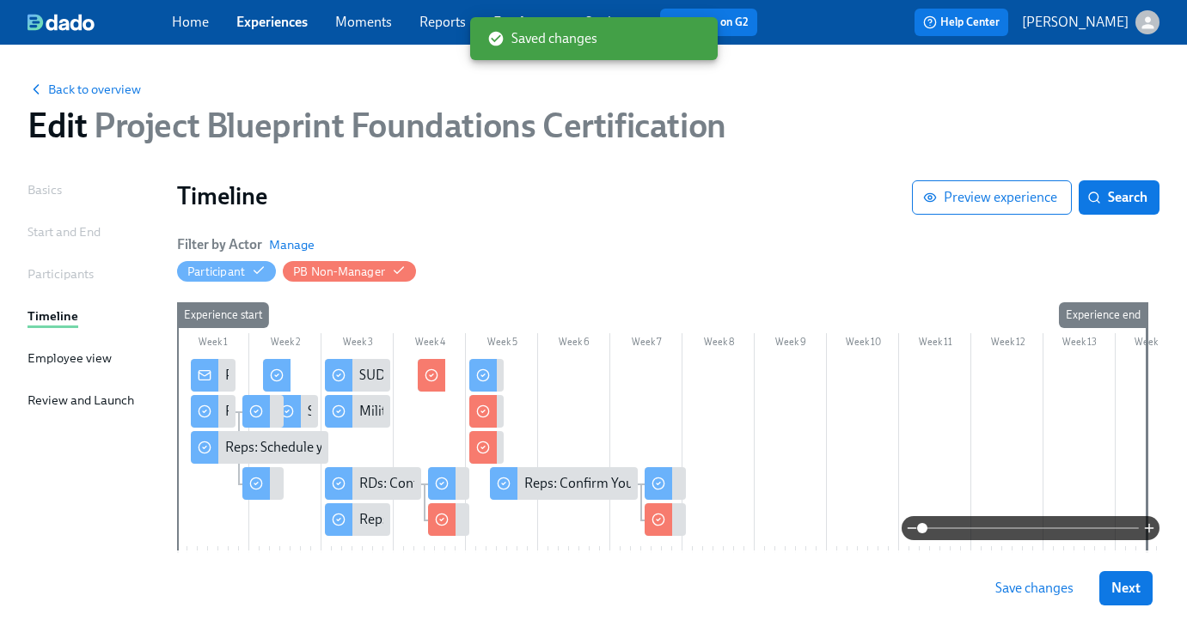
click at [1029, 577] on button "Save changes" at bounding box center [1034, 588] width 102 height 34
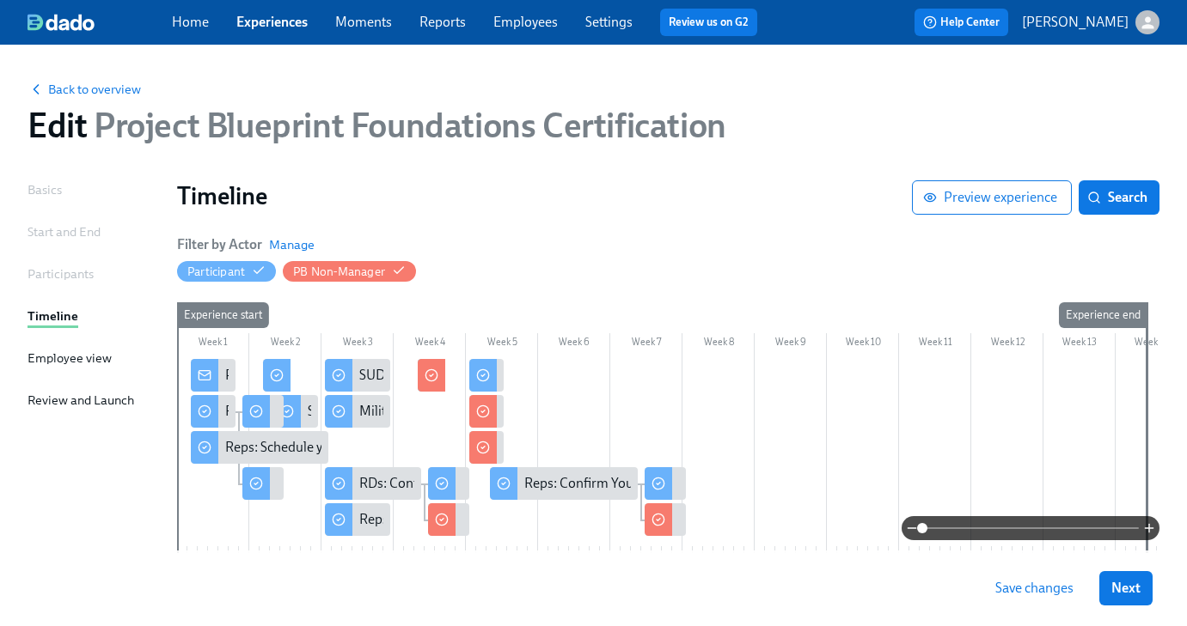
click at [434, 373] on icon at bounding box center [432, 376] width 14 height 14
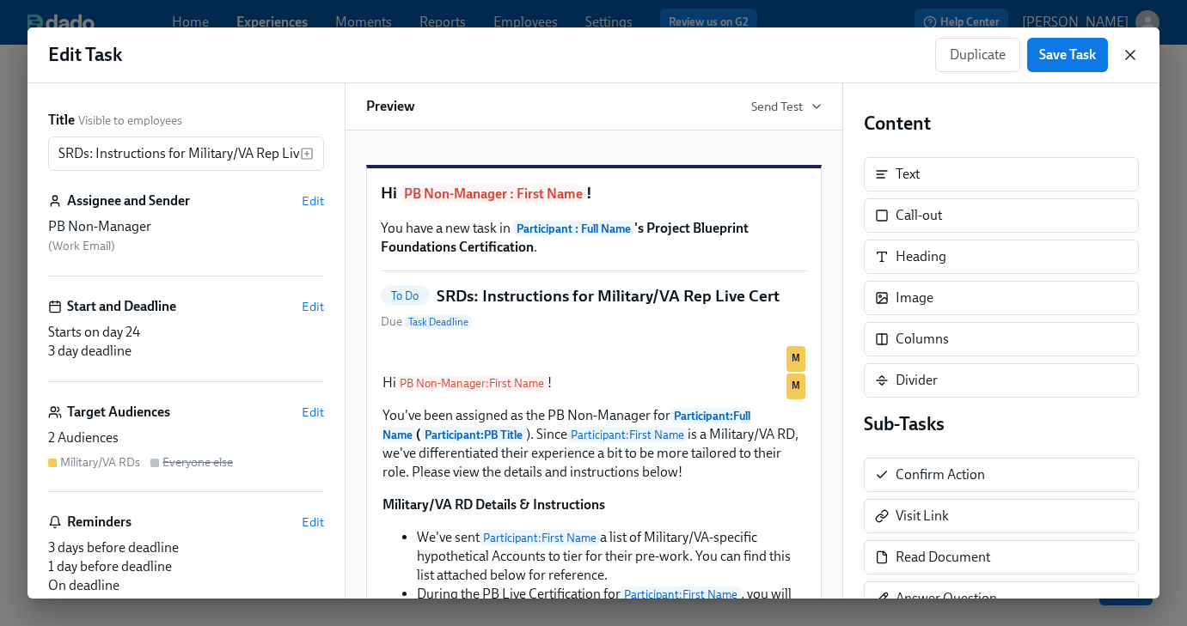
click at [1128, 53] on icon "button" at bounding box center [1130, 55] width 9 height 9
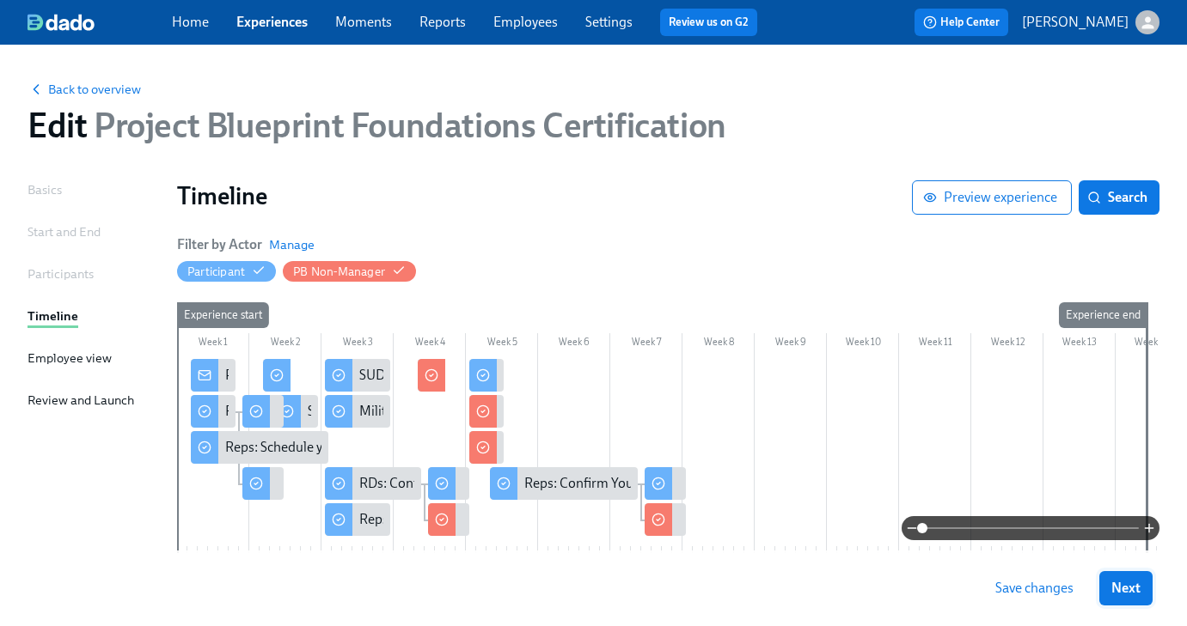
click at [1137, 595] on span "Next" at bounding box center [1125, 588] width 29 height 17
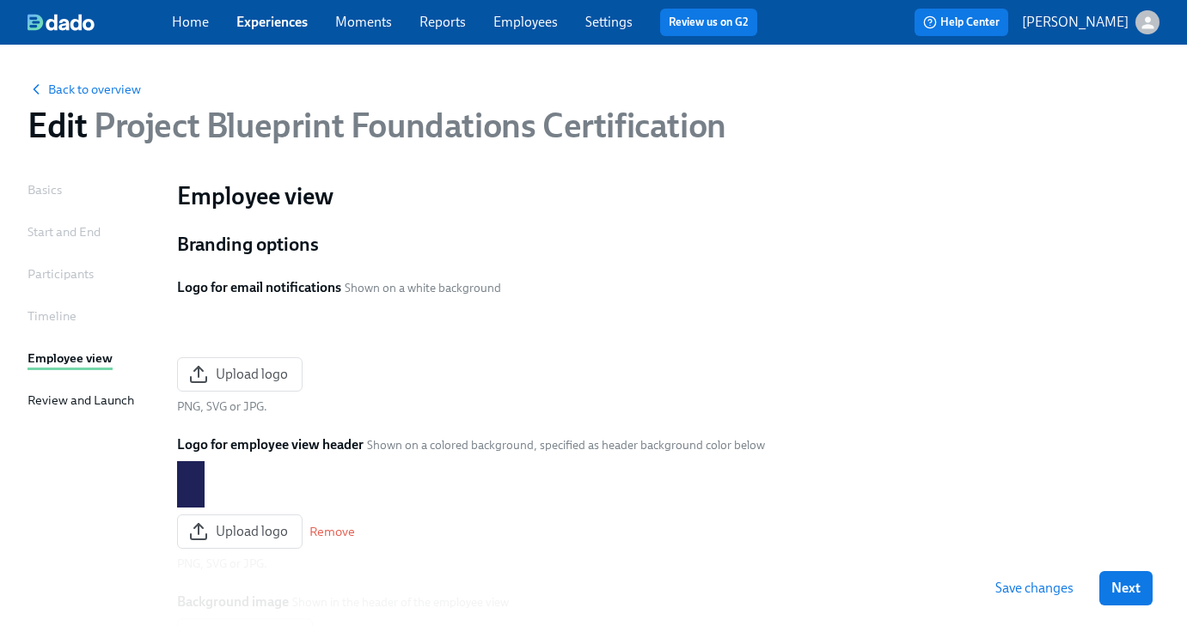
click at [1137, 595] on span "Next" at bounding box center [1125, 588] width 29 height 17
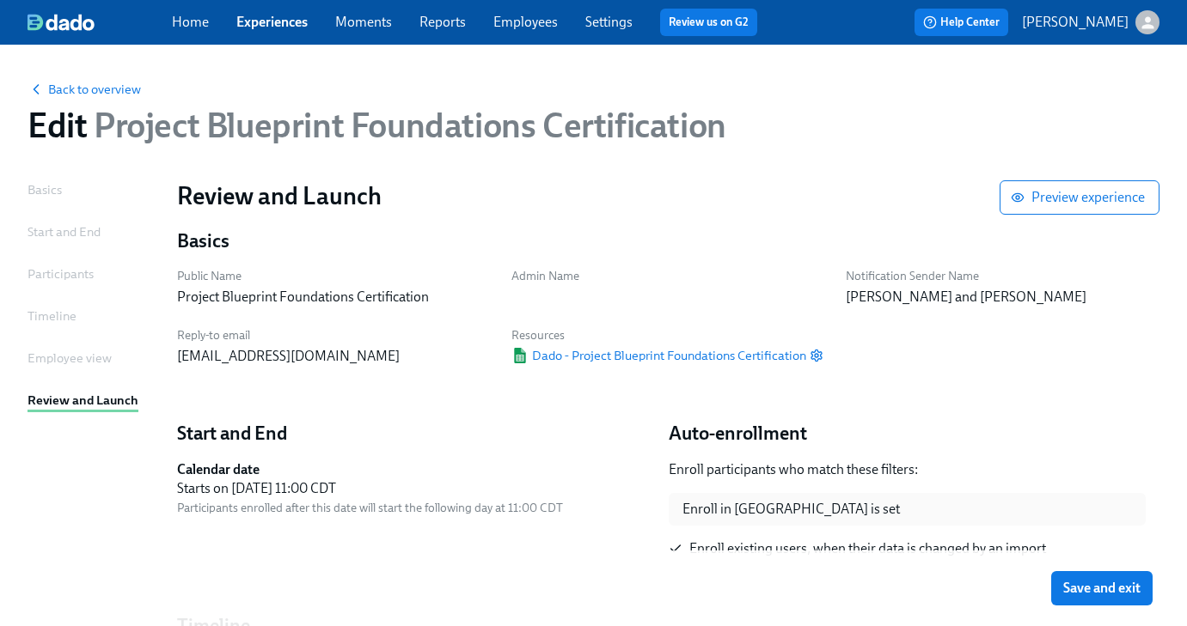
click at [1137, 595] on span "Save and exit" at bounding box center [1101, 588] width 77 height 17
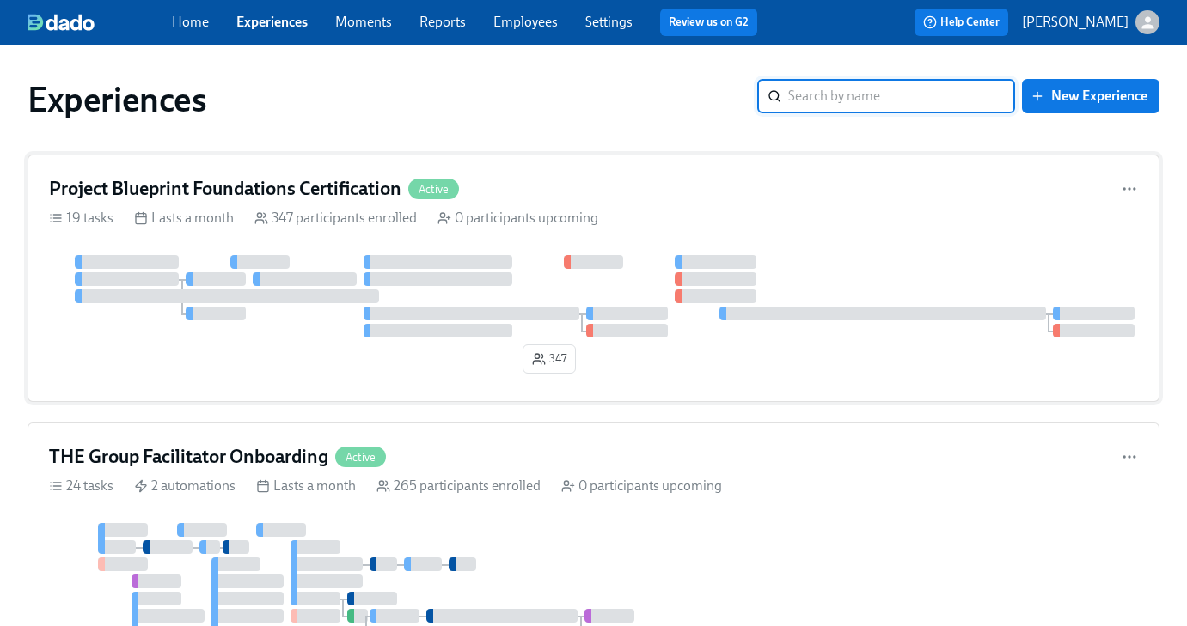
click at [240, 186] on h4 "Project Blueprint Foundations Certification" at bounding box center [225, 189] width 352 height 26
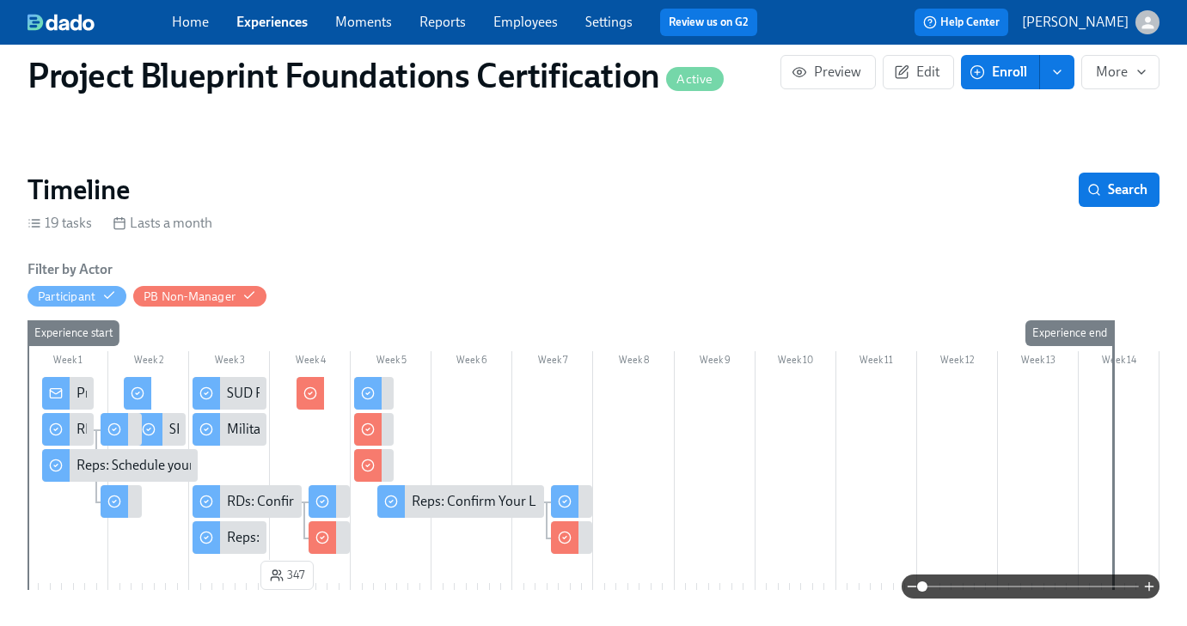
scroll to position [131, 0]
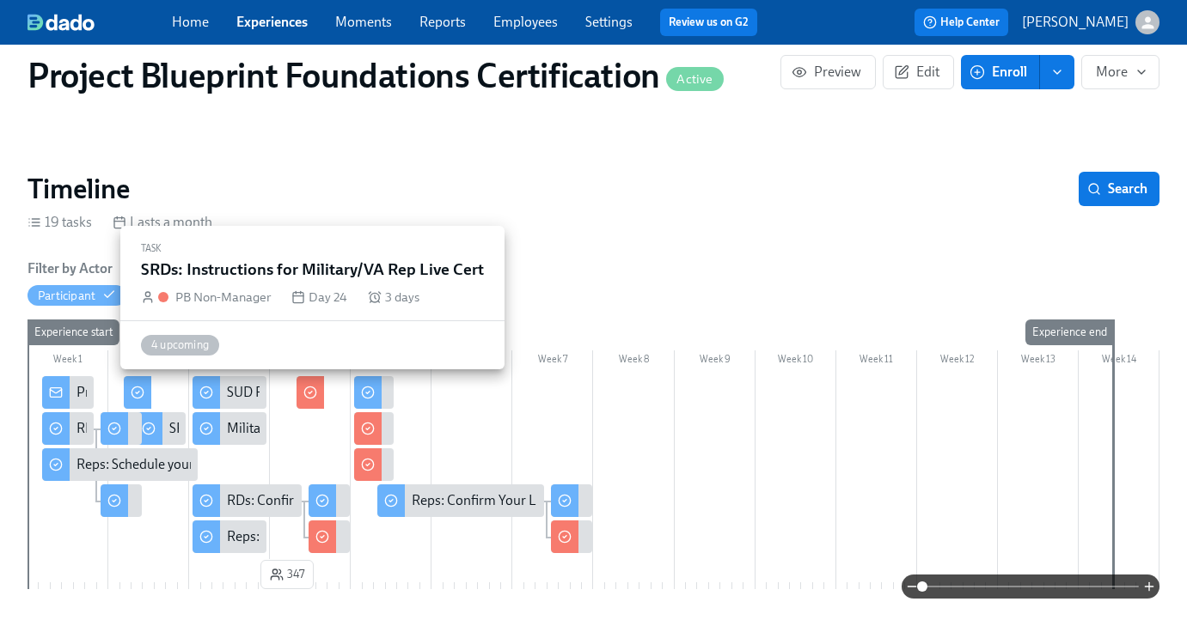
click at [314, 395] on icon at bounding box center [310, 393] width 14 height 14
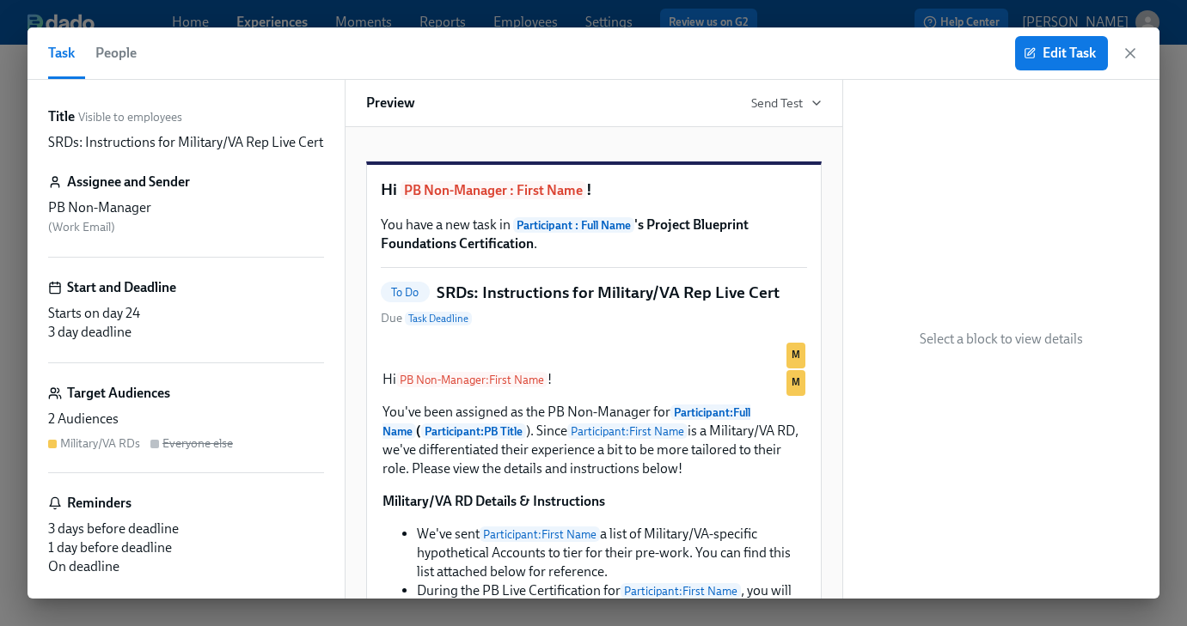
click at [107, 51] on span "People" at bounding box center [115, 53] width 41 height 24
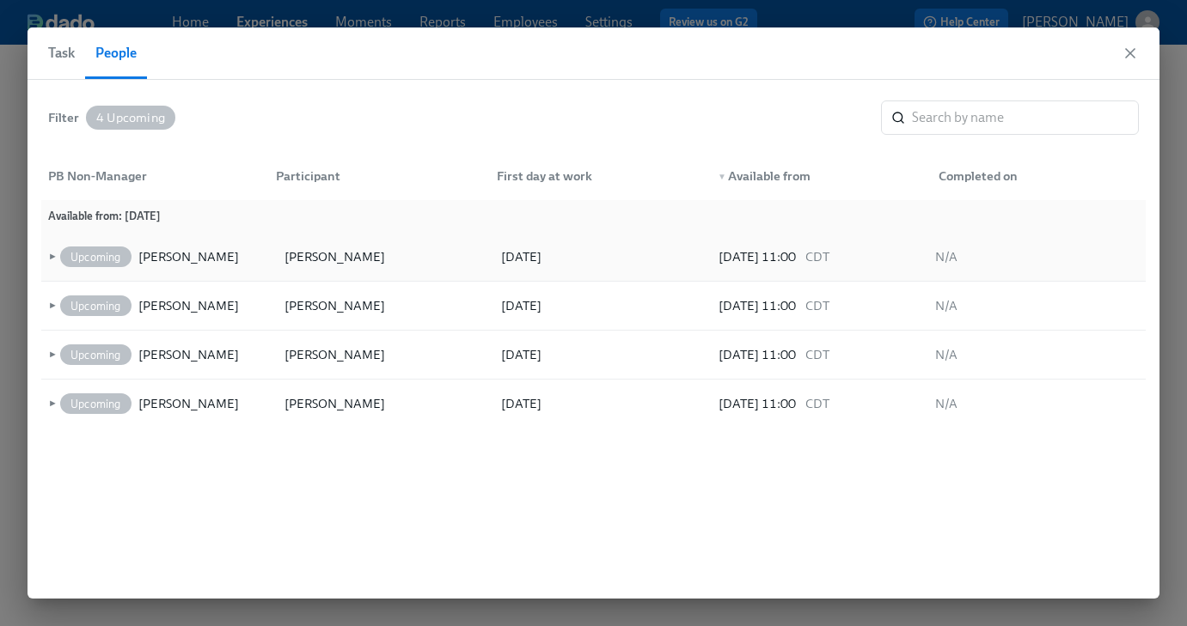
click at [52, 259] on span "►" at bounding box center [51, 257] width 12 height 19
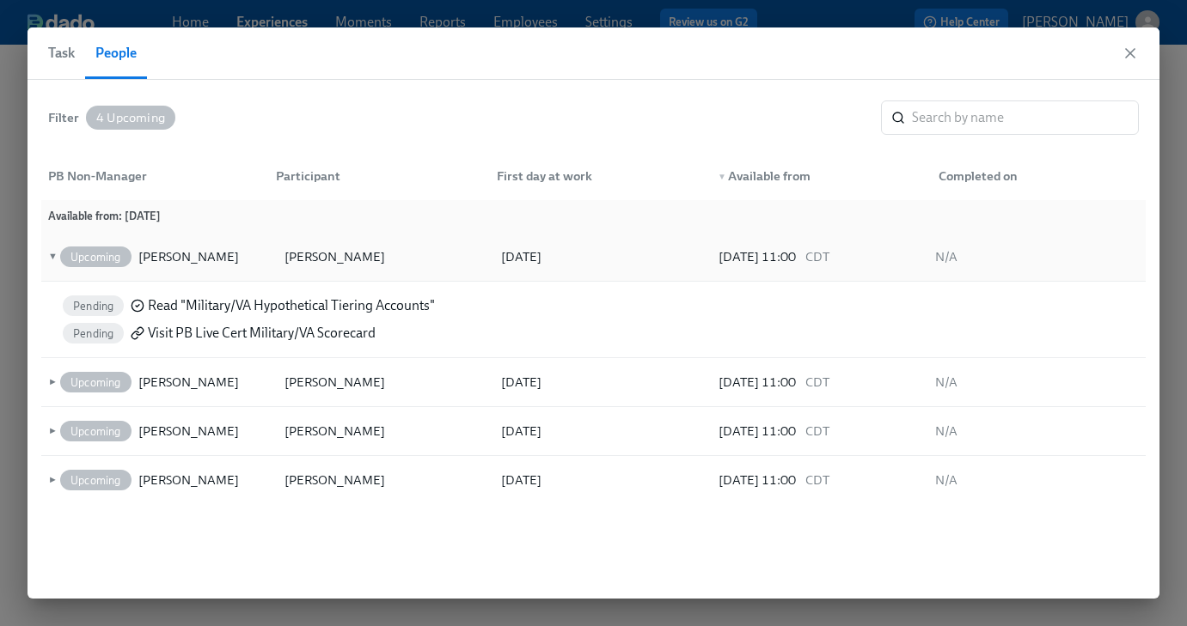
click at [52, 259] on span "▼" at bounding box center [51, 257] width 12 height 19
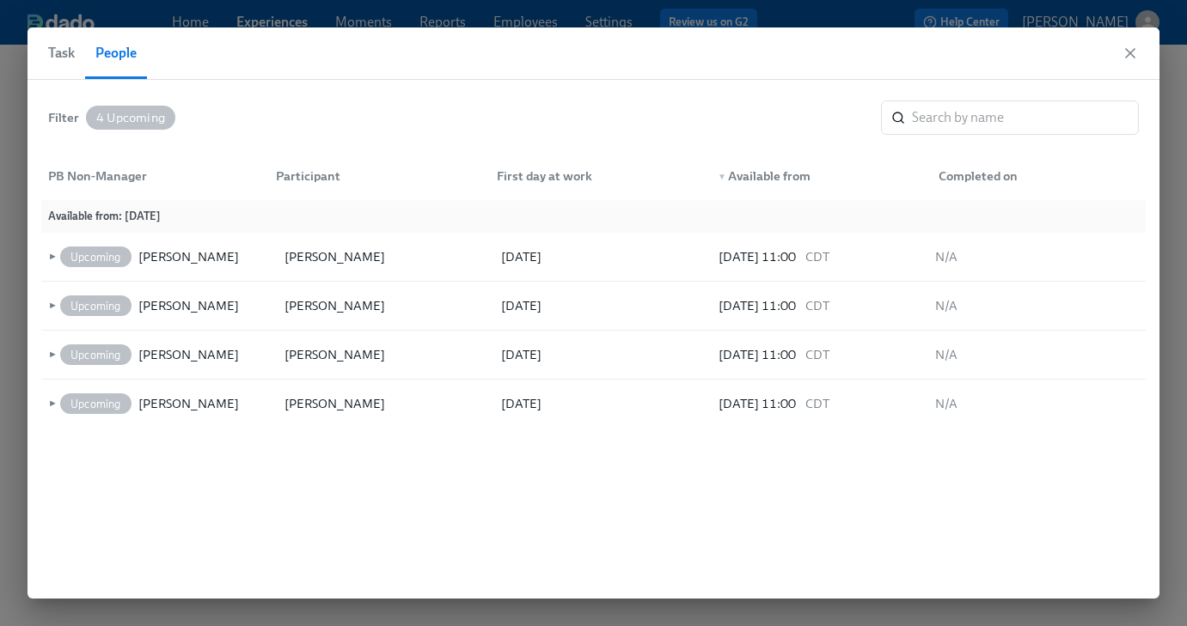
drag, startPoint x: 61, startPoint y: 55, endPoint x: 111, endPoint y: 177, distance: 131.8
click at [61, 55] on span "Task" at bounding box center [61, 53] width 27 height 24
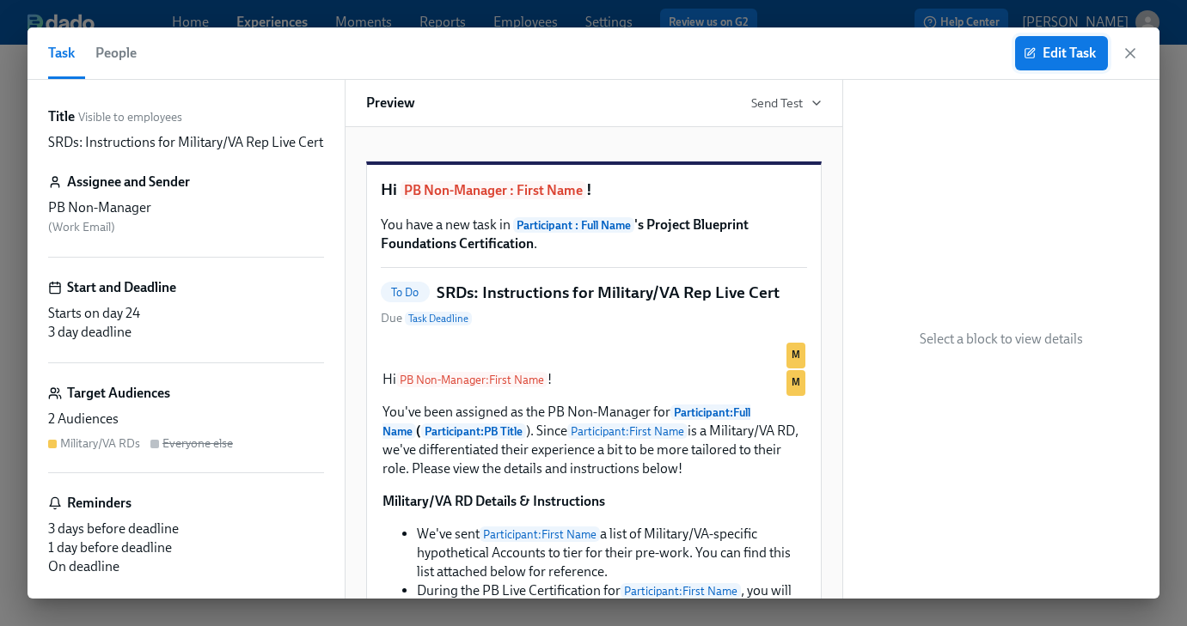
click at [1037, 57] on span "Edit Task" at bounding box center [1061, 53] width 69 height 17
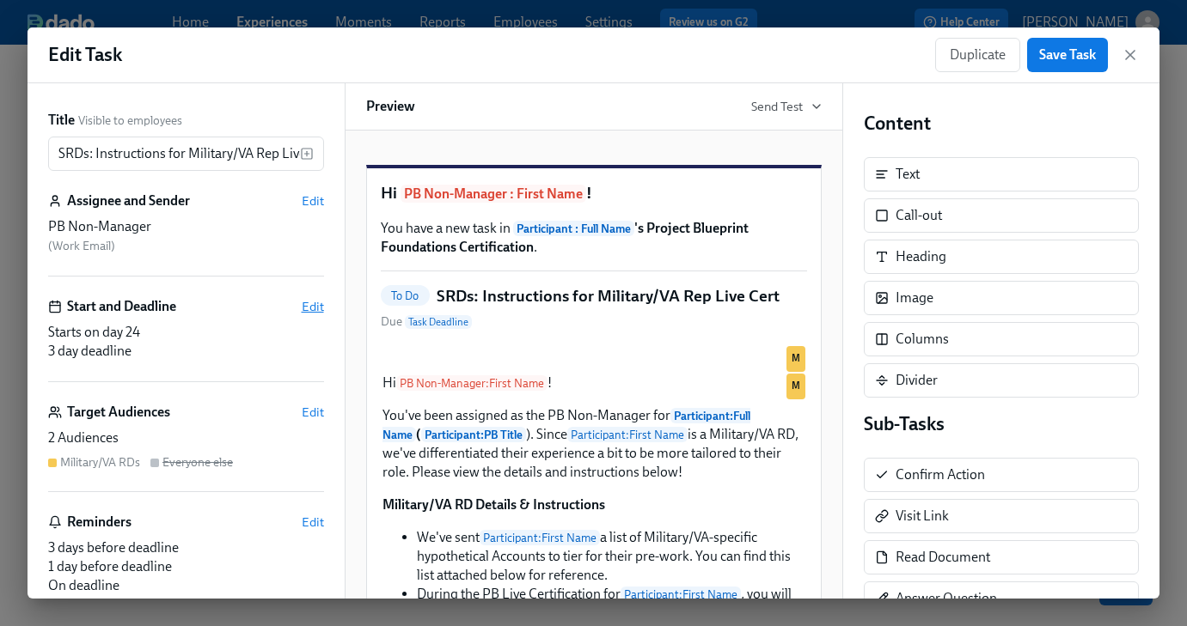
click at [314, 303] on span "Edit" at bounding box center [313, 306] width 22 height 17
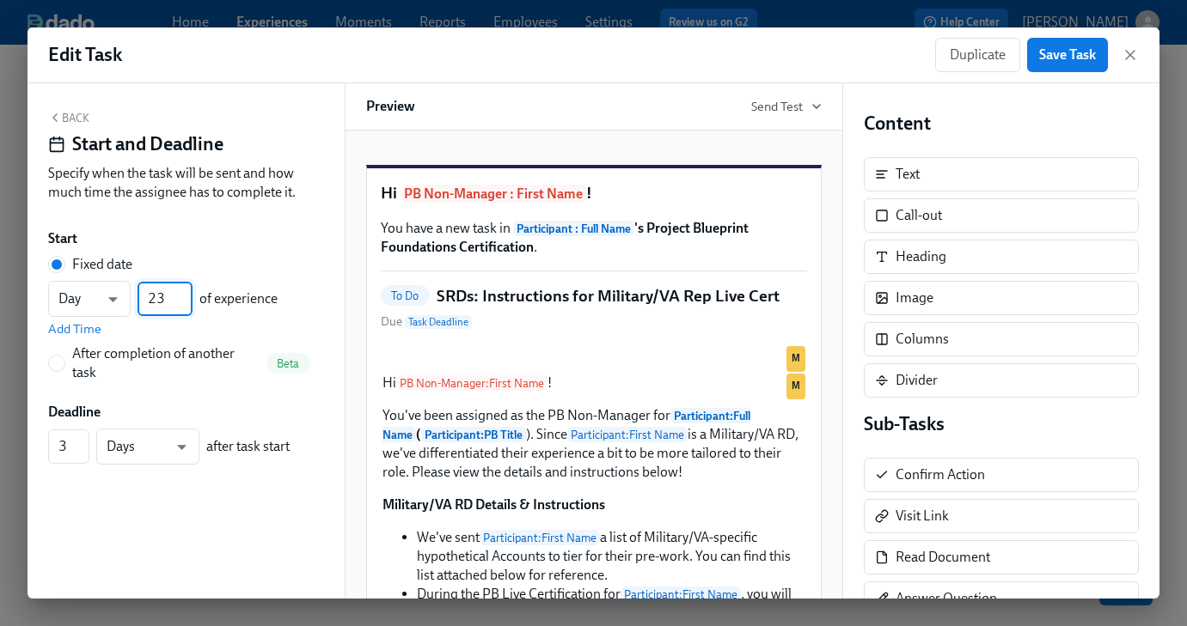
type input "23"
click at [181, 307] on input "23" at bounding box center [165, 299] width 55 height 34
click at [1066, 64] on button "Save Task" at bounding box center [1067, 55] width 81 height 34
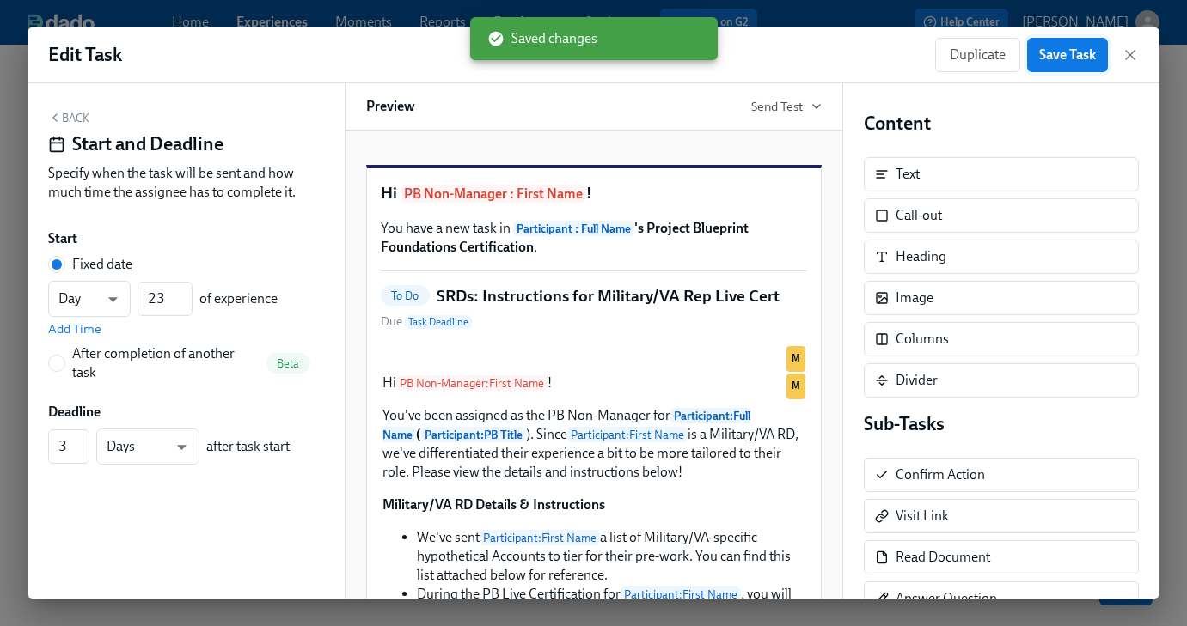
click at [1046, 60] on span "Save Task" at bounding box center [1067, 54] width 57 height 17
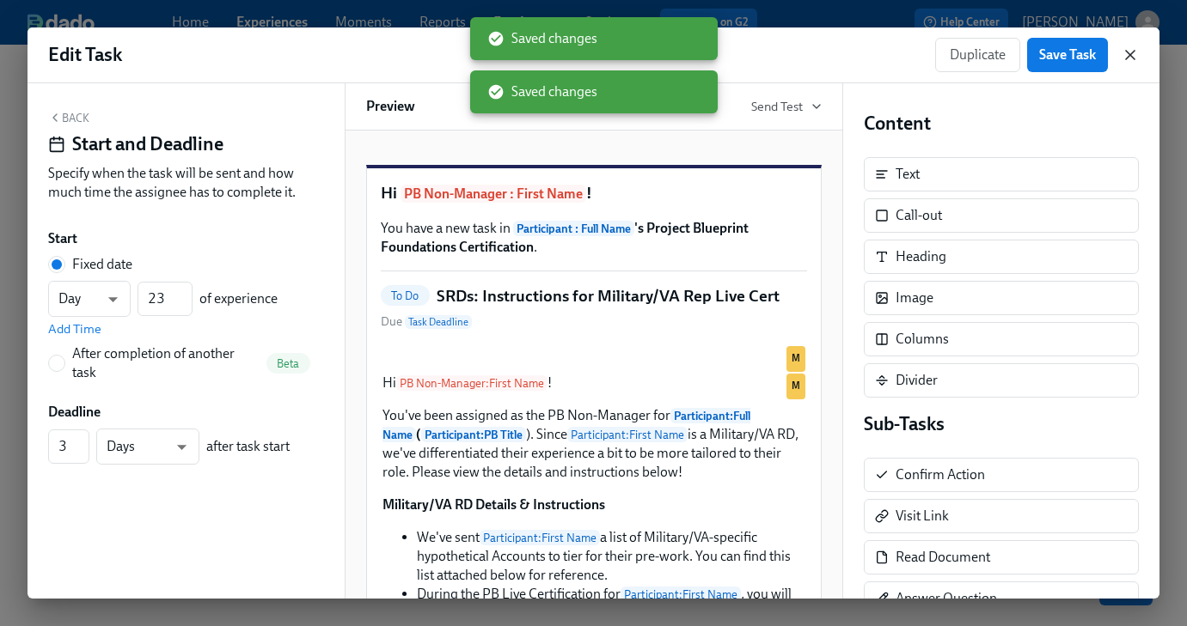
click at [1129, 58] on icon "button" at bounding box center [1129, 54] width 17 height 17
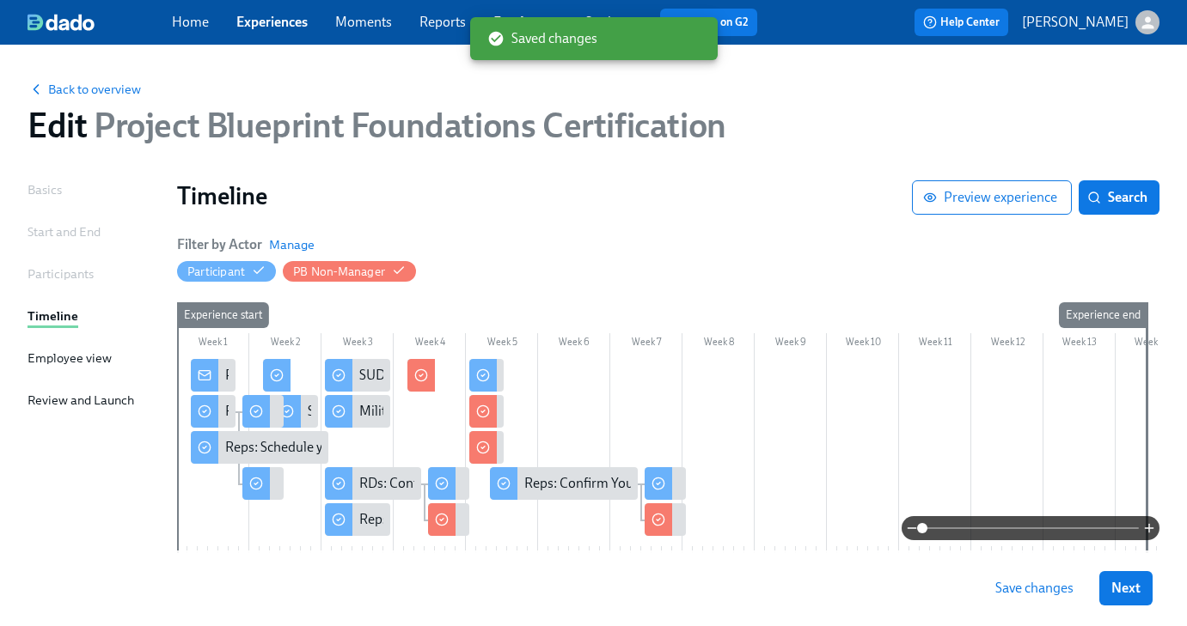
click at [1019, 584] on span "Save changes" at bounding box center [1034, 588] width 78 height 17
click at [1017, 584] on span "Save changes" at bounding box center [1034, 588] width 78 height 17
click at [1113, 590] on span "Next" at bounding box center [1125, 588] width 29 height 17
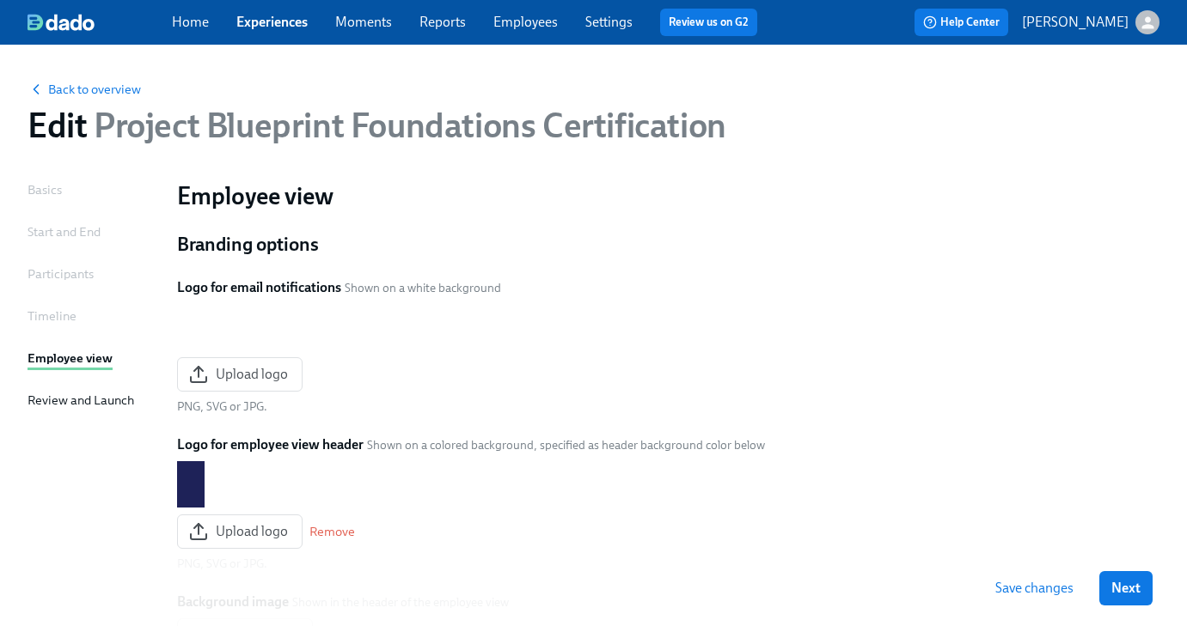
click at [1113, 590] on span "Next" at bounding box center [1125, 588] width 29 height 17
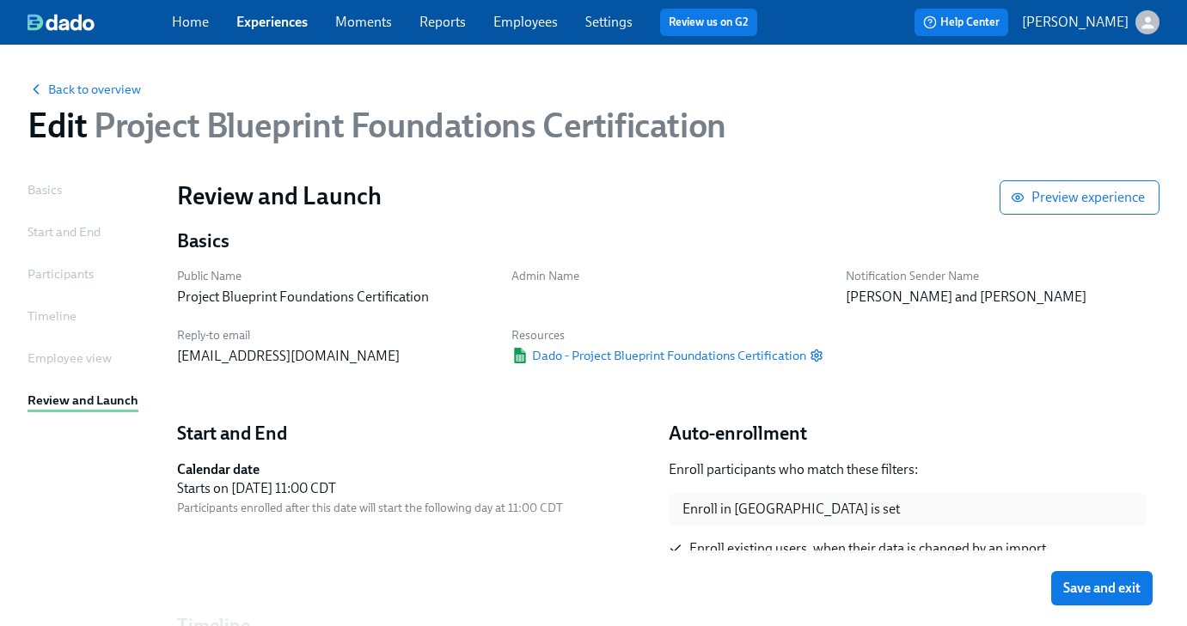
click at [1113, 590] on span "Save and exit" at bounding box center [1101, 588] width 77 height 17
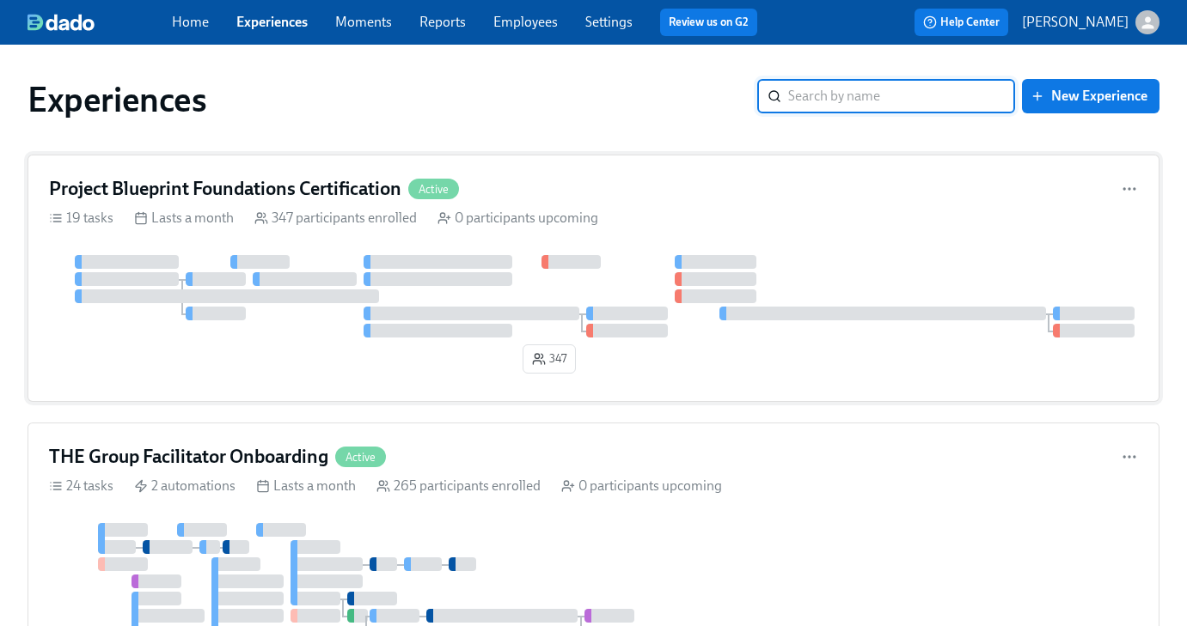
click at [193, 205] on div "Project Blueprint Foundations Certification Active 19 tasks Lasts a month 347 p…" at bounding box center [594, 279] width 1132 height 248
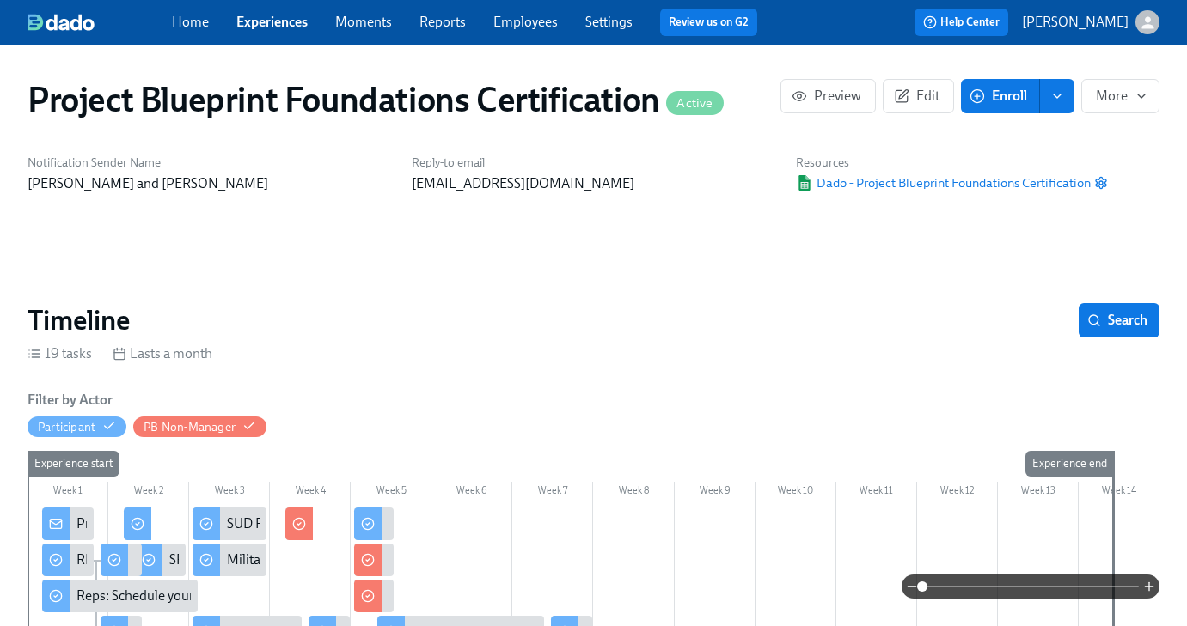
scroll to position [188, 0]
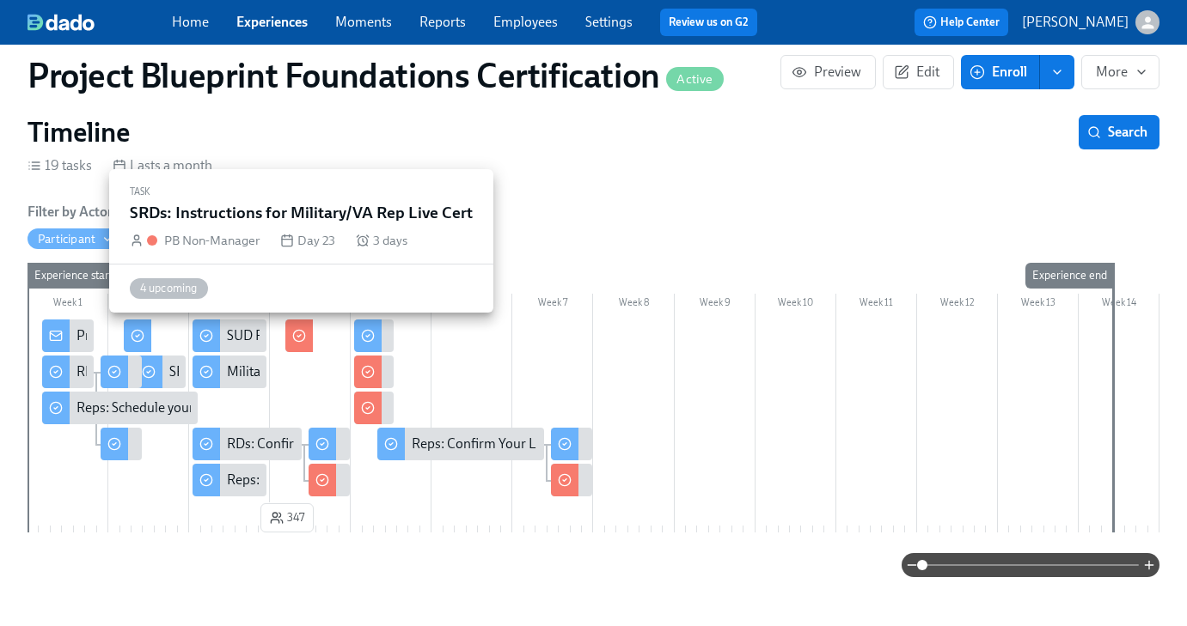
click at [296, 341] on icon at bounding box center [299, 336] width 14 height 14
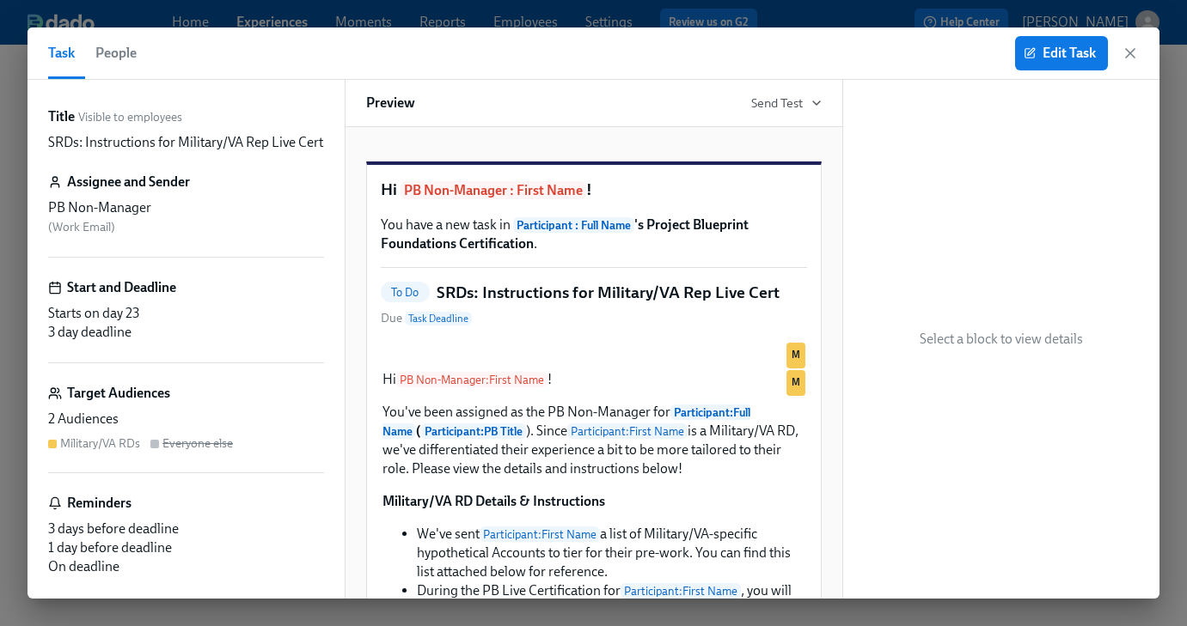
click at [106, 45] on span "People" at bounding box center [115, 53] width 41 height 24
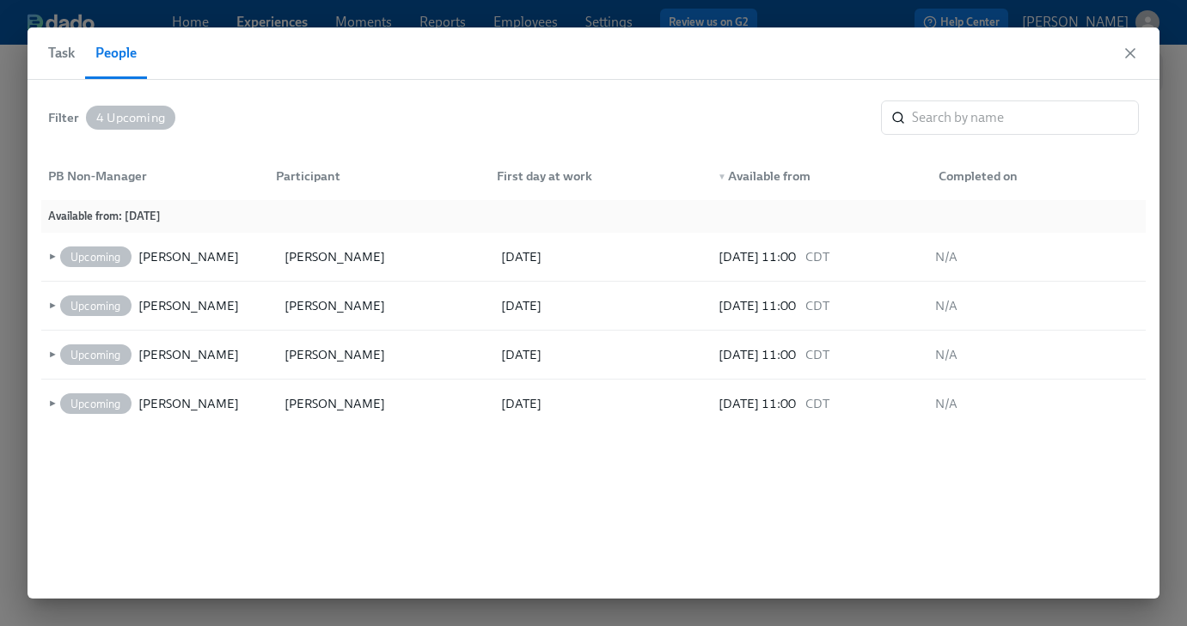
click at [1128, 57] on icon "button" at bounding box center [1129, 53] width 17 height 17
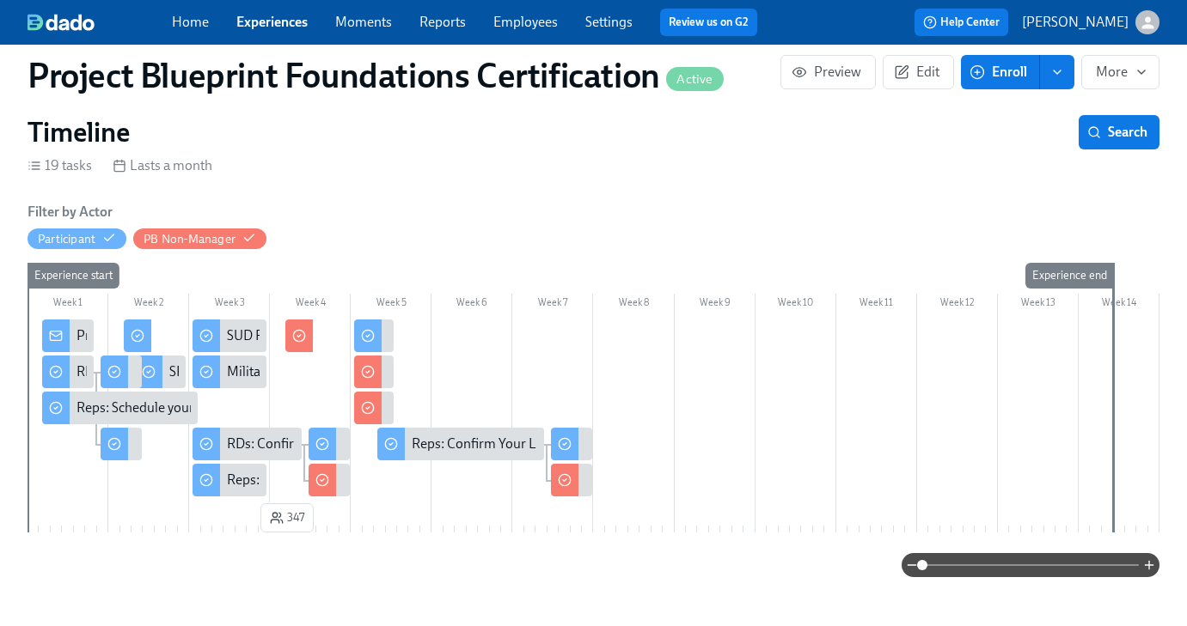
scroll to position [419, 0]
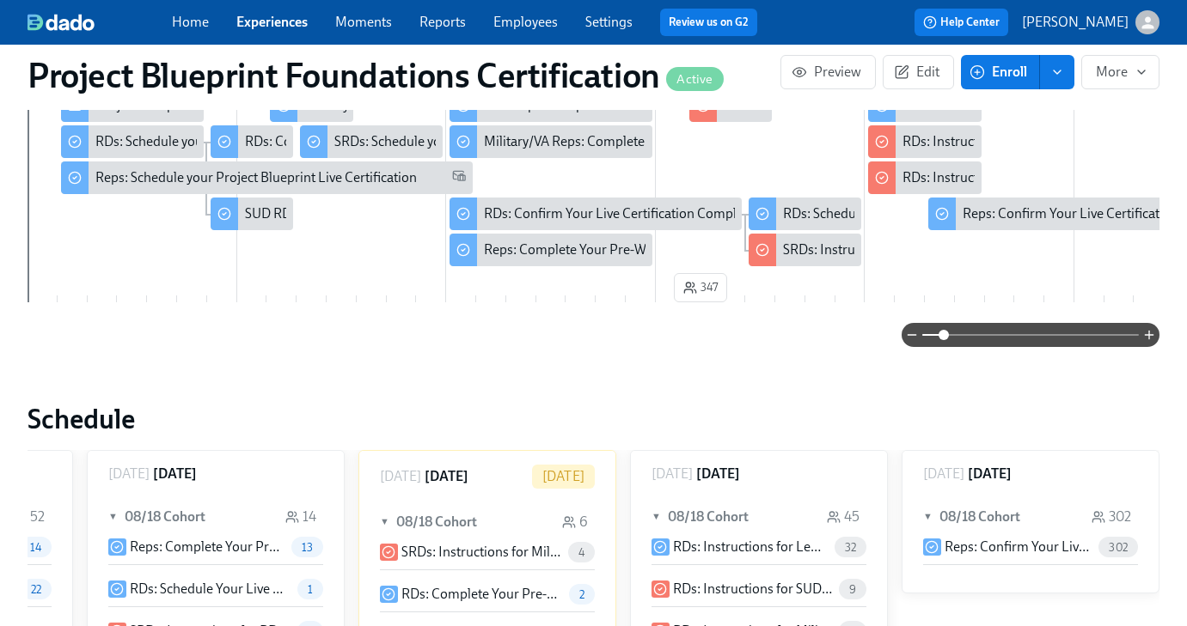
drag, startPoint x: 920, startPoint y: 334, endPoint x: 942, endPoint y: 335, distance: 21.5
click at [942, 335] on span at bounding box center [943, 335] width 10 height 10
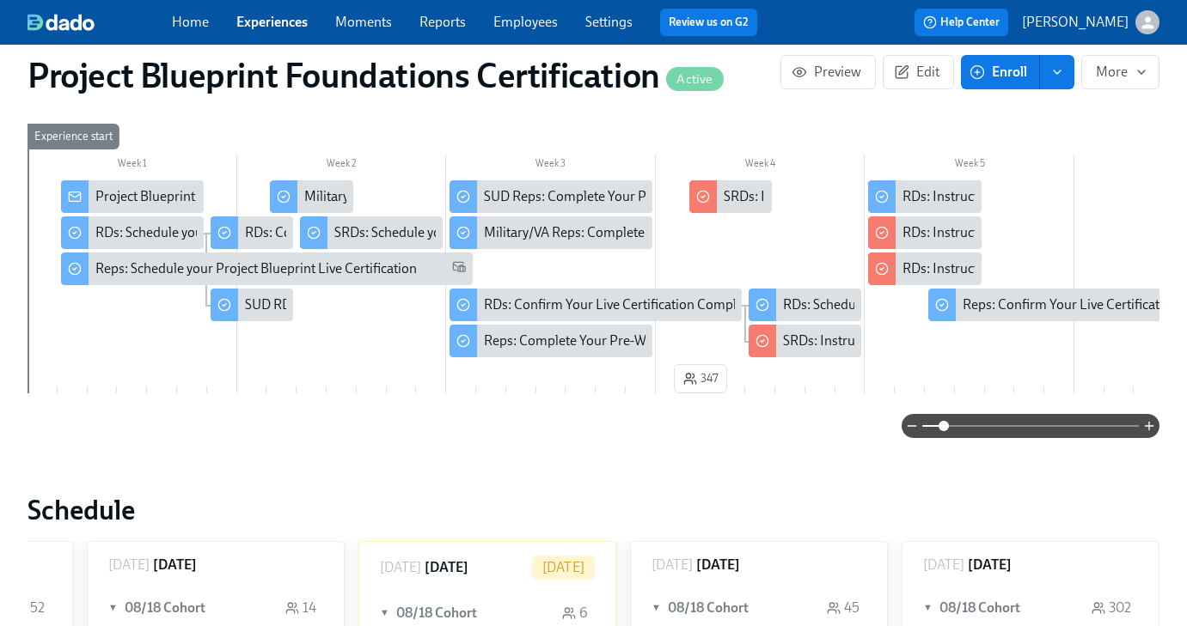
scroll to position [271, 0]
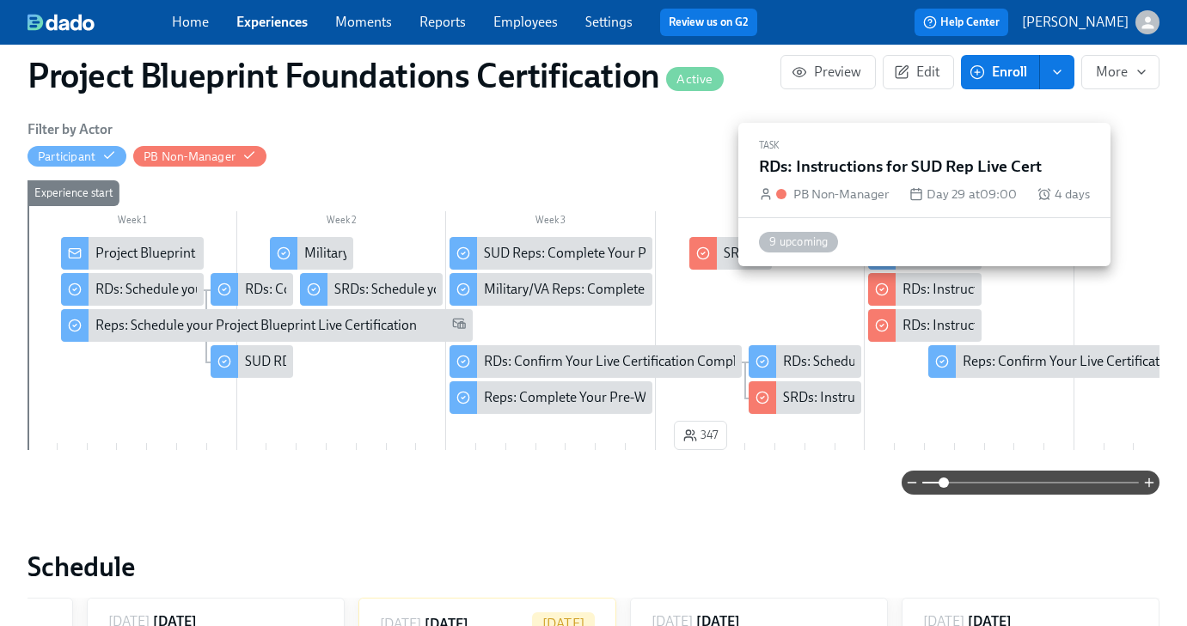
click at [923, 285] on div "RDs: Instructions for SUD Rep Live Cert" at bounding box center [1016, 289] width 229 height 19
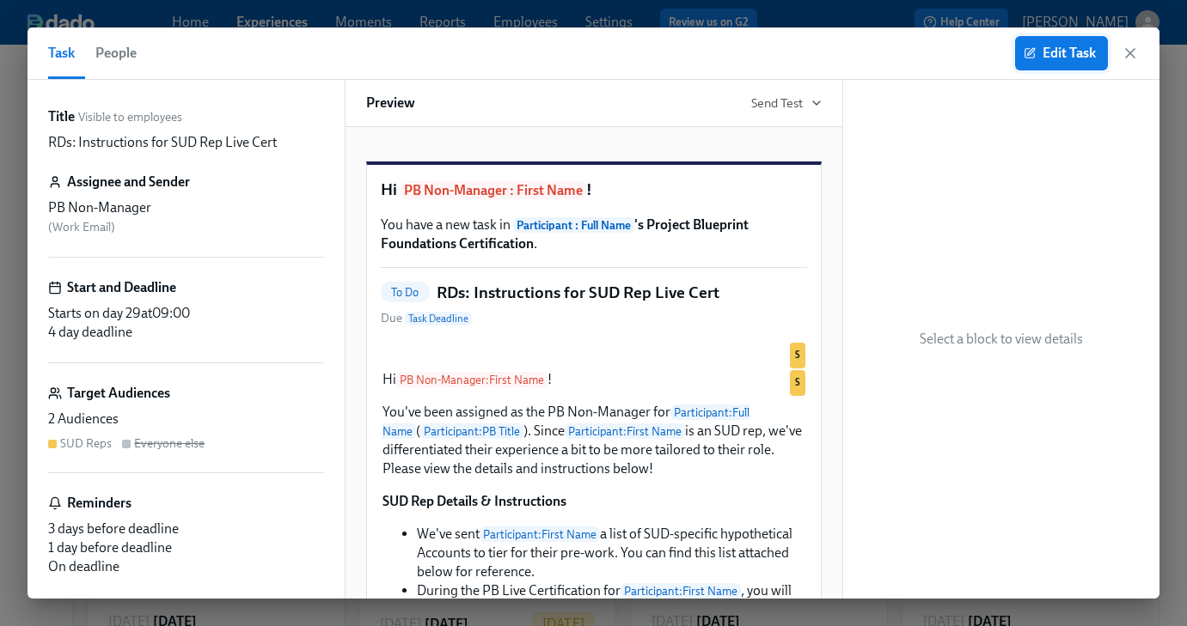
click at [1042, 61] on span "Edit Task" at bounding box center [1061, 53] width 69 height 17
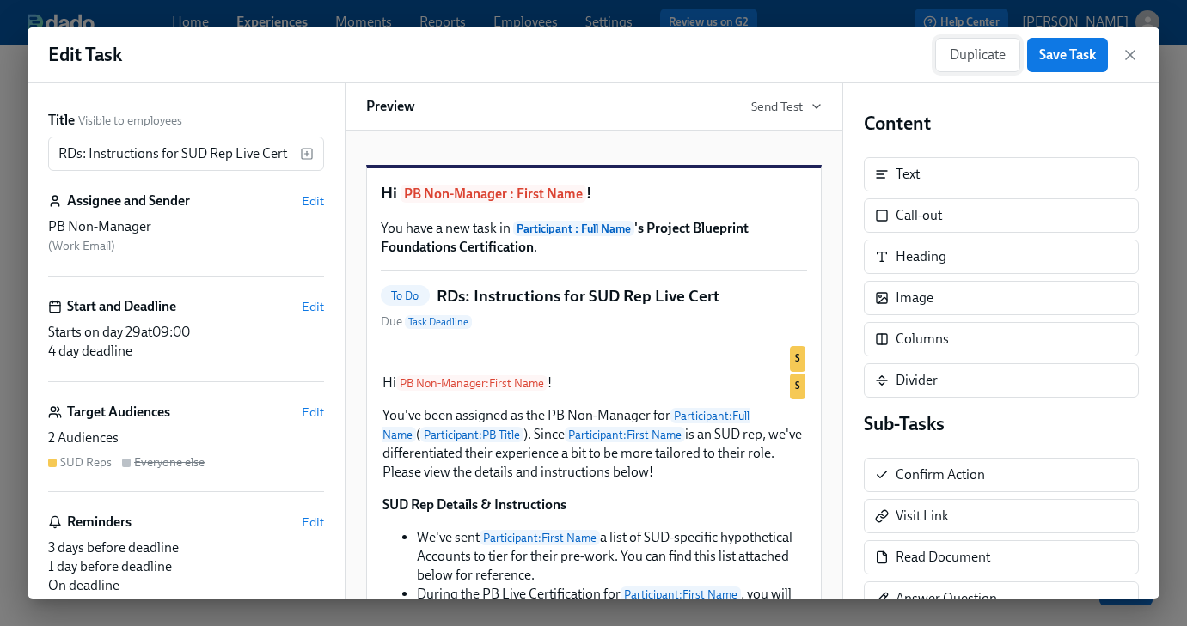
click at [975, 54] on span "Duplicate" at bounding box center [978, 54] width 56 height 17
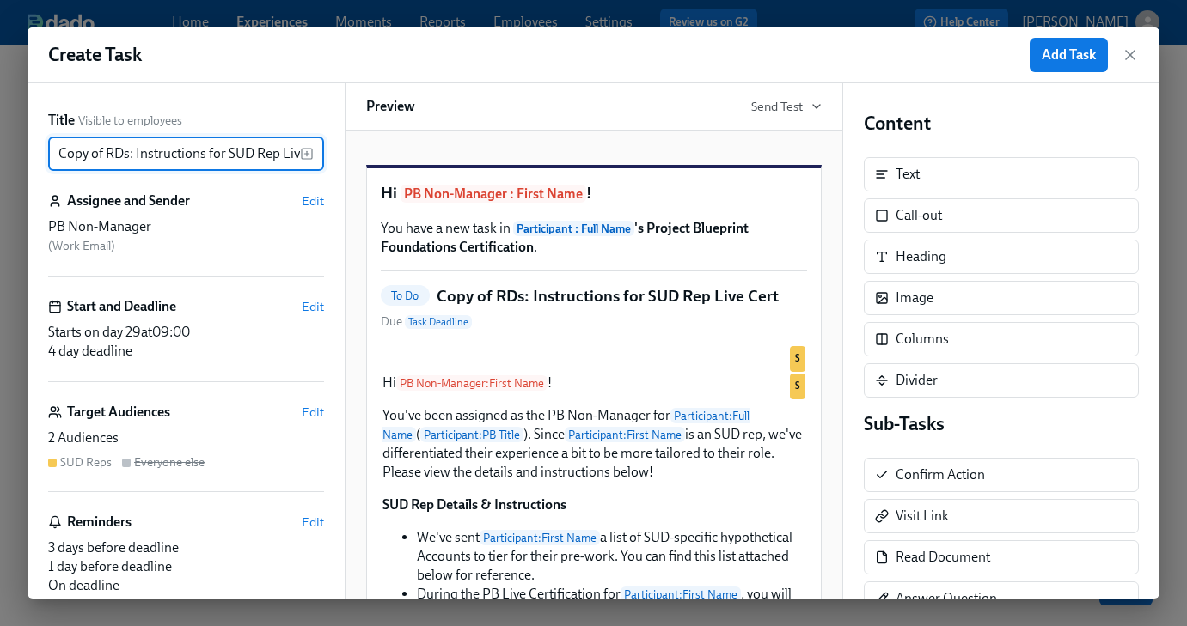
drag, startPoint x: 135, startPoint y: 150, endPoint x: 109, endPoint y: 155, distance: 26.3
click at [135, 150] on input "Copy of RDs: Instructions for SUD Rep Live Cert" at bounding box center [174, 154] width 252 height 34
drag, startPoint x: 107, startPoint y: 155, endPoint x: 0, endPoint y: 156, distance: 107.4
click at [0, 156] on div "Create Task Add Task Title Visible to employees Copy of RDs: Instructions for S…" at bounding box center [593, 313] width 1187 height 626
drag, startPoint x: 217, startPoint y: 155, endPoint x: 240, endPoint y: 156, distance: 23.2
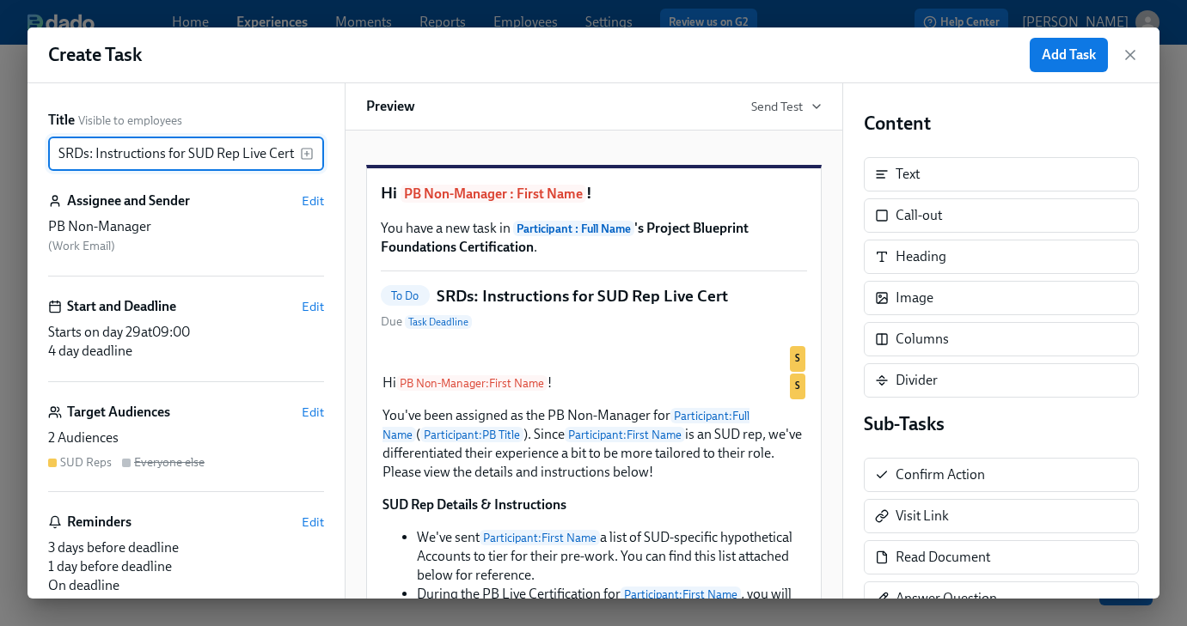
click at [240, 156] on input "SRDs: Instructions for SUD Rep Live Cert" at bounding box center [174, 154] width 252 height 34
type input "SRDs: Instructions for SUD RD Live Cert"
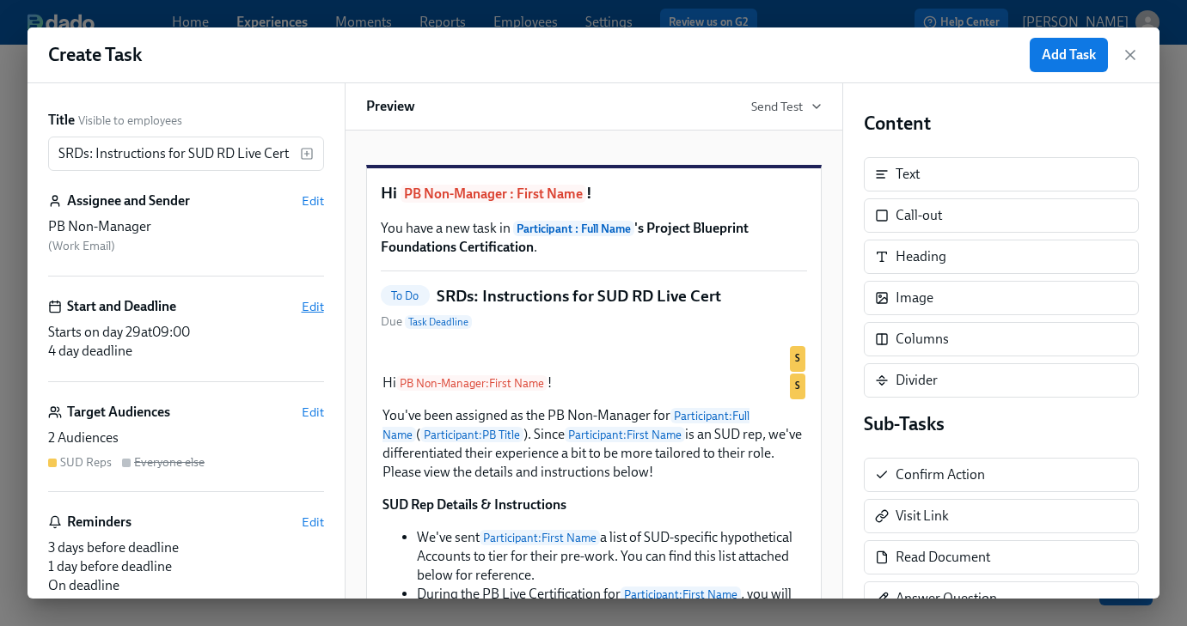
click at [306, 305] on span "Edit" at bounding box center [313, 306] width 22 height 17
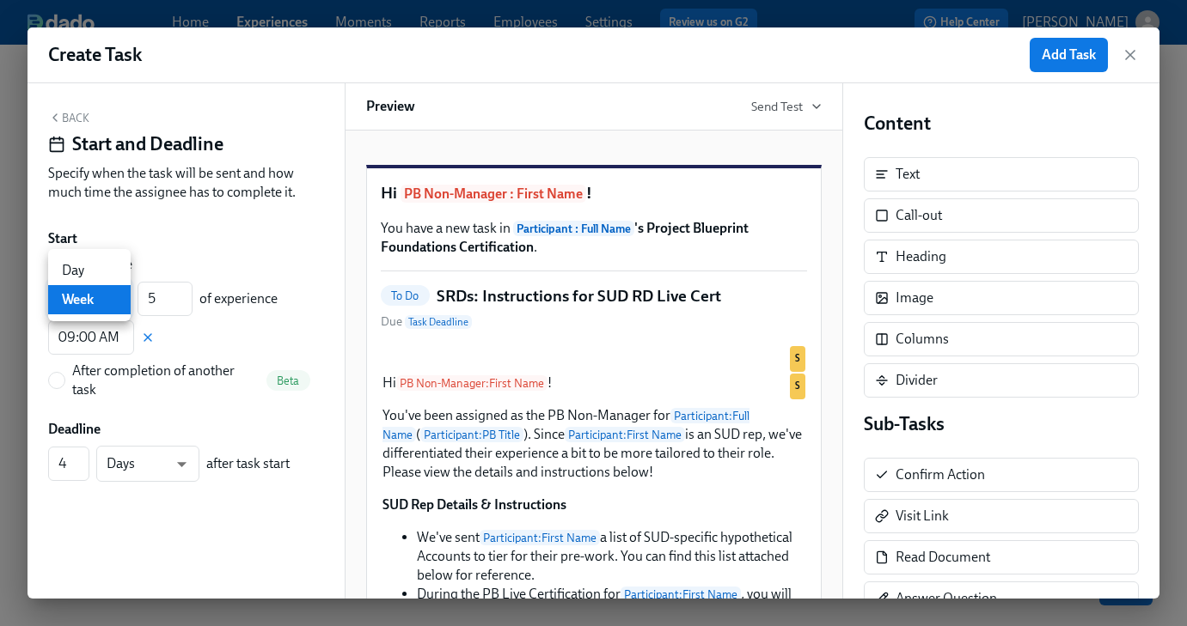
click at [101, 297] on body "Home Experiences Moments Reports Employees Settings Review us on G2 Help Center…" at bounding box center [593, 350] width 1187 height 701
click at [95, 271] on li "Day" at bounding box center [89, 270] width 83 height 29
type input "d"
drag, startPoint x: 162, startPoint y: 296, endPoint x: 144, endPoint y: 295, distance: 17.2
click at [144, 295] on input "5" at bounding box center [165, 299] width 55 height 34
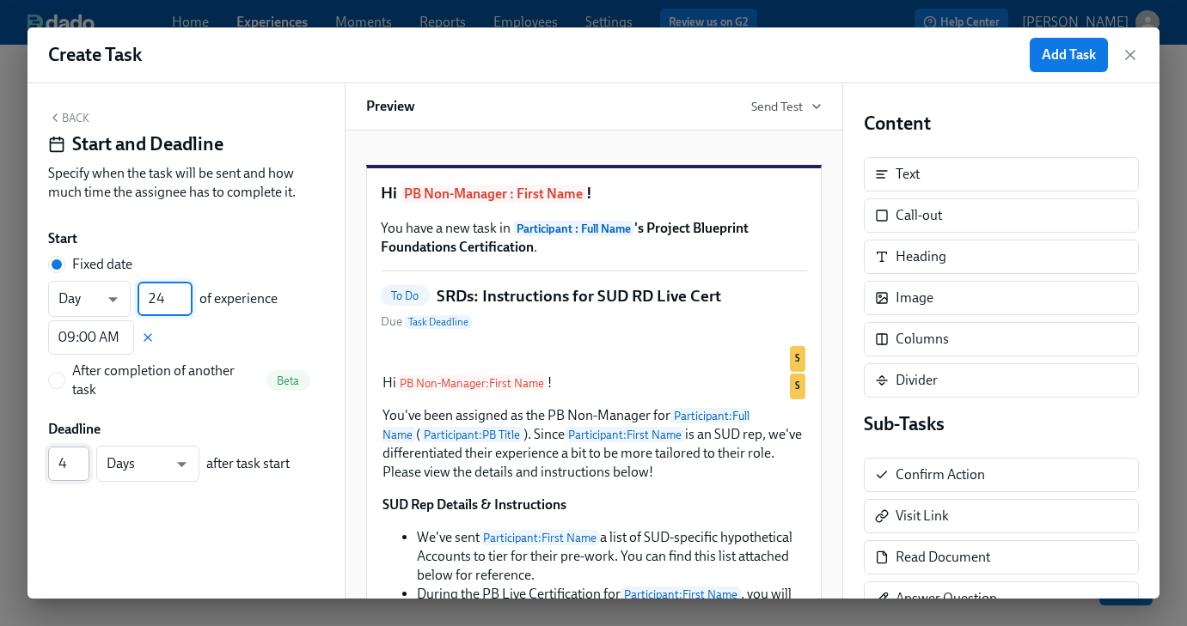
type input "24"
drag, startPoint x: 81, startPoint y: 452, endPoint x: 82, endPoint y: 465, distance: 12.9
click at [82, 453] on input "4" at bounding box center [68, 464] width 41 height 34
type input "3"
click at [82, 471] on input "3" at bounding box center [68, 464] width 41 height 34
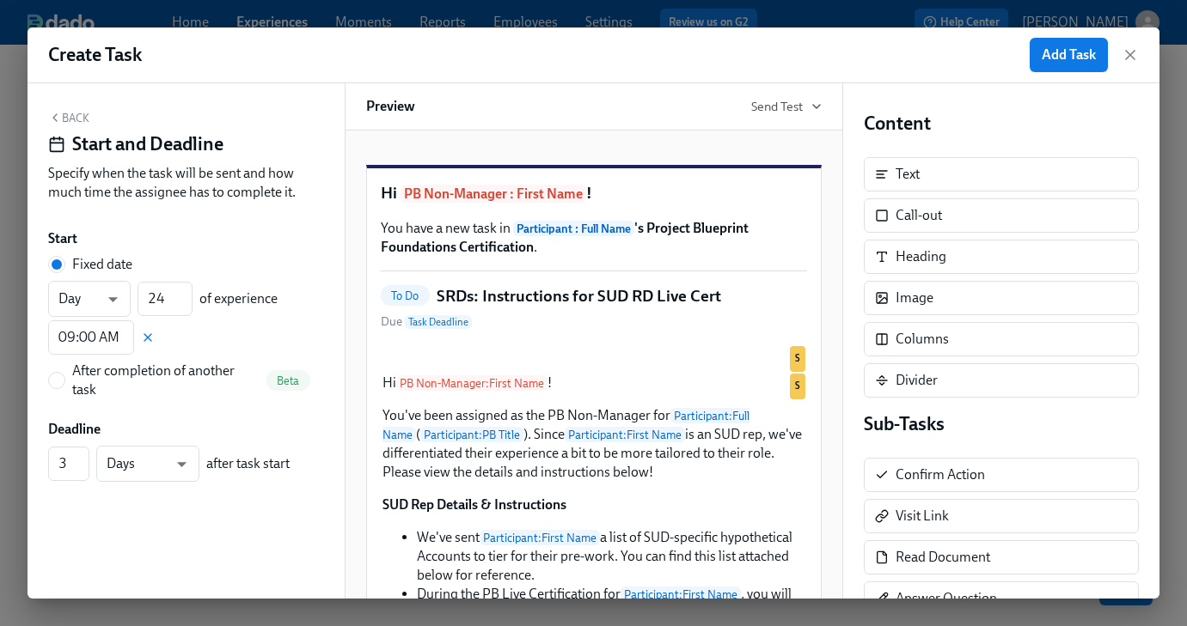
click at [70, 113] on button "Back" at bounding box center [68, 118] width 41 height 14
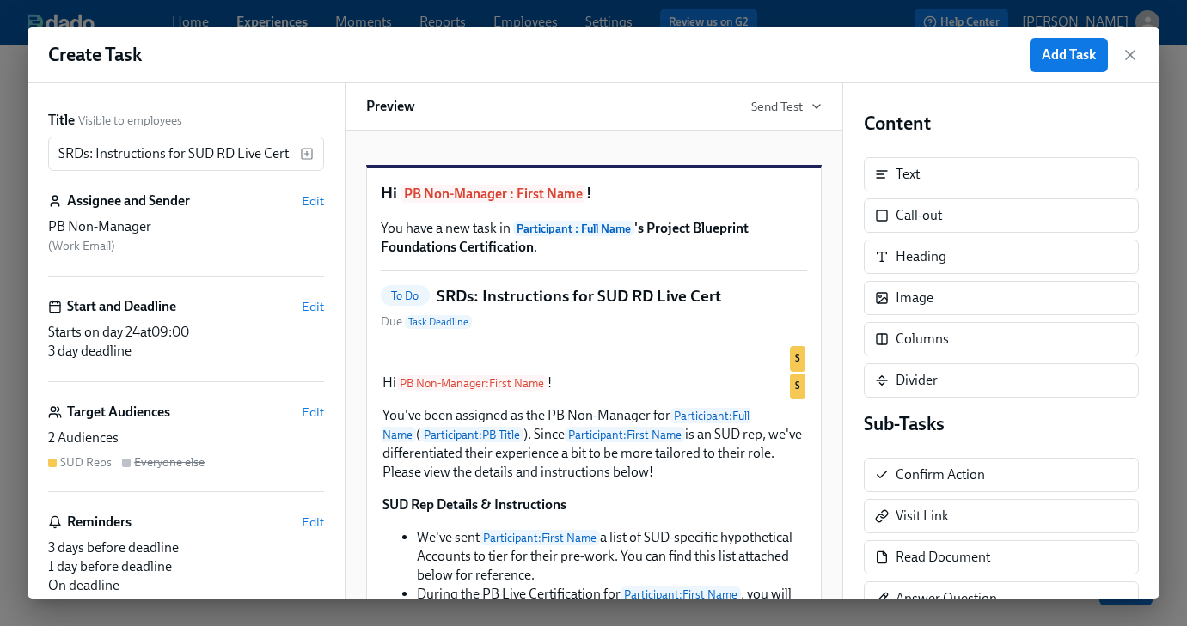
scroll to position [21, 0]
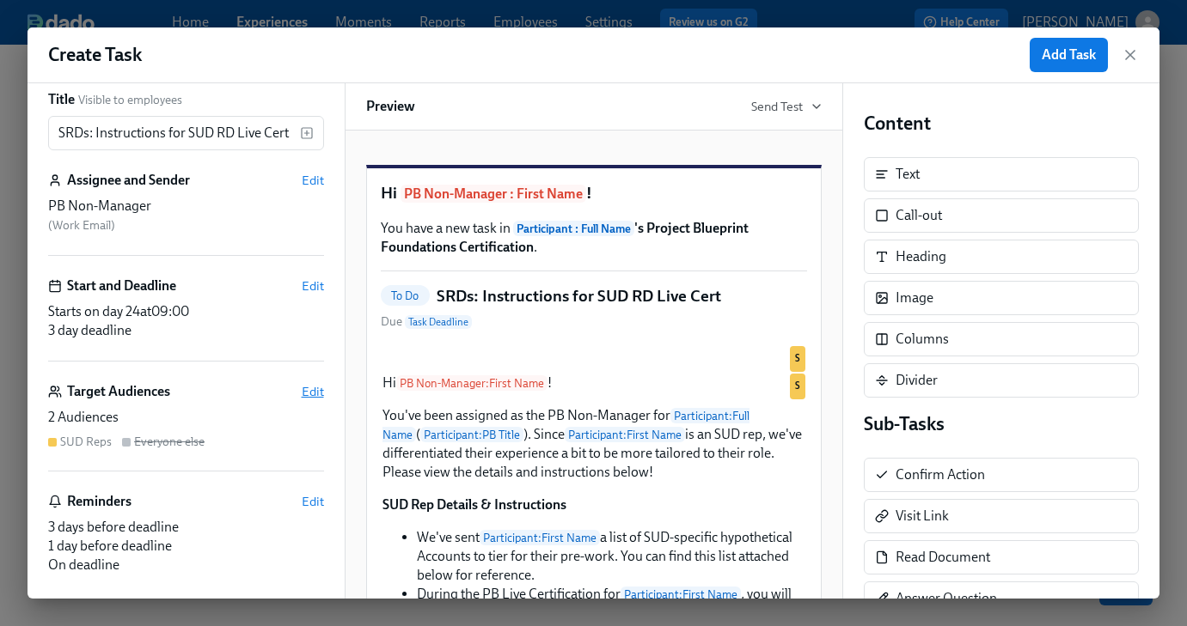
click at [312, 393] on span "Edit" at bounding box center [313, 391] width 22 height 17
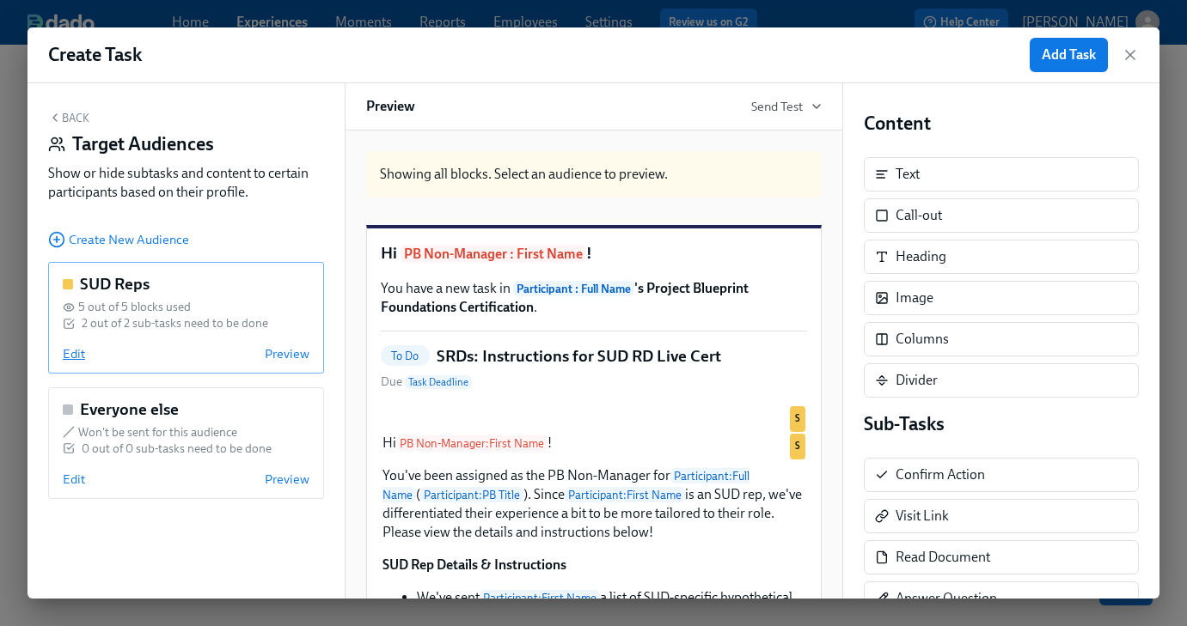
click at [67, 353] on span "Edit" at bounding box center [74, 353] width 22 height 17
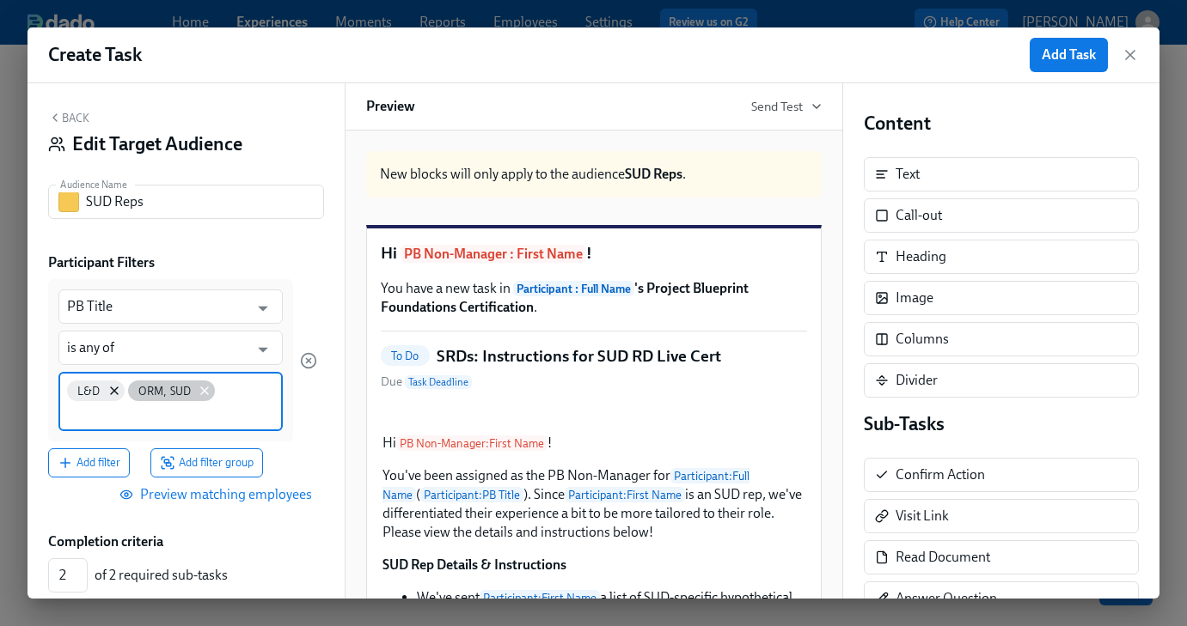
click at [202, 390] on icon at bounding box center [205, 391] width 14 height 14
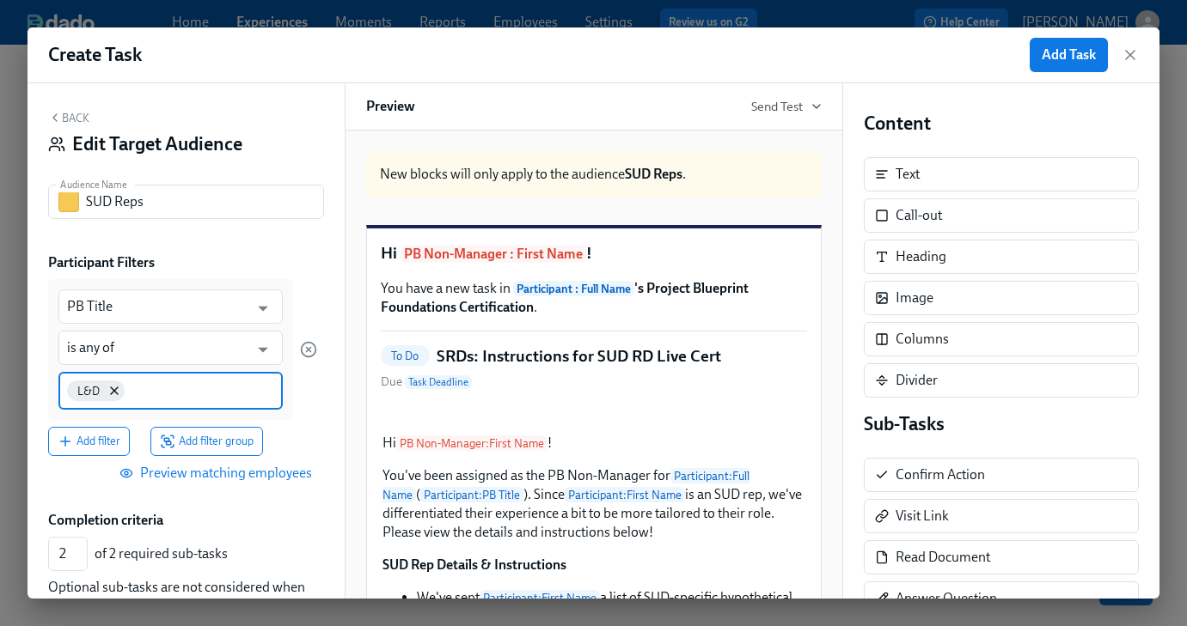
click at [202, 393] on input at bounding box center [201, 390] width 146 height 18
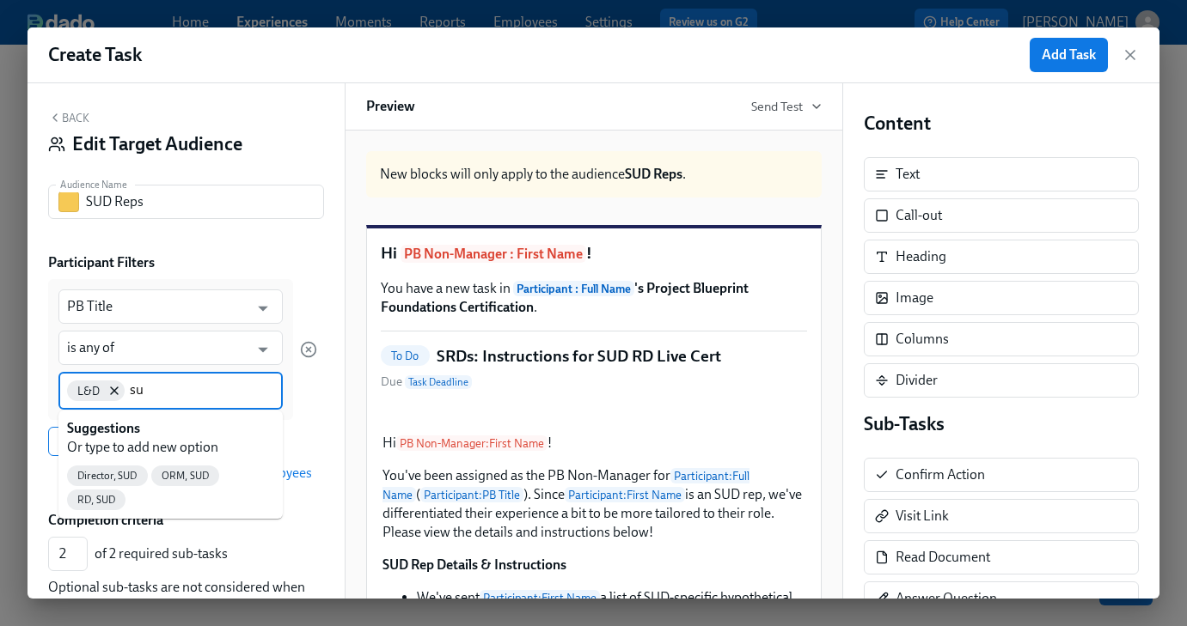
type input "sud"
click at [133, 476] on span "Director, SUD" at bounding box center [107, 476] width 81 height 13
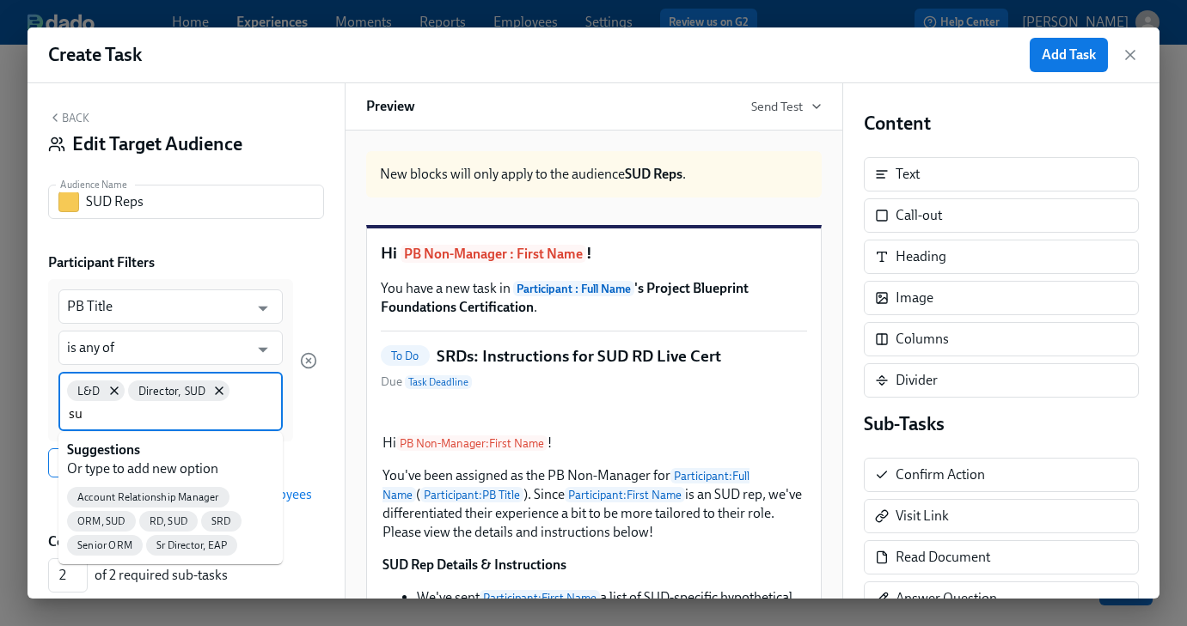
type input "sud"
click at [185, 499] on span "RD, SUD" at bounding box center [168, 498] width 58 height 13
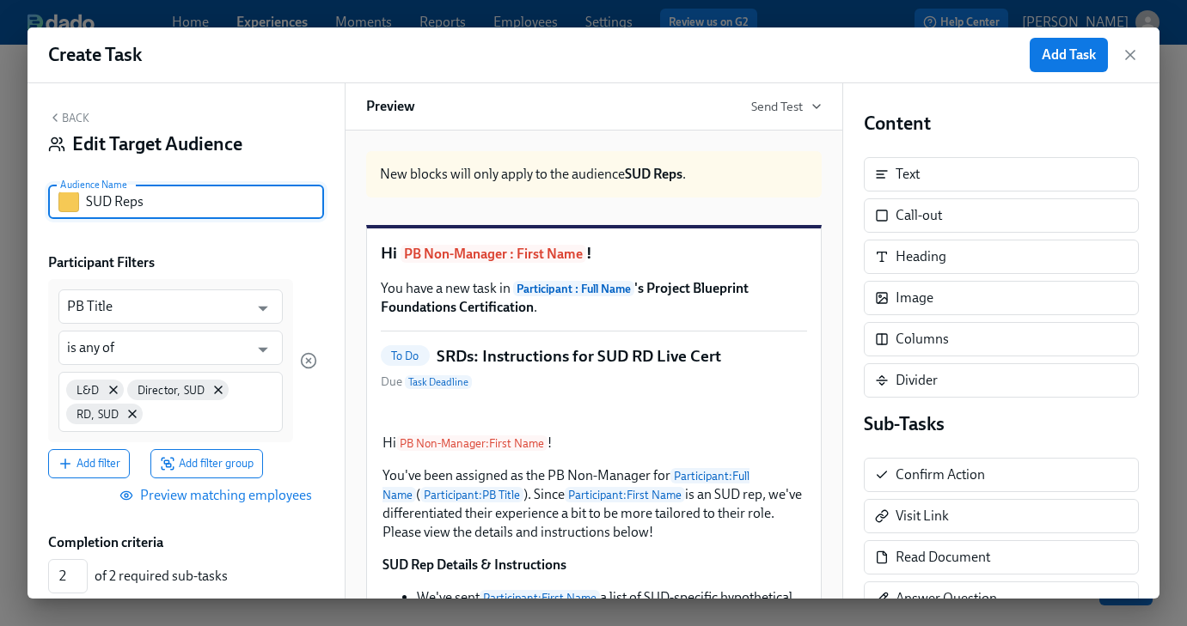
drag, startPoint x: 150, startPoint y: 205, endPoint x: 125, endPoint y: 208, distance: 25.2
click at [125, 208] on input "SUD Reps" at bounding box center [205, 202] width 238 height 34
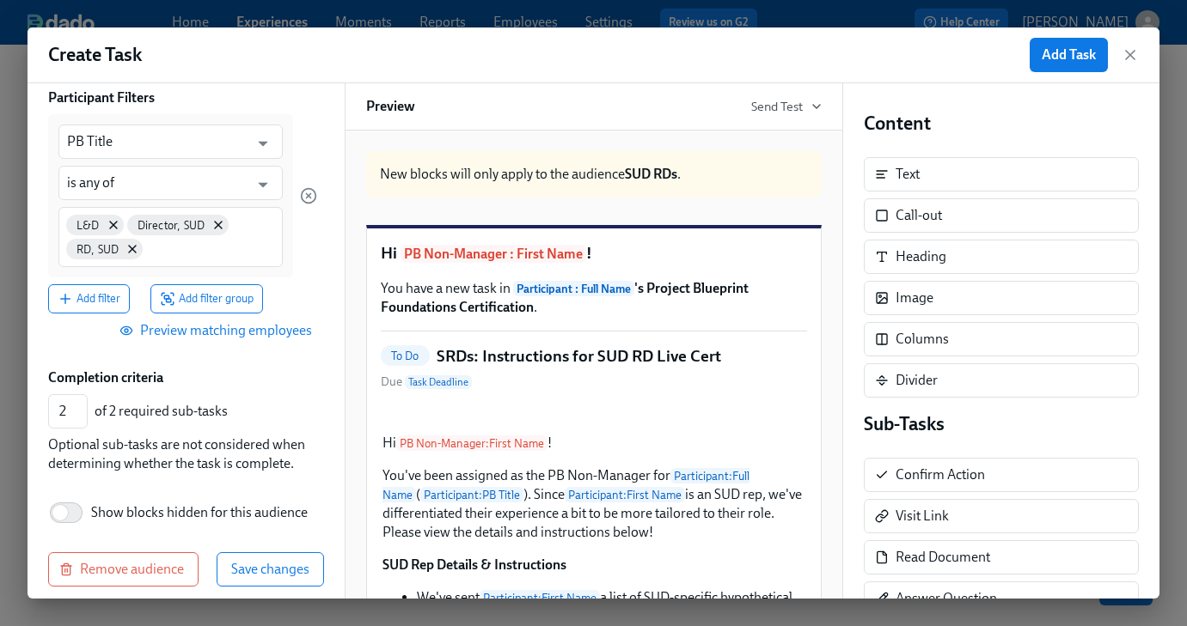
type input "SUD RDs"
click at [254, 333] on span "Preview matching employees" at bounding box center [217, 330] width 189 height 17
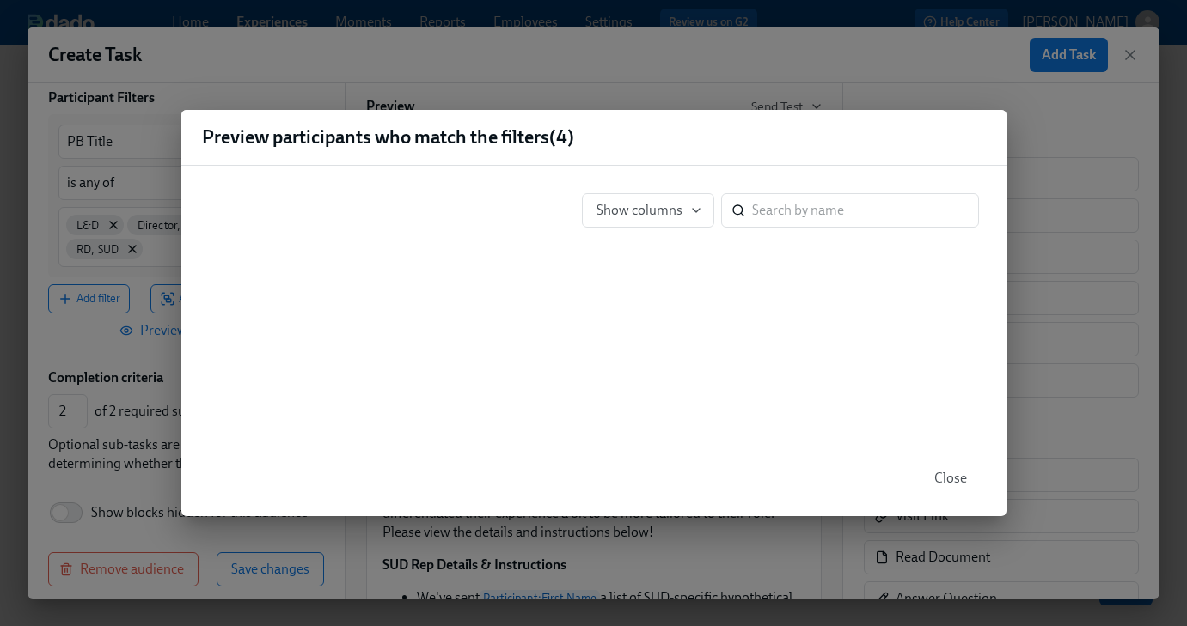
scroll to position [168, 0]
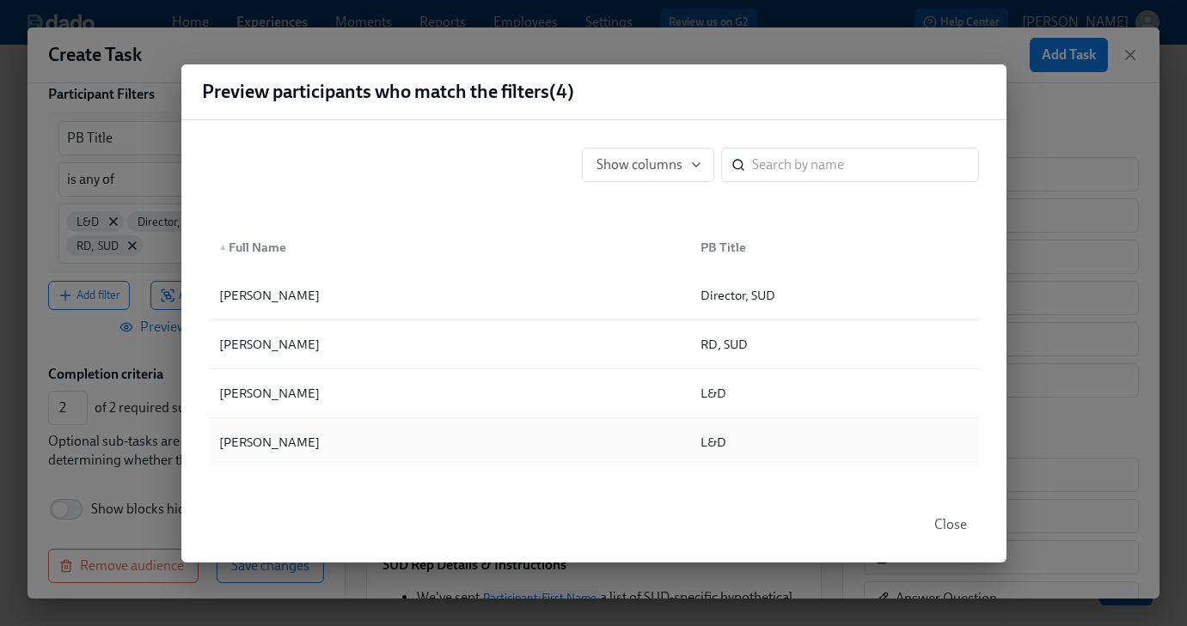
drag, startPoint x: 936, startPoint y: 526, endPoint x: 321, endPoint y: 437, distance: 621.8
click at [936, 526] on span "Close" at bounding box center [950, 524] width 33 height 17
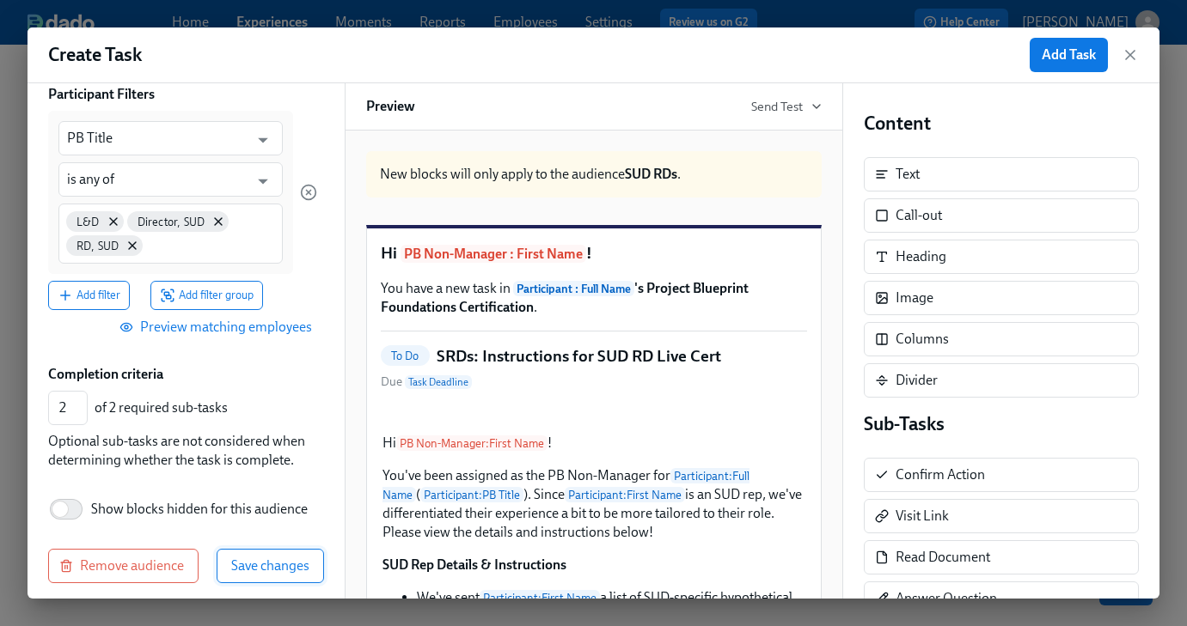
click at [262, 571] on span "Save changes" at bounding box center [270, 566] width 78 height 17
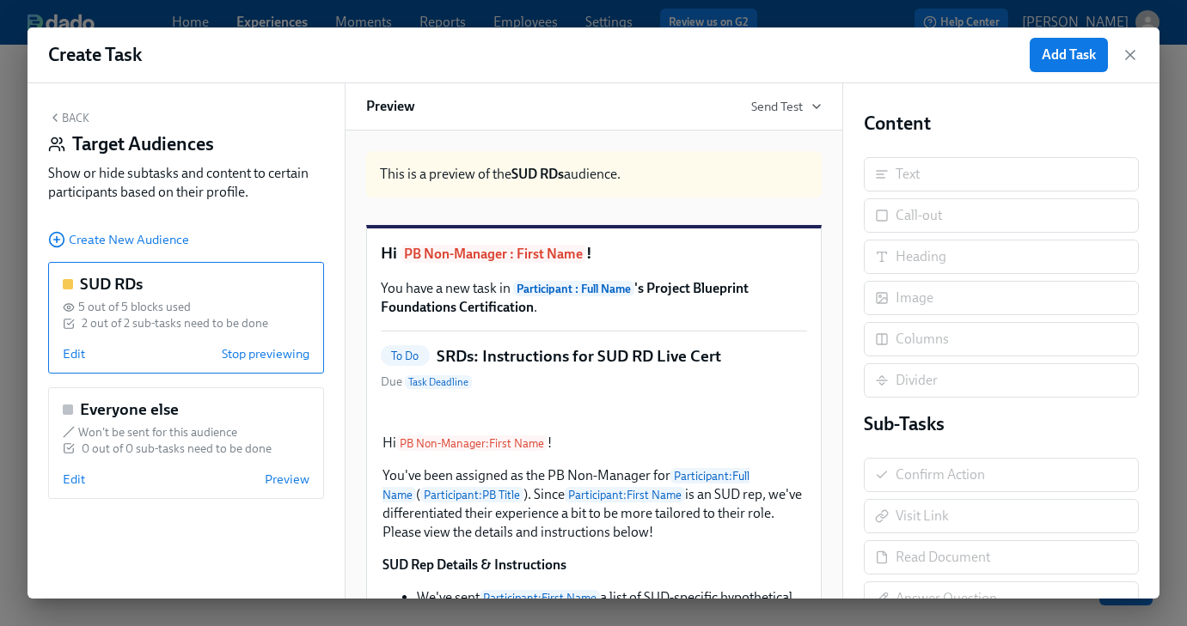
click at [76, 124] on button "Back" at bounding box center [68, 118] width 41 height 14
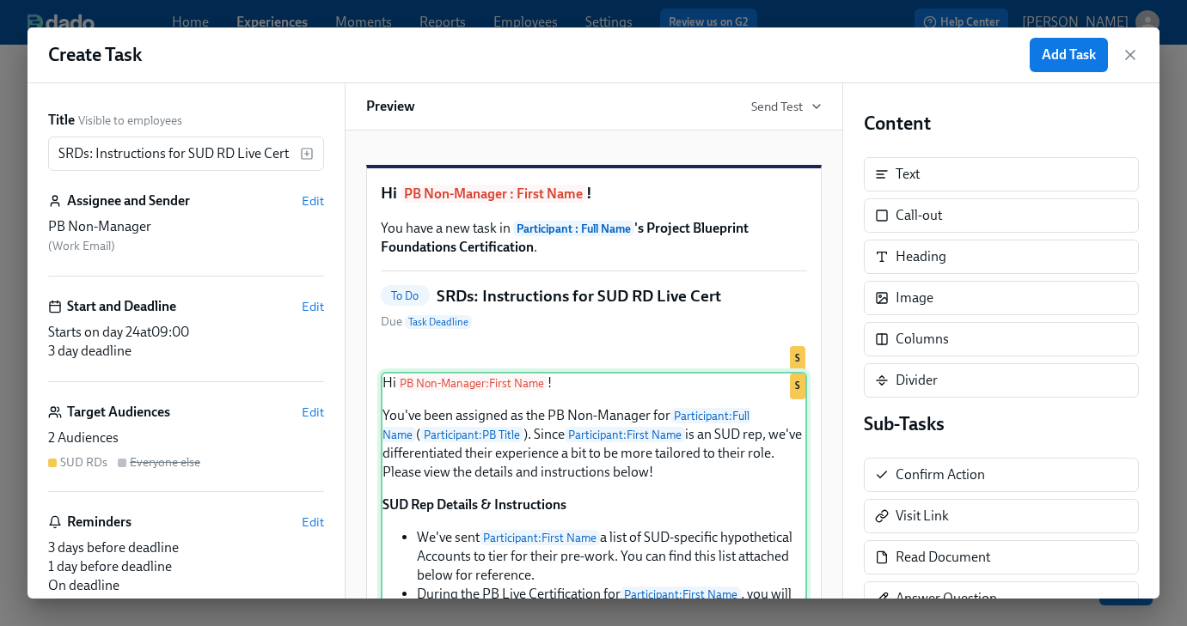
click at [527, 565] on div "Hi PB Non-Manager : First Name ! You've been assigned as the PB Non-Manager for…" at bounding box center [594, 587] width 426 height 431
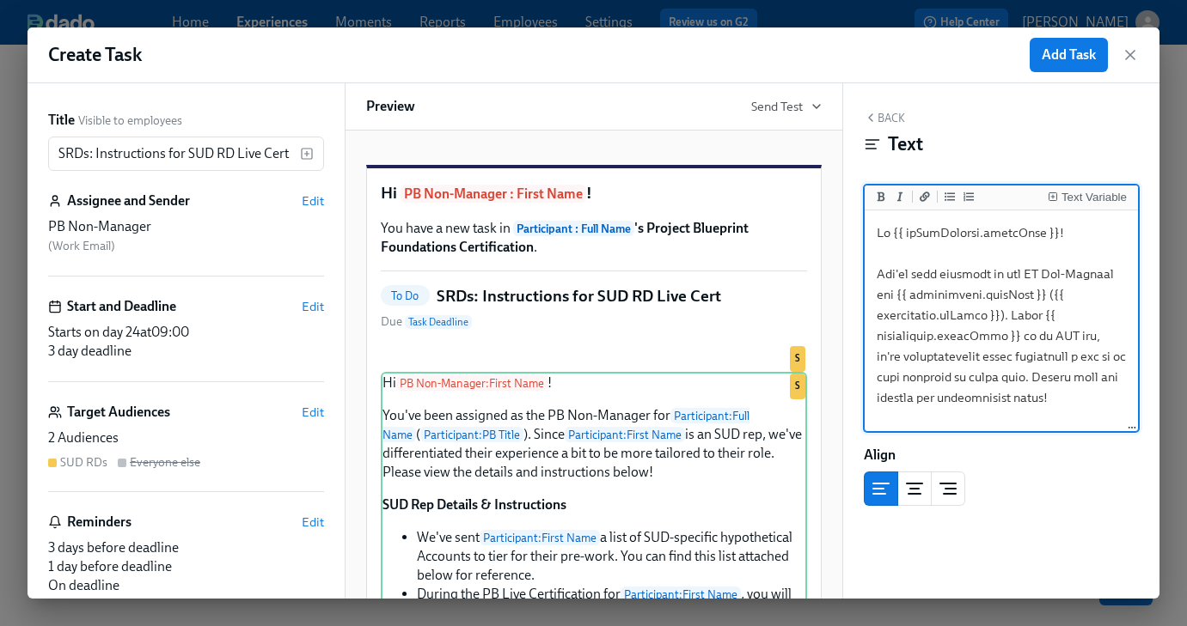
drag, startPoint x: 1079, startPoint y: 339, endPoint x: 1066, endPoint y: 343, distance: 14.4
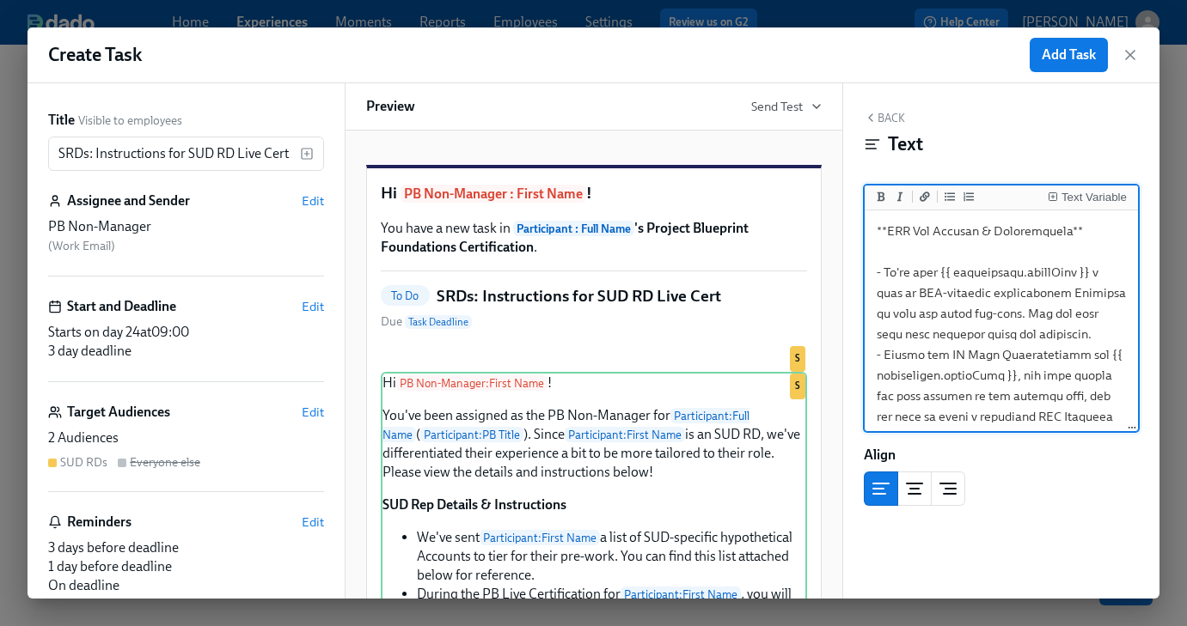
drag, startPoint x: 937, startPoint y: 236, endPoint x: 915, endPoint y: 237, distance: 21.5
click at [915, 237] on textarea at bounding box center [1001, 447] width 267 height 883
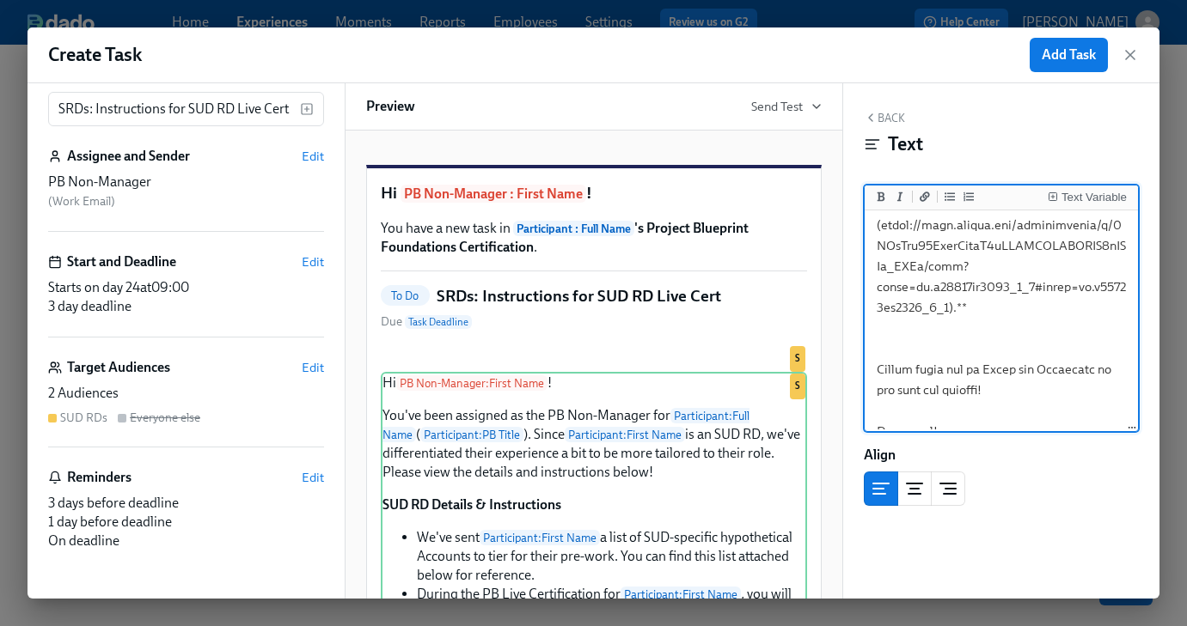
scroll to position [0, 0]
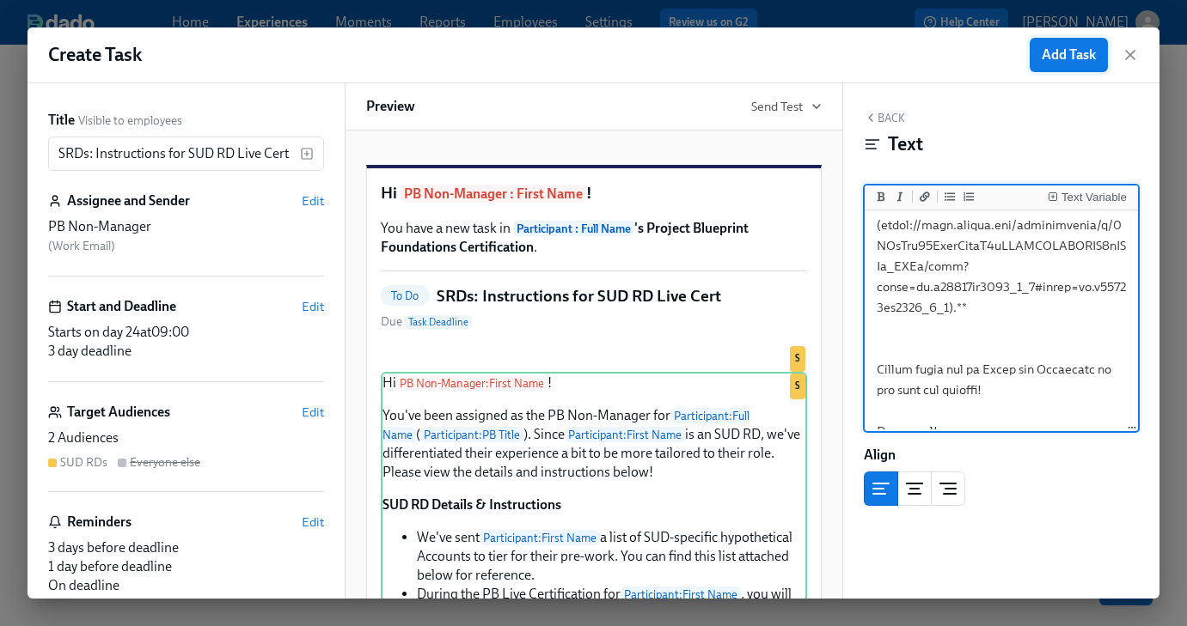
type textarea "Hi {{ pbNonManager.firstName }}! You've been assigned as the PB Non-Manager for…"
click at [1075, 55] on span "Add Task" at bounding box center [1069, 54] width 54 height 17
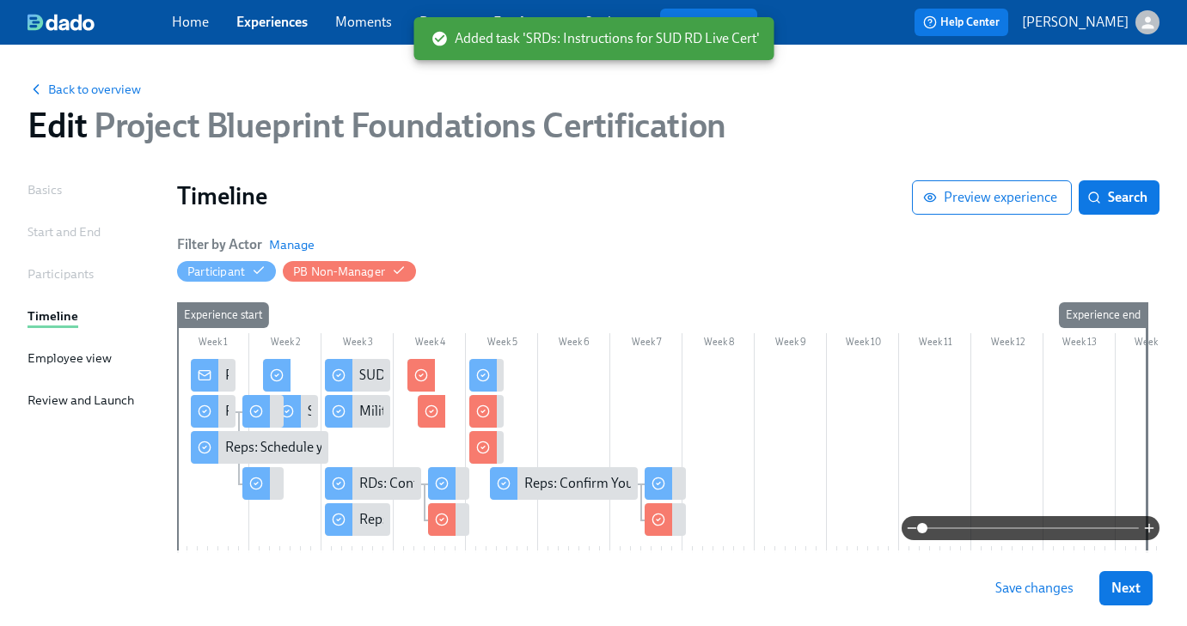
click at [1054, 594] on span "Save changes" at bounding box center [1034, 588] width 78 height 17
click at [1122, 591] on span "Next" at bounding box center [1125, 588] width 29 height 17
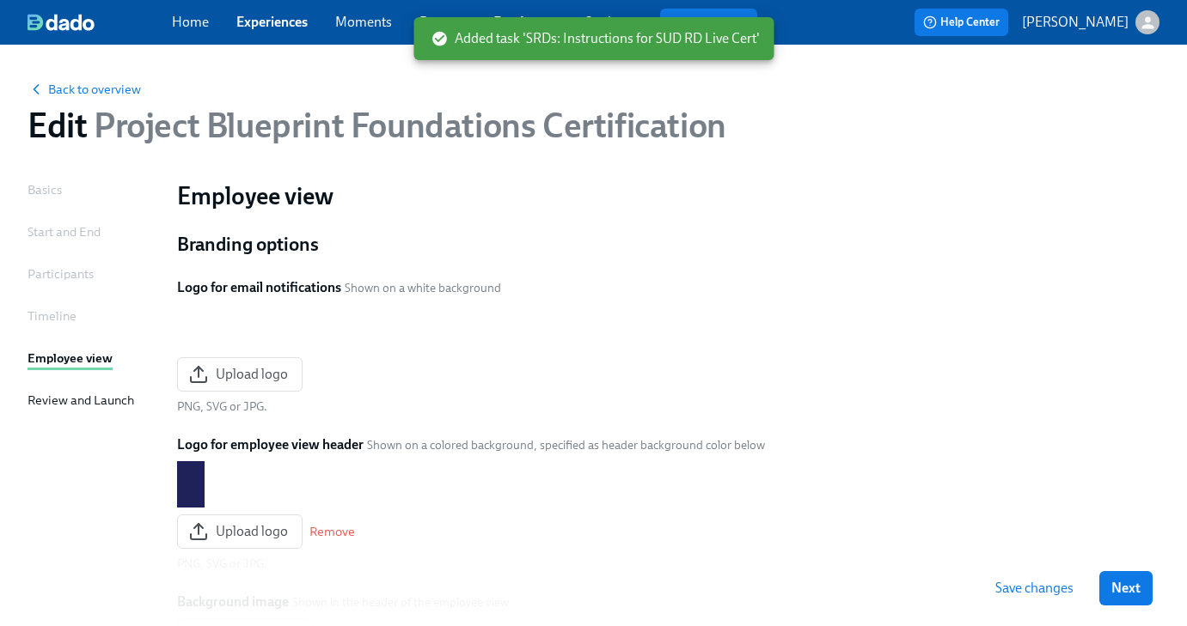
click at [1124, 594] on span "Next" at bounding box center [1125, 588] width 29 height 17
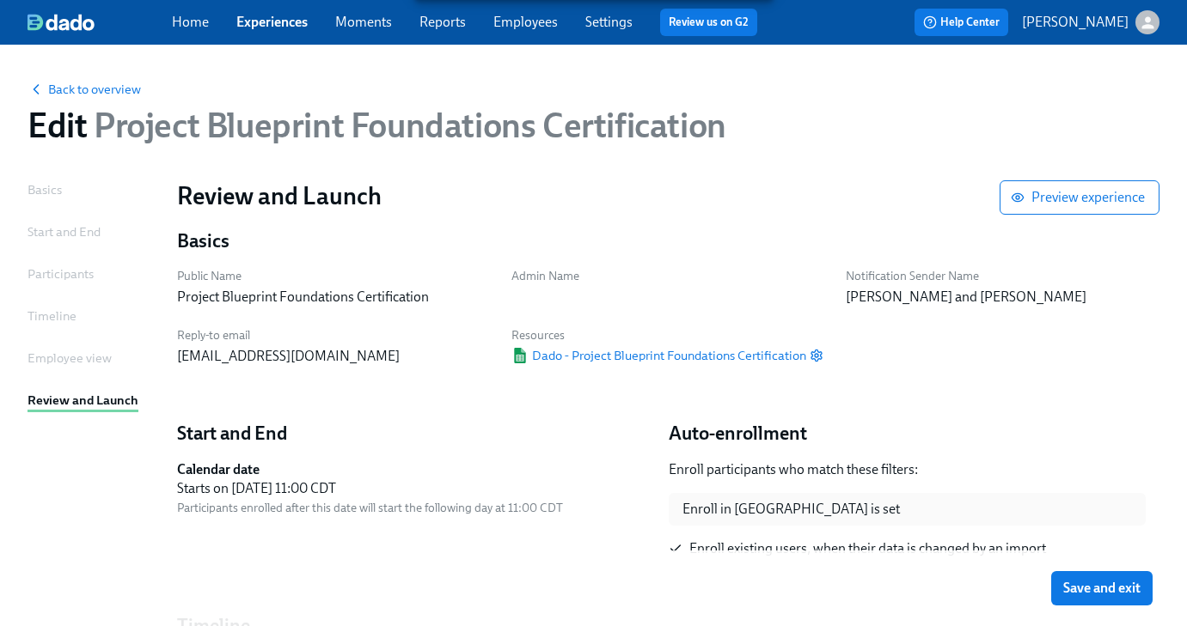
drag, startPoint x: 1075, startPoint y: 593, endPoint x: 1065, endPoint y: 592, distance: 10.3
click at [1075, 593] on span "Save and exit" at bounding box center [1101, 588] width 77 height 17
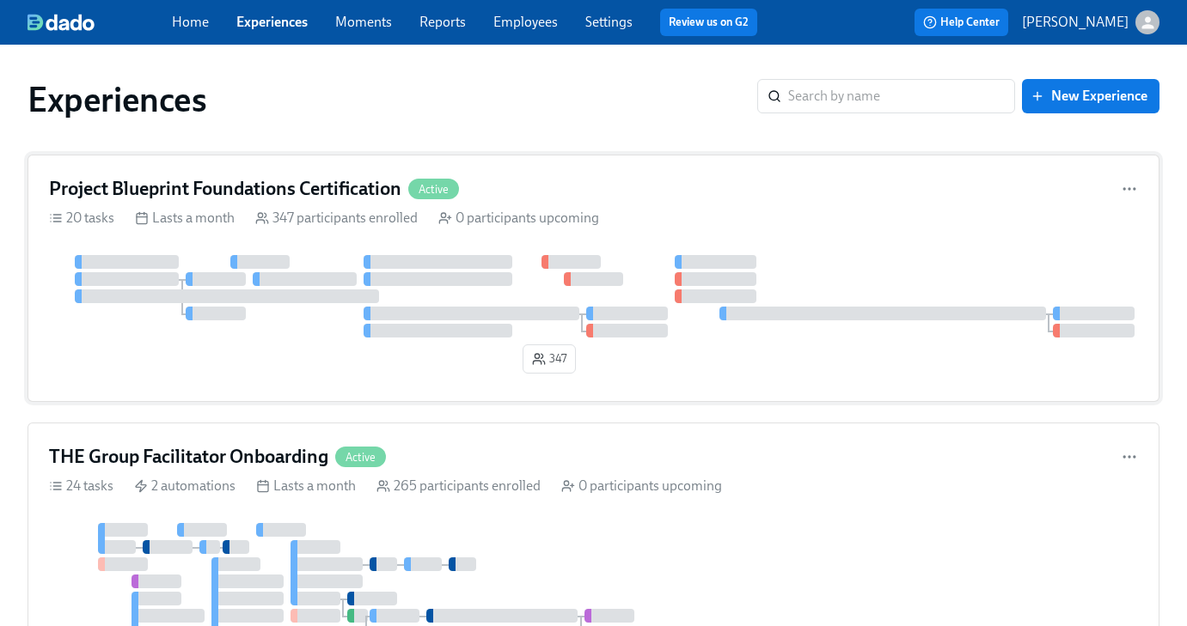
click at [179, 184] on h4 "Project Blueprint Foundations Certification" at bounding box center [225, 189] width 352 height 26
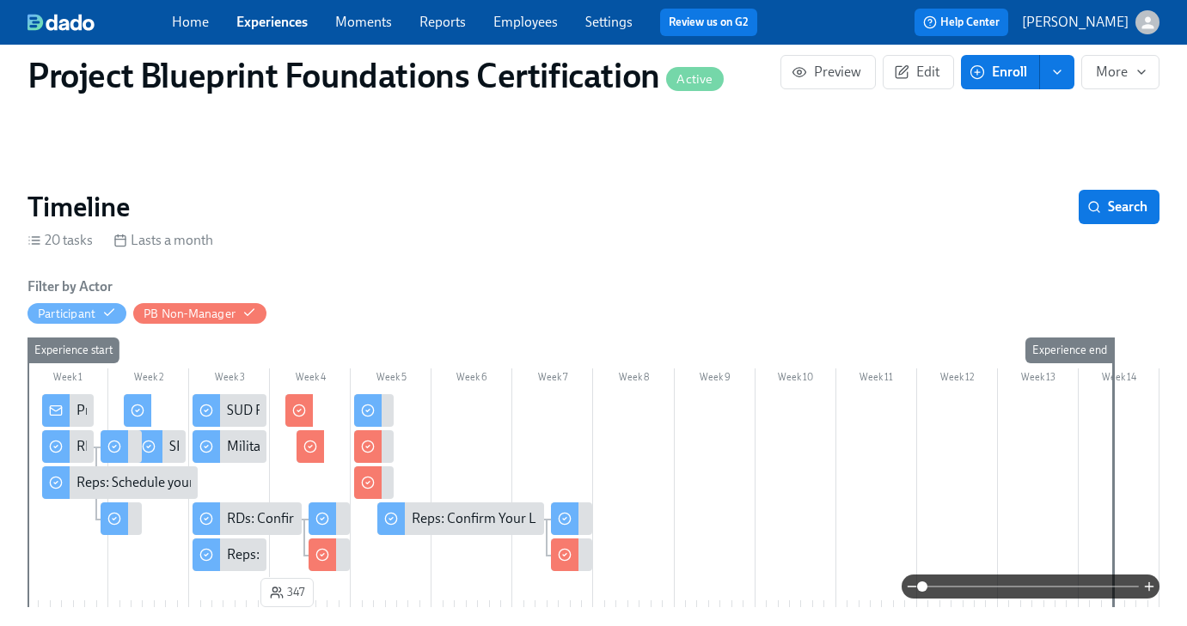
scroll to position [149, 0]
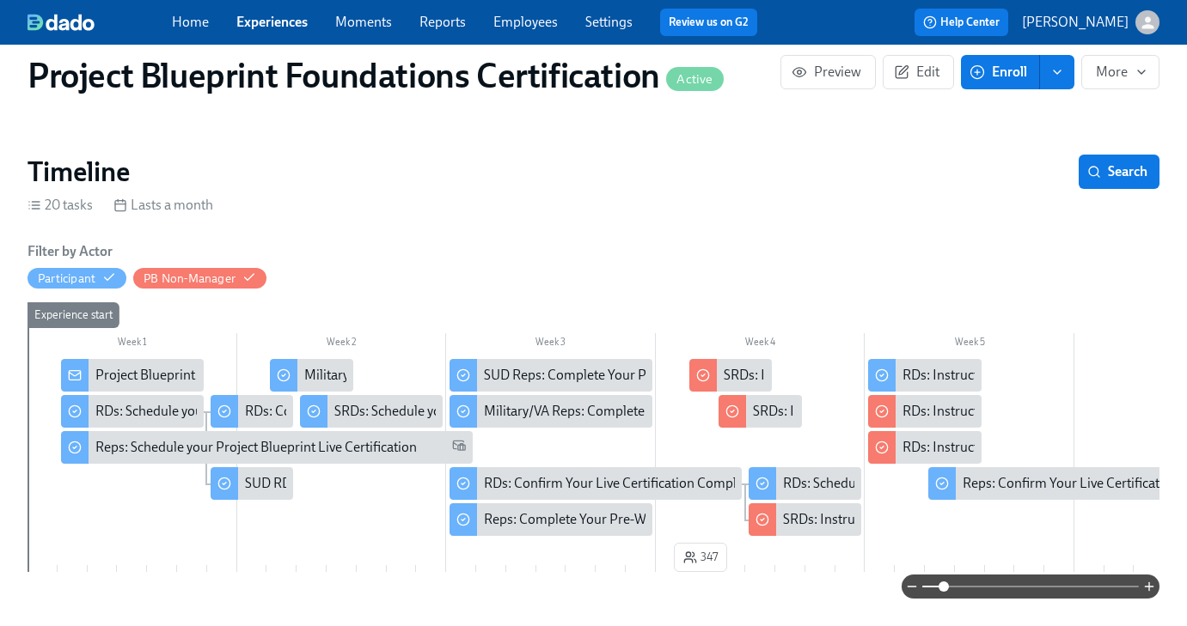
drag, startPoint x: 926, startPoint y: 584, endPoint x: 931, endPoint y: 577, distance: 9.3
click at [945, 587] on span at bounding box center [943, 587] width 10 height 10
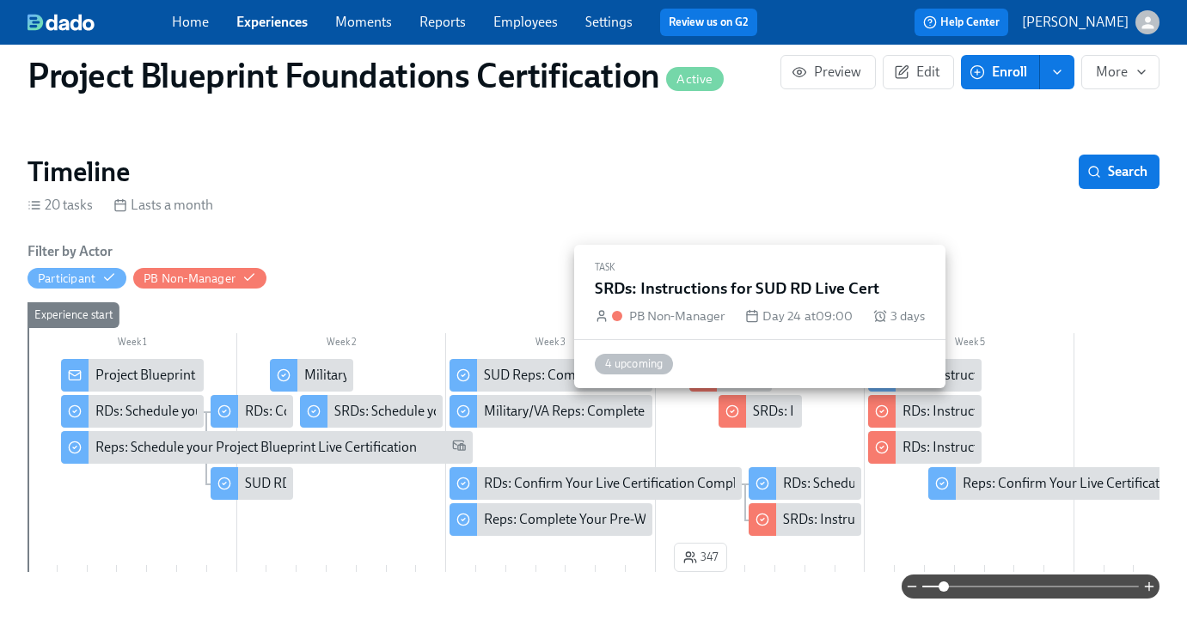
click at [765, 414] on div "SRDs: Instructions for SUD RD Live Cert" at bounding box center [868, 411] width 230 height 19
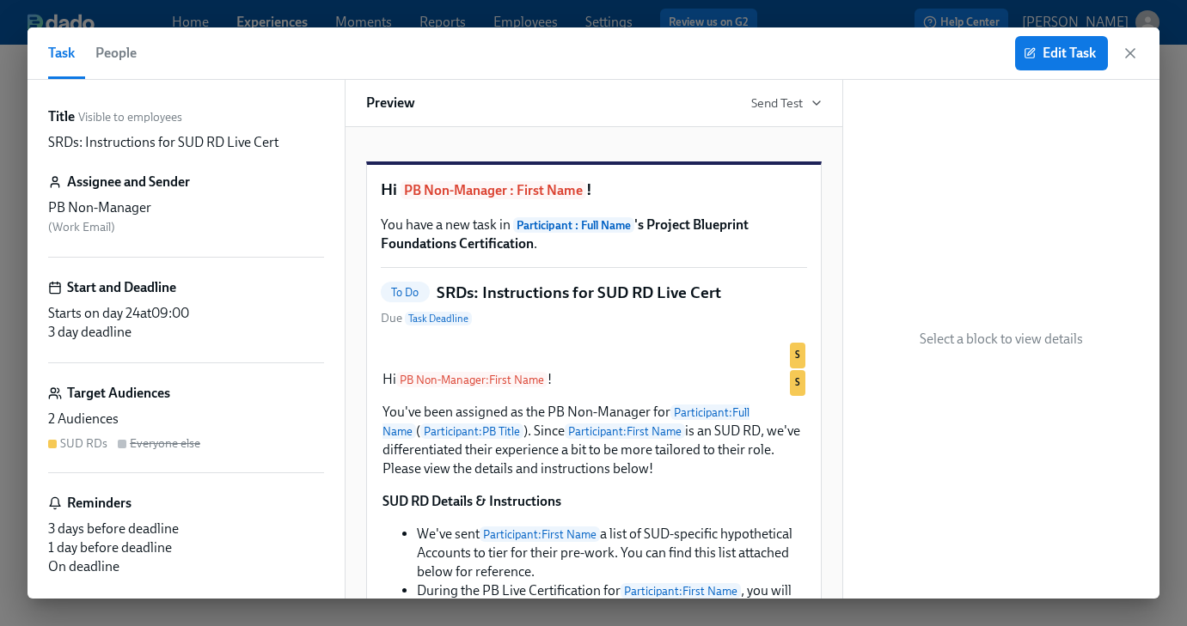
click at [126, 40] on button "People" at bounding box center [116, 54] width 62 height 52
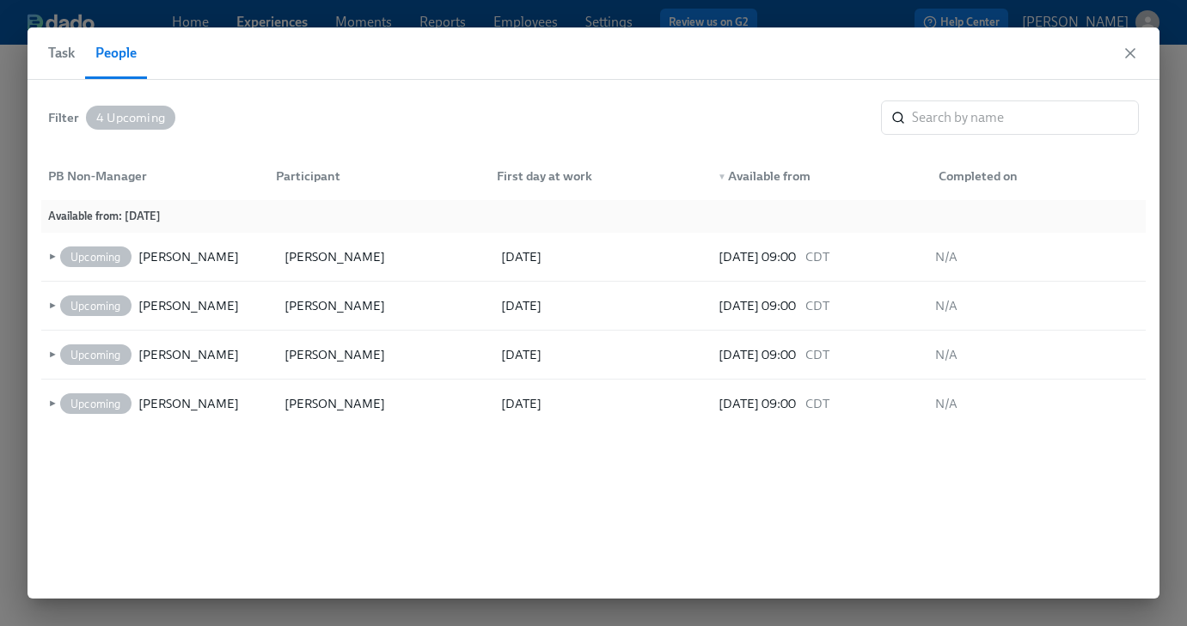
click at [72, 53] on span "Task" at bounding box center [61, 53] width 27 height 24
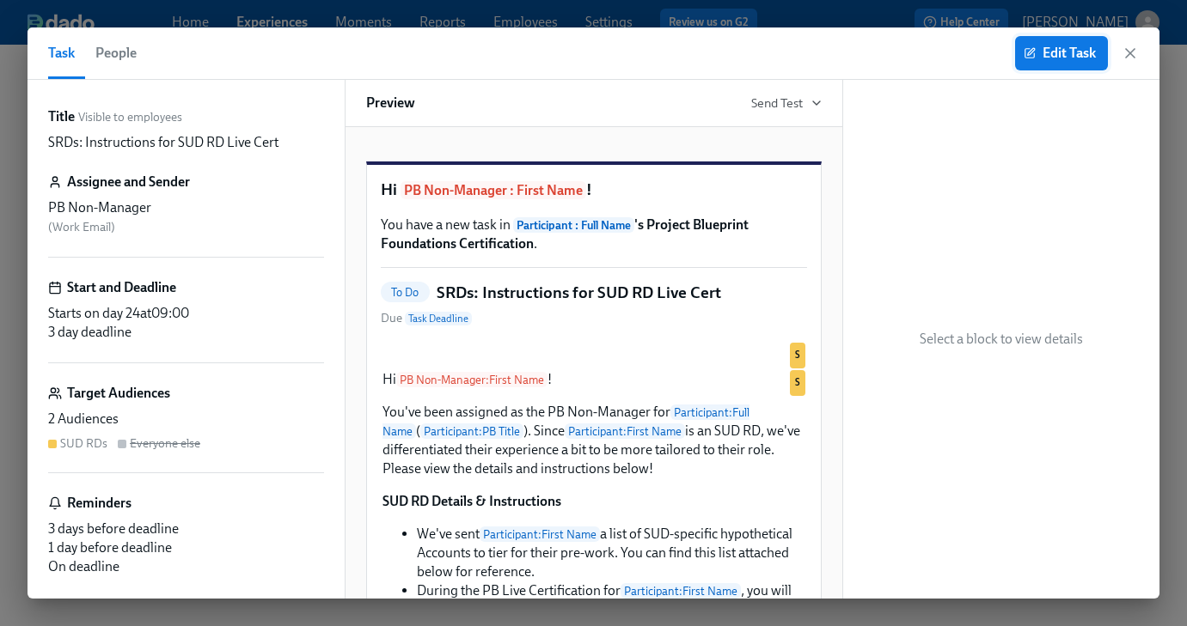
click at [1037, 50] on span "Edit Task" at bounding box center [1061, 53] width 69 height 17
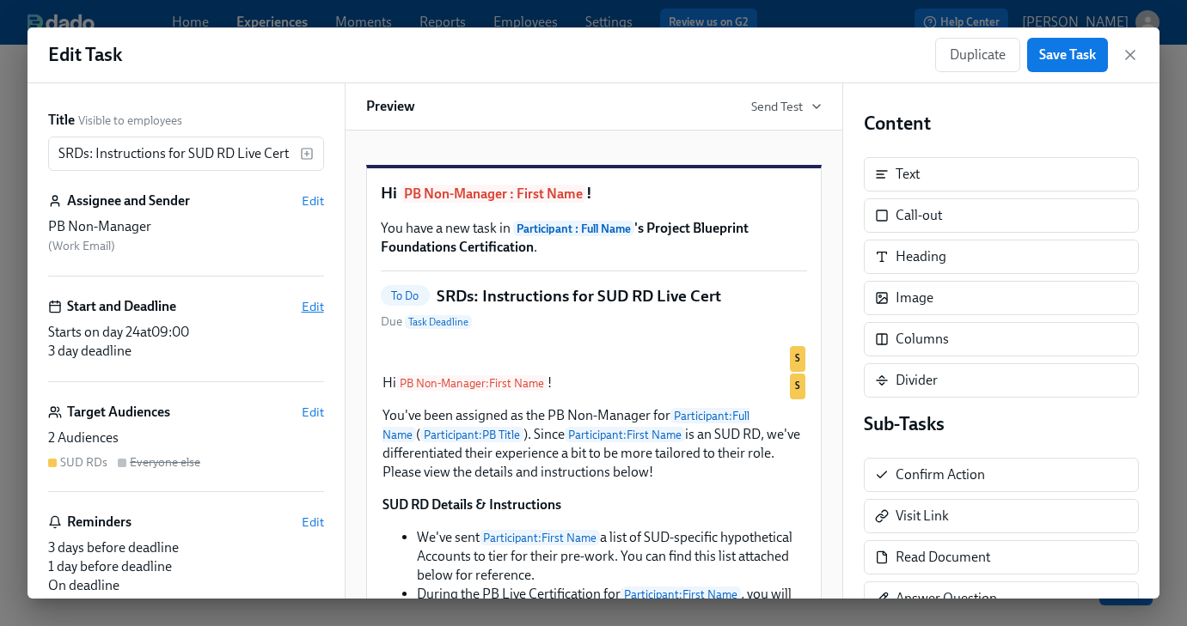
click at [309, 303] on span "Edit" at bounding box center [313, 306] width 22 height 17
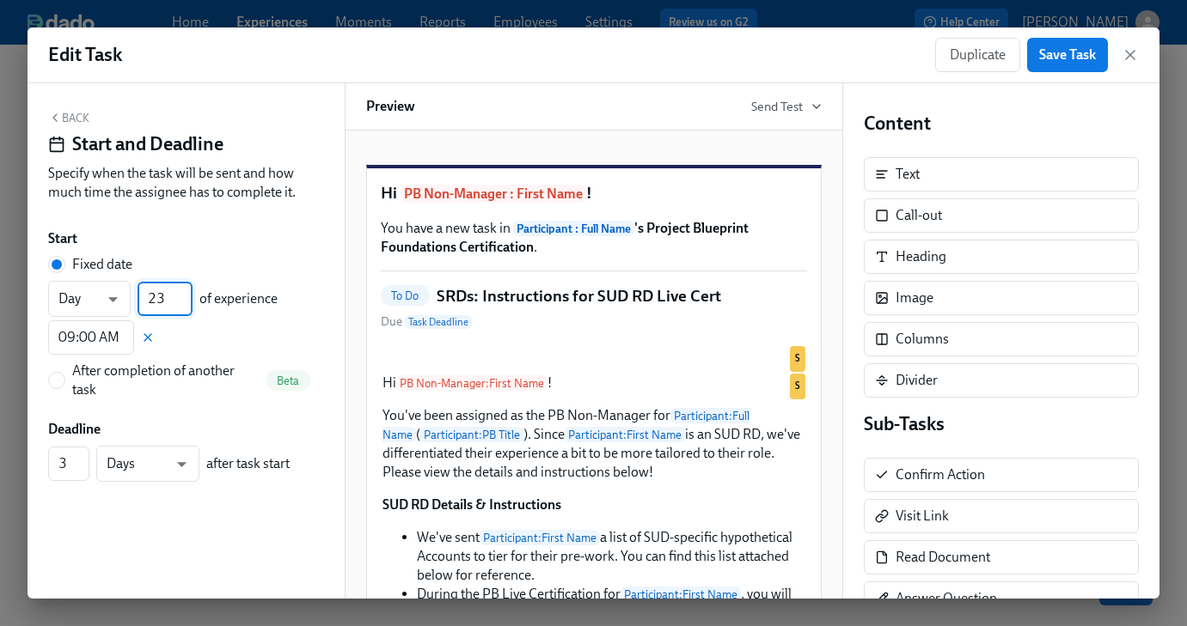
type input "23"
click at [186, 306] on input "23" at bounding box center [165, 299] width 55 height 34
click at [1042, 52] on span "Save Task" at bounding box center [1067, 54] width 57 height 17
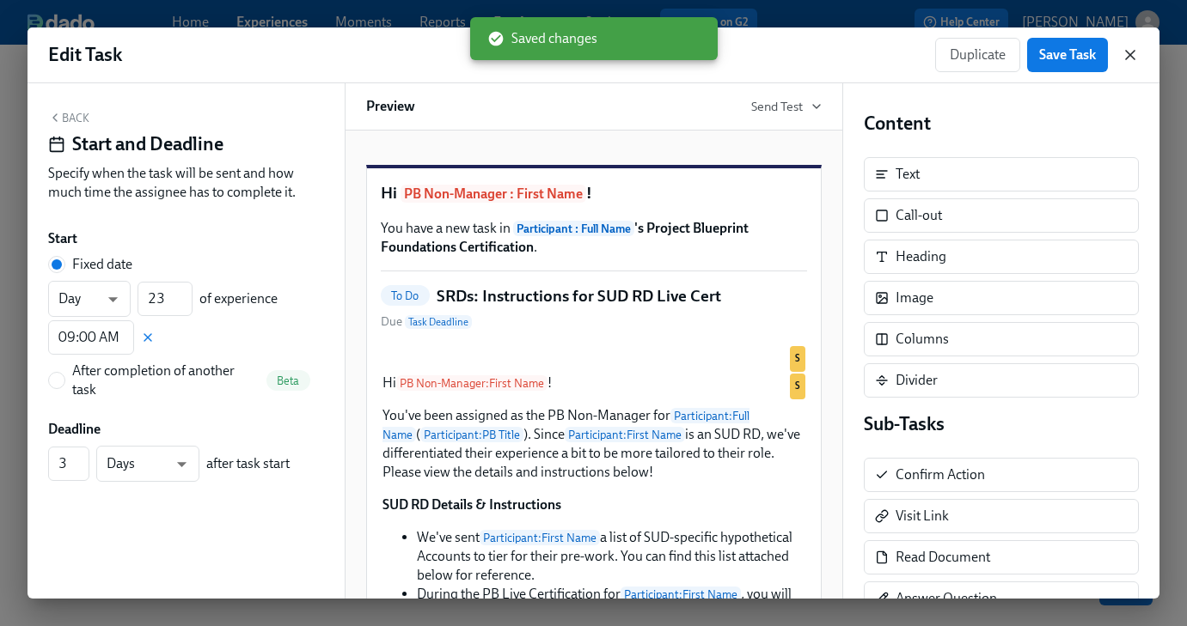
click at [1123, 50] on icon "button" at bounding box center [1129, 54] width 17 height 17
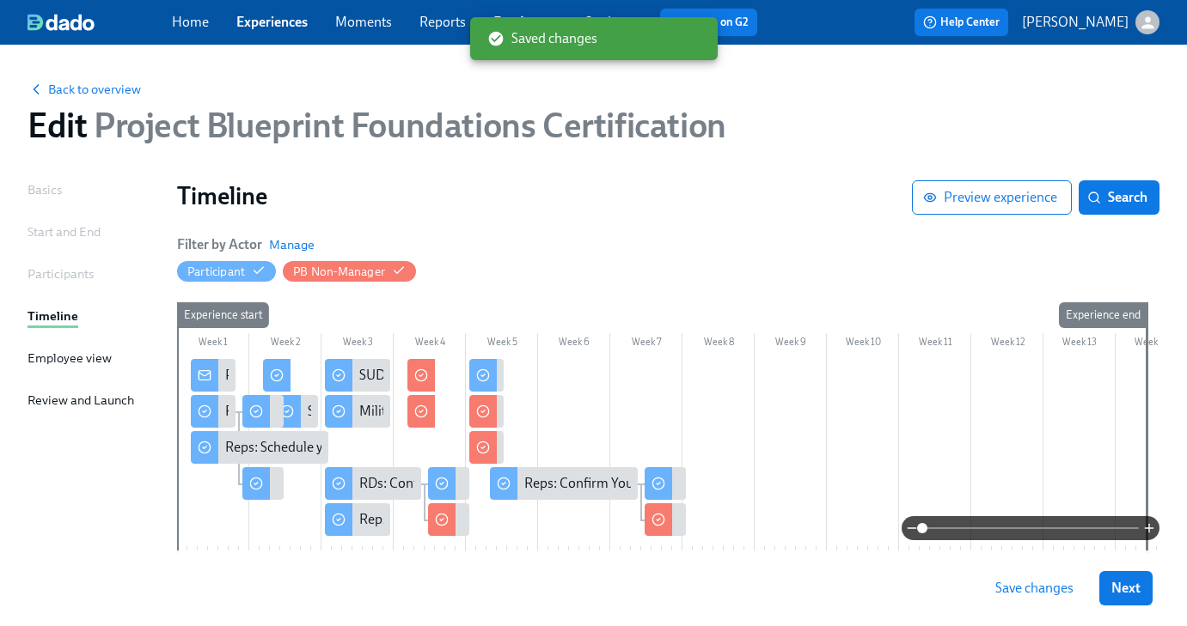
click at [1051, 595] on span "Save changes" at bounding box center [1034, 588] width 78 height 17
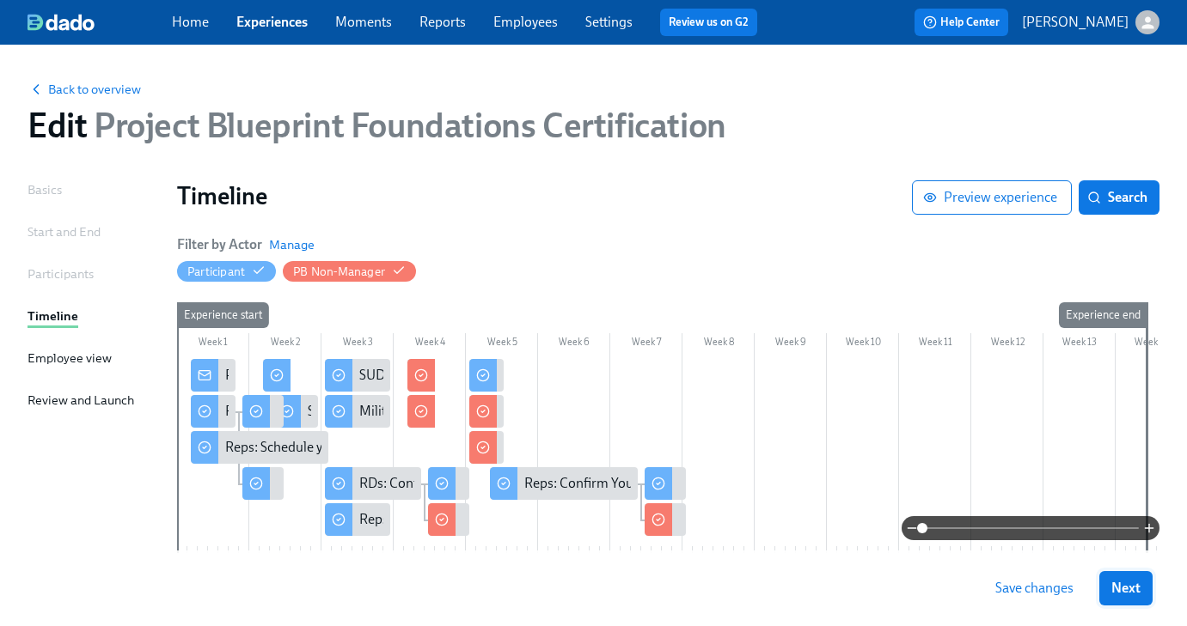
click at [1135, 591] on span "Next" at bounding box center [1125, 588] width 29 height 17
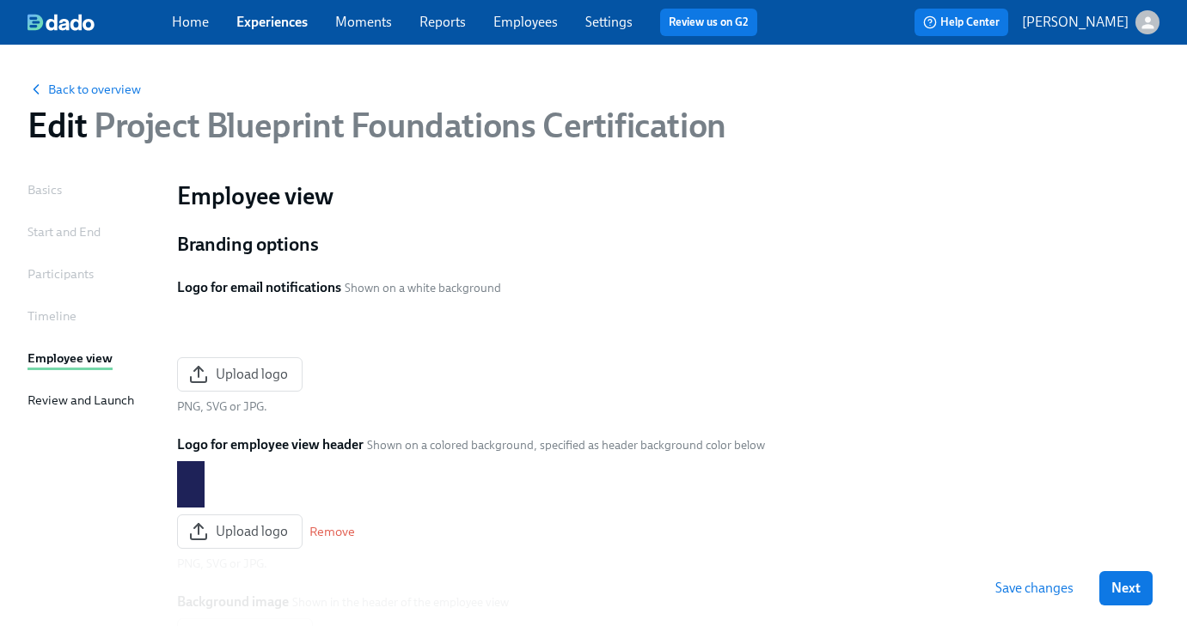
click at [1135, 591] on span "Next" at bounding box center [1125, 588] width 29 height 17
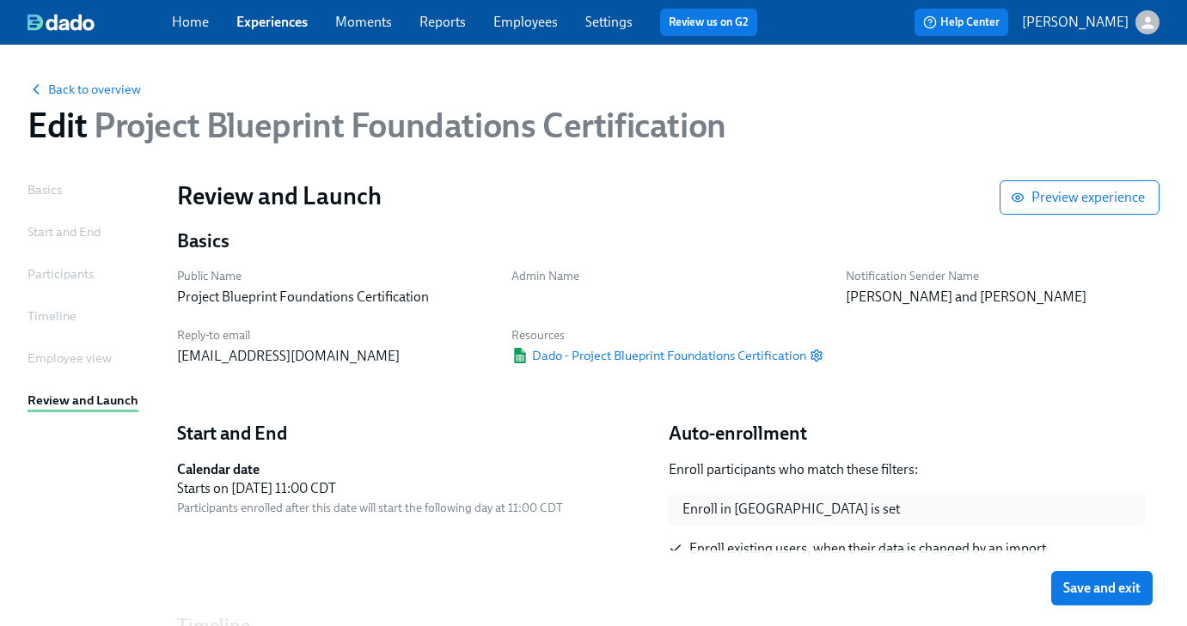
click at [1135, 591] on span "Save and exit" at bounding box center [1101, 588] width 77 height 17
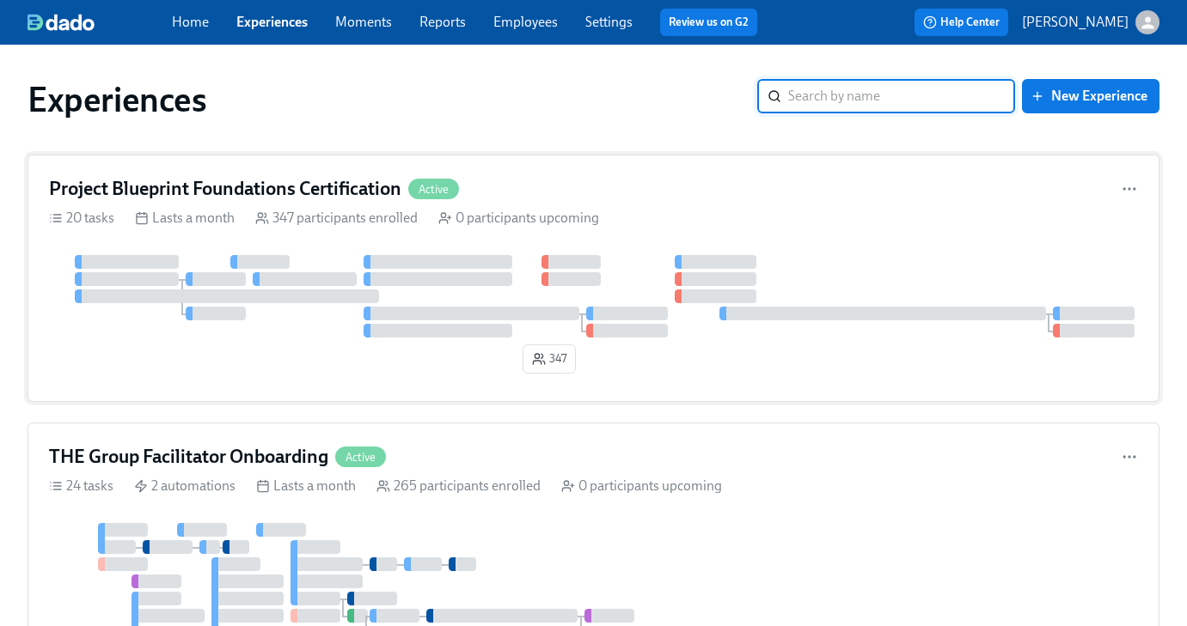
click at [265, 234] on div "Project Blueprint Foundations Certification Active 20 tasks Lasts a month 347 p…" at bounding box center [594, 279] width 1132 height 248
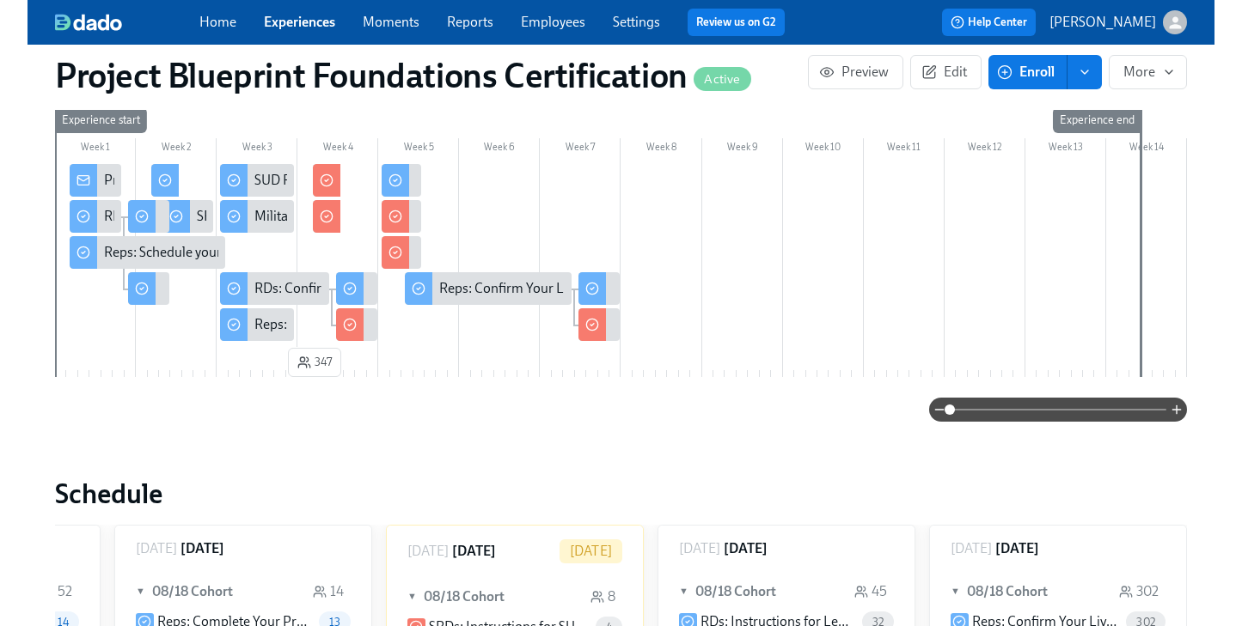
scroll to position [296, 0]
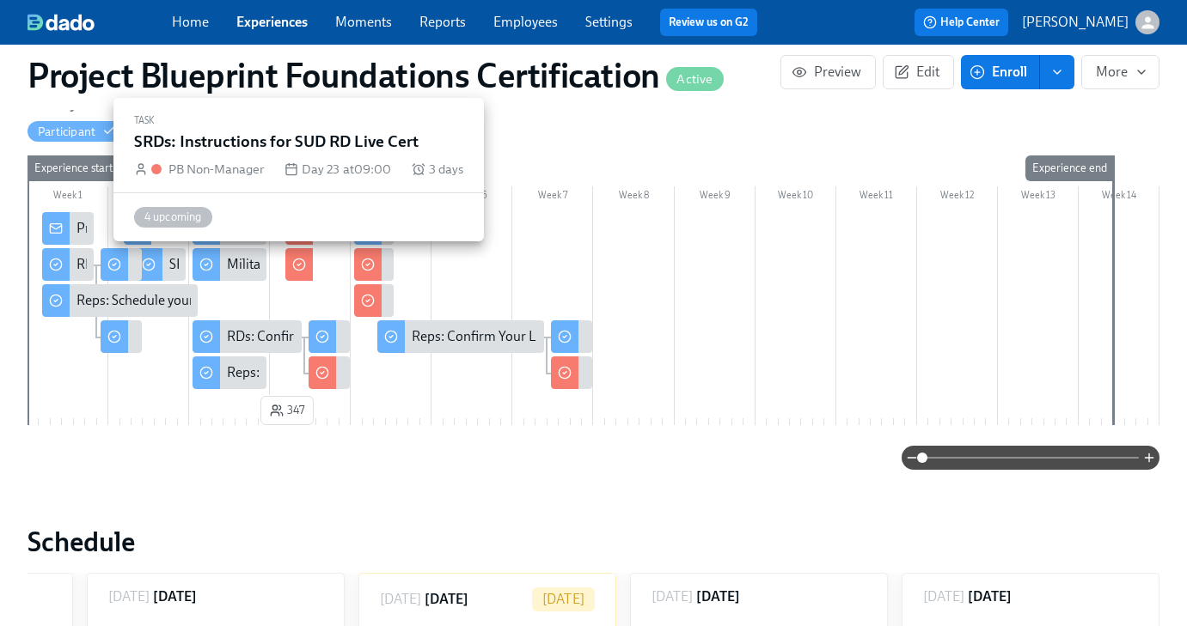
click at [298, 266] on icon at bounding box center [299, 265] width 14 height 14
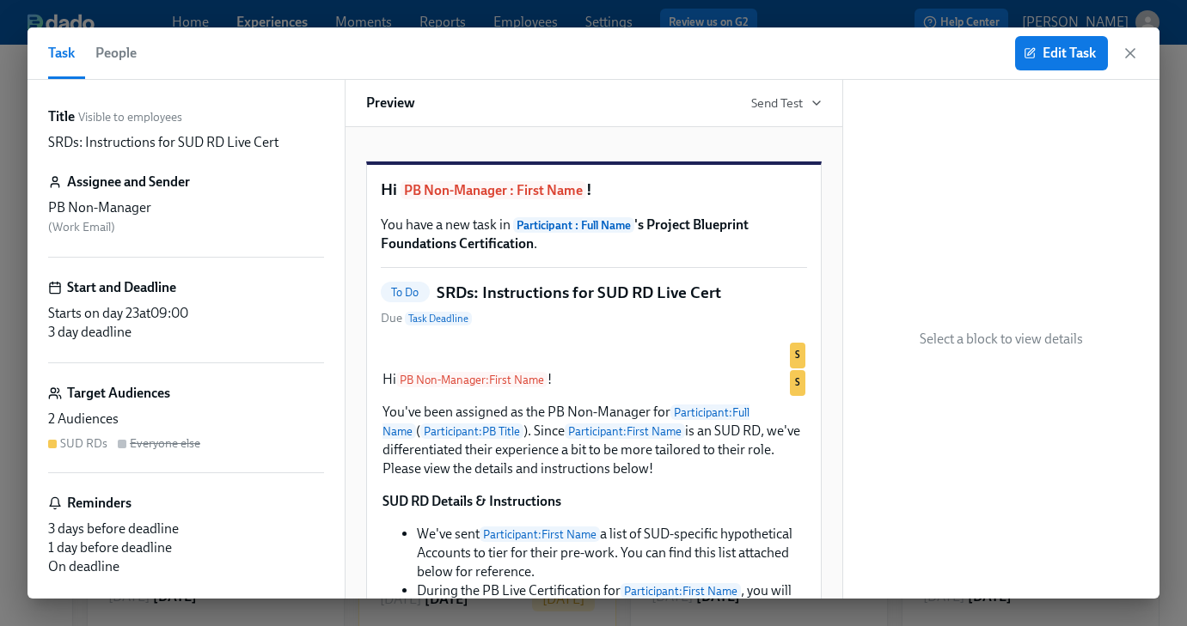
click at [119, 55] on span "People" at bounding box center [115, 53] width 41 height 24
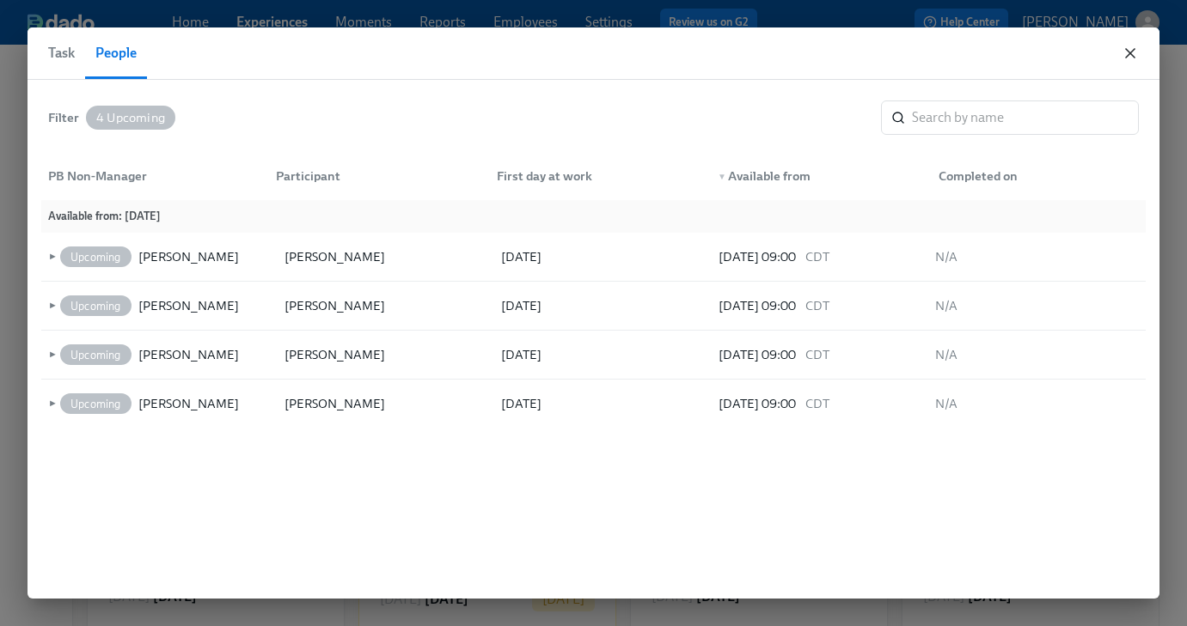
click at [1126, 51] on icon "button" at bounding box center [1129, 53] width 17 height 17
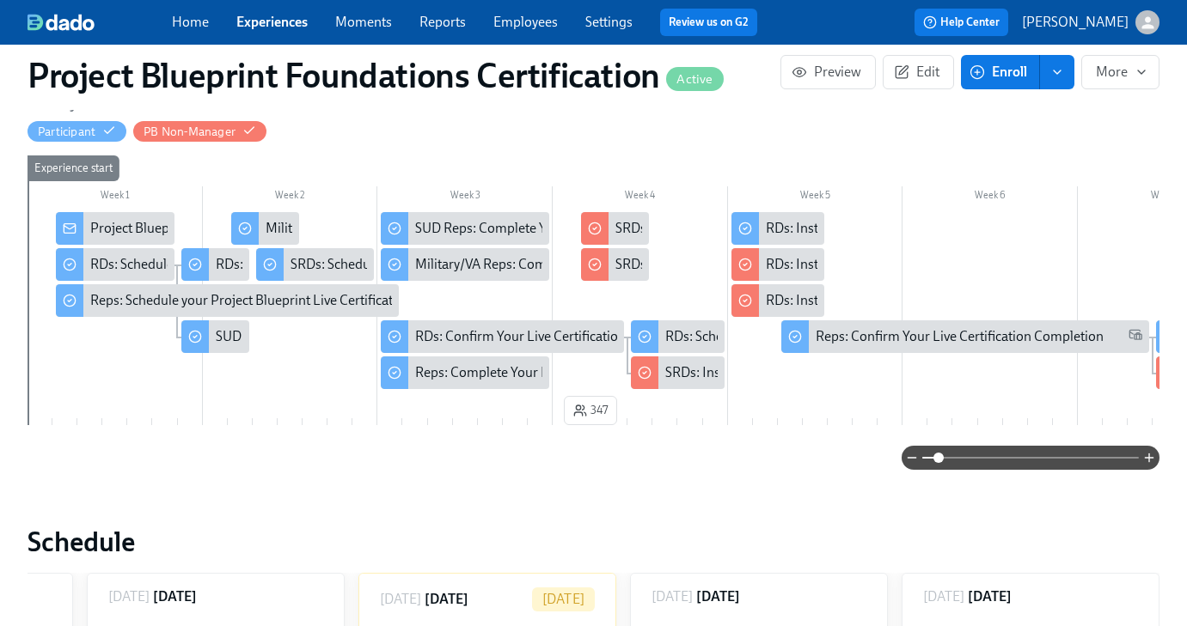
drag, startPoint x: 920, startPoint y: 461, endPoint x: 938, endPoint y: 459, distance: 17.3
click at [938, 459] on span at bounding box center [938, 458] width 10 height 10
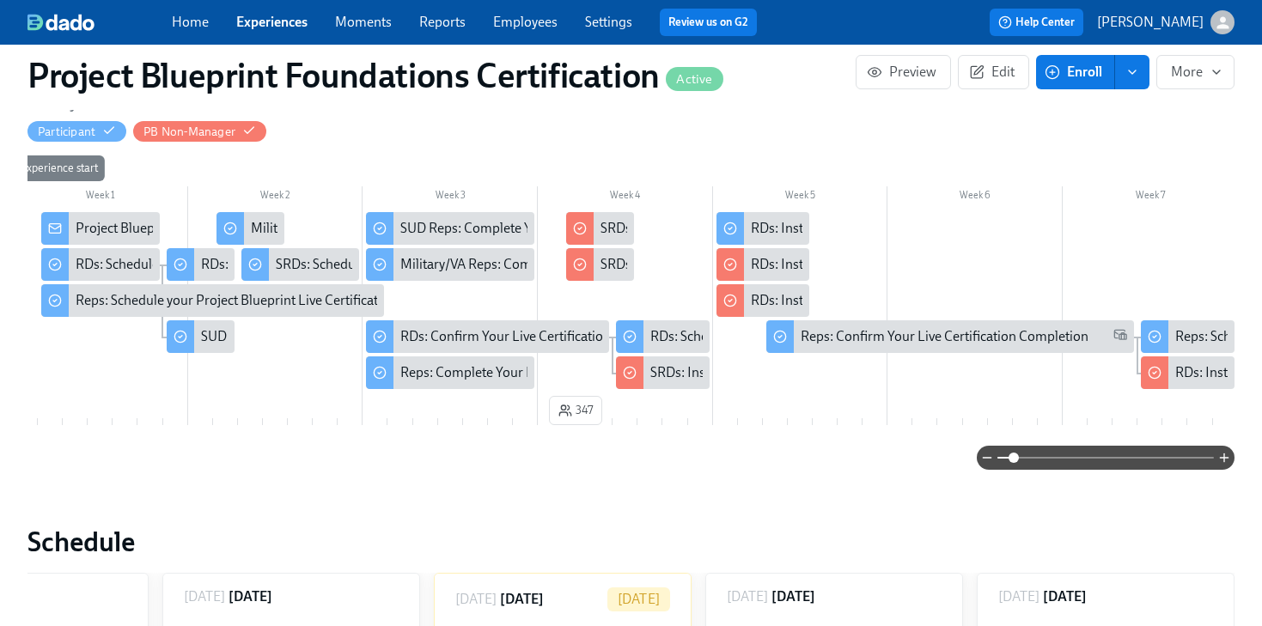
scroll to position [0, 15]
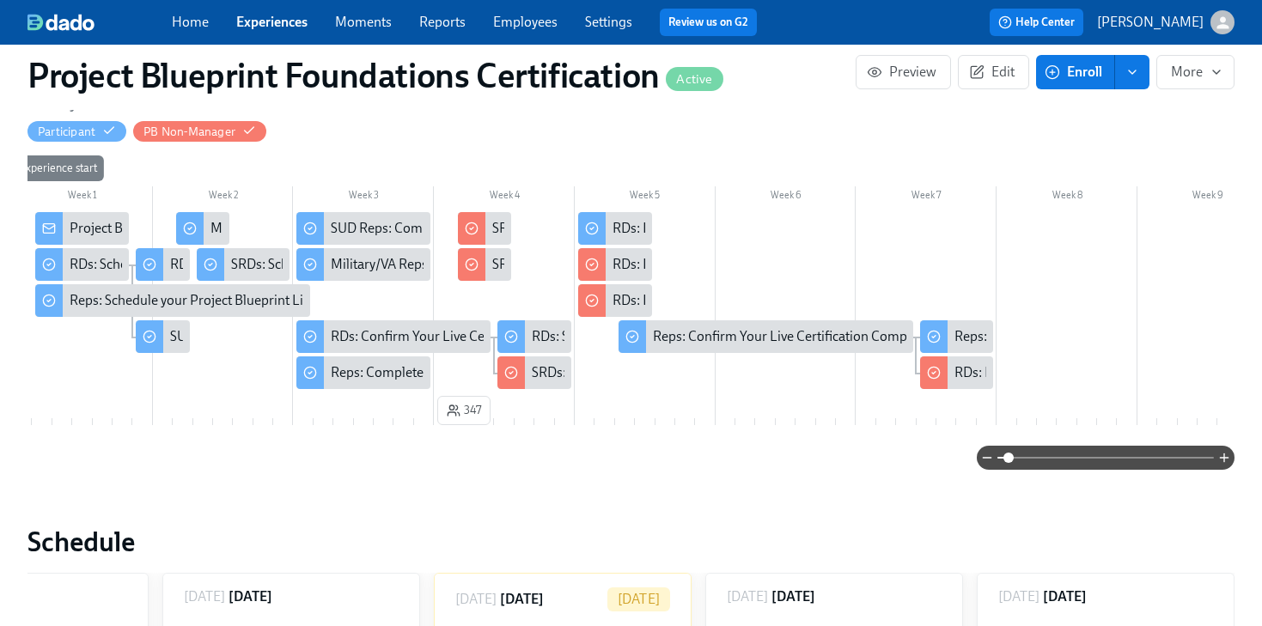
click at [1011, 463] on span at bounding box center [1009, 458] width 10 height 10
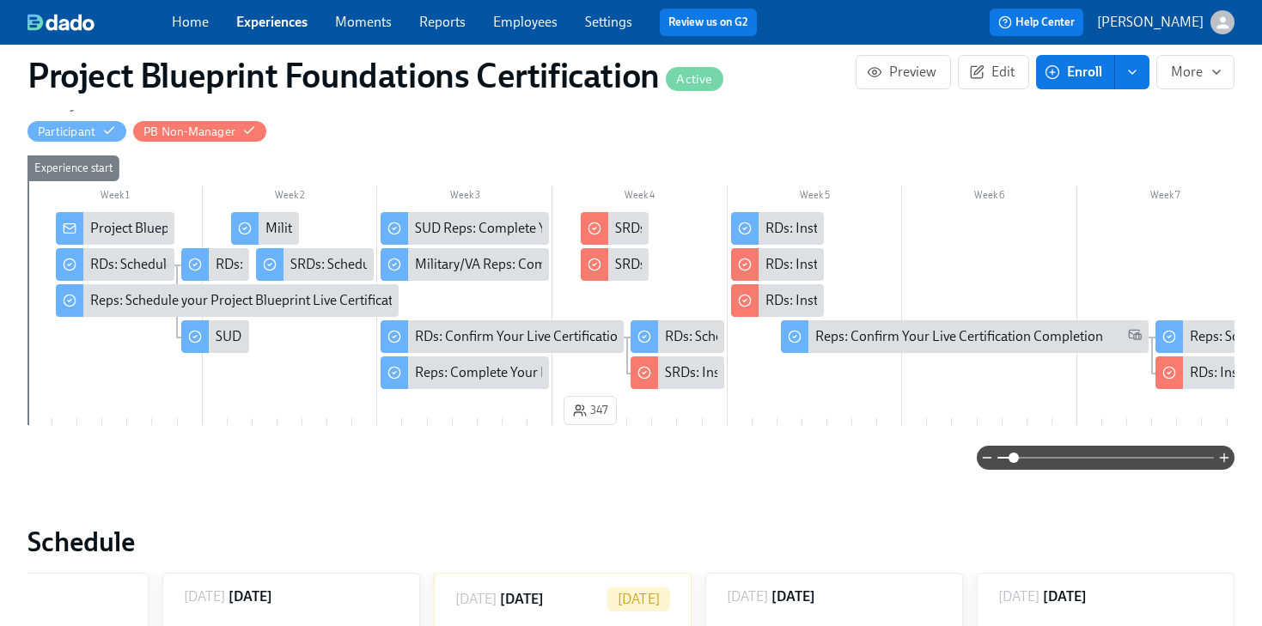
click at [1013, 462] on span at bounding box center [1014, 458] width 10 height 10
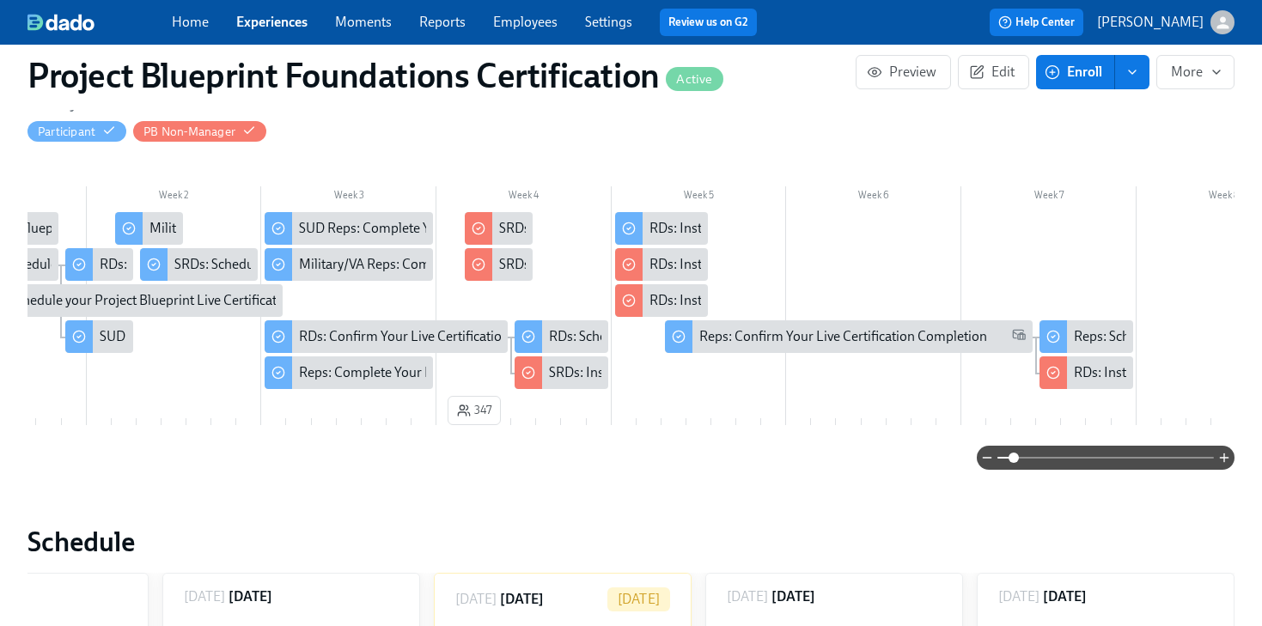
scroll to position [0, 117]
